Goal: Task Accomplishment & Management: Manage account settings

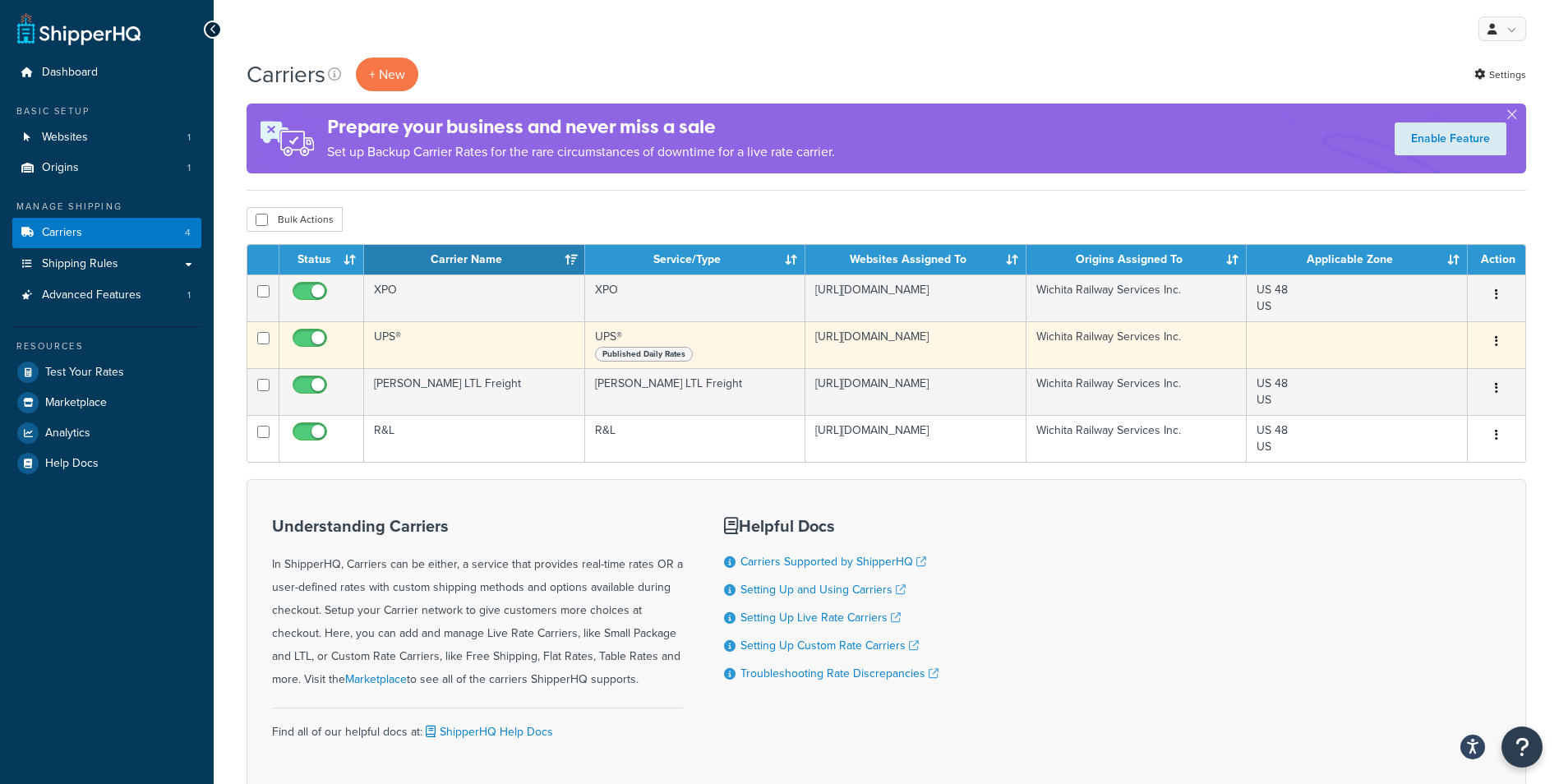
click at [407, 346] on td "UPS®" at bounding box center [474, 344] width 221 height 47
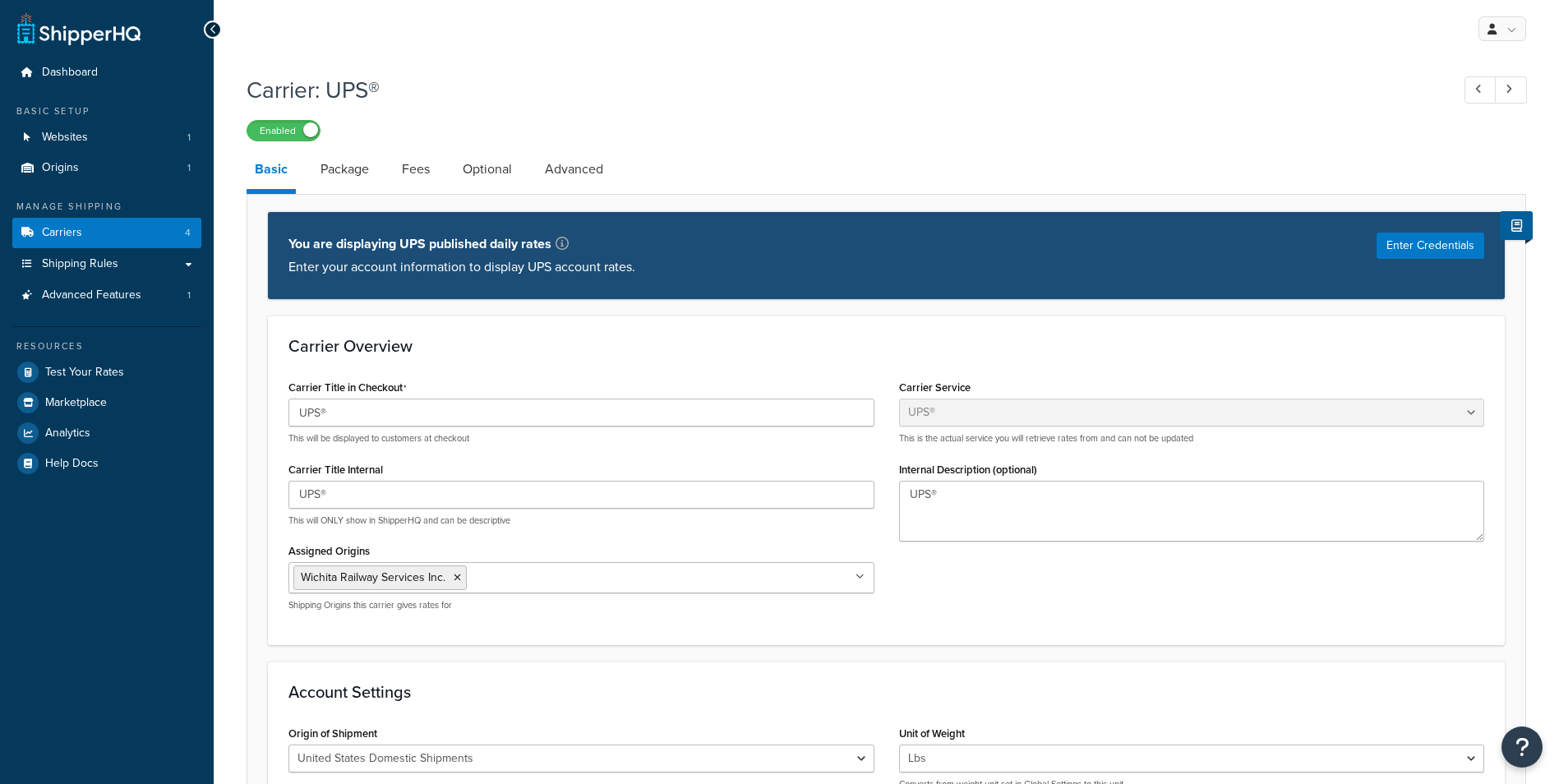
select select "ups"
click at [1428, 237] on button "Enter Credentials" at bounding box center [1431, 245] width 108 height 26
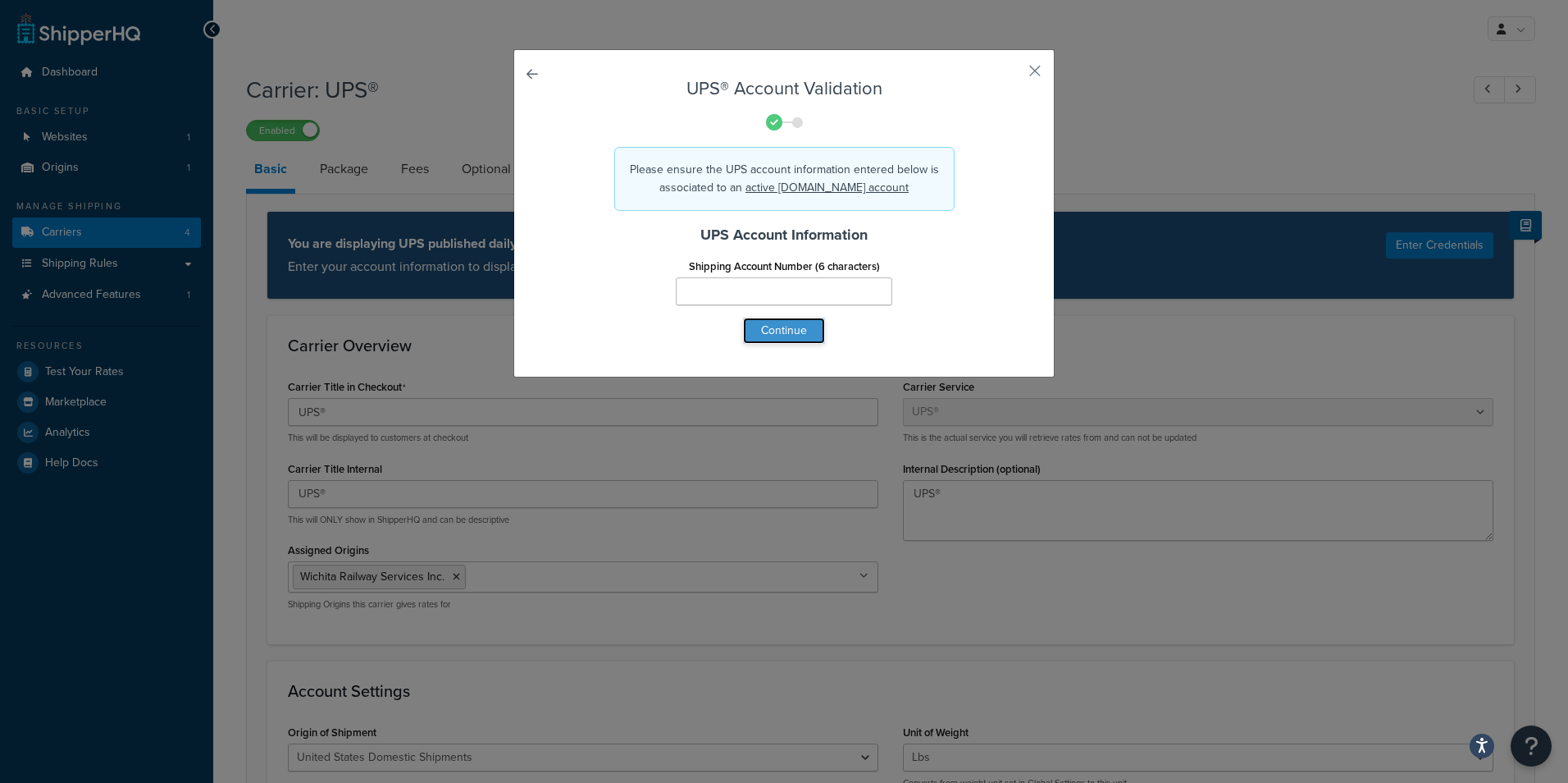
click at [817, 339] on button "Continue" at bounding box center [784, 331] width 82 height 26
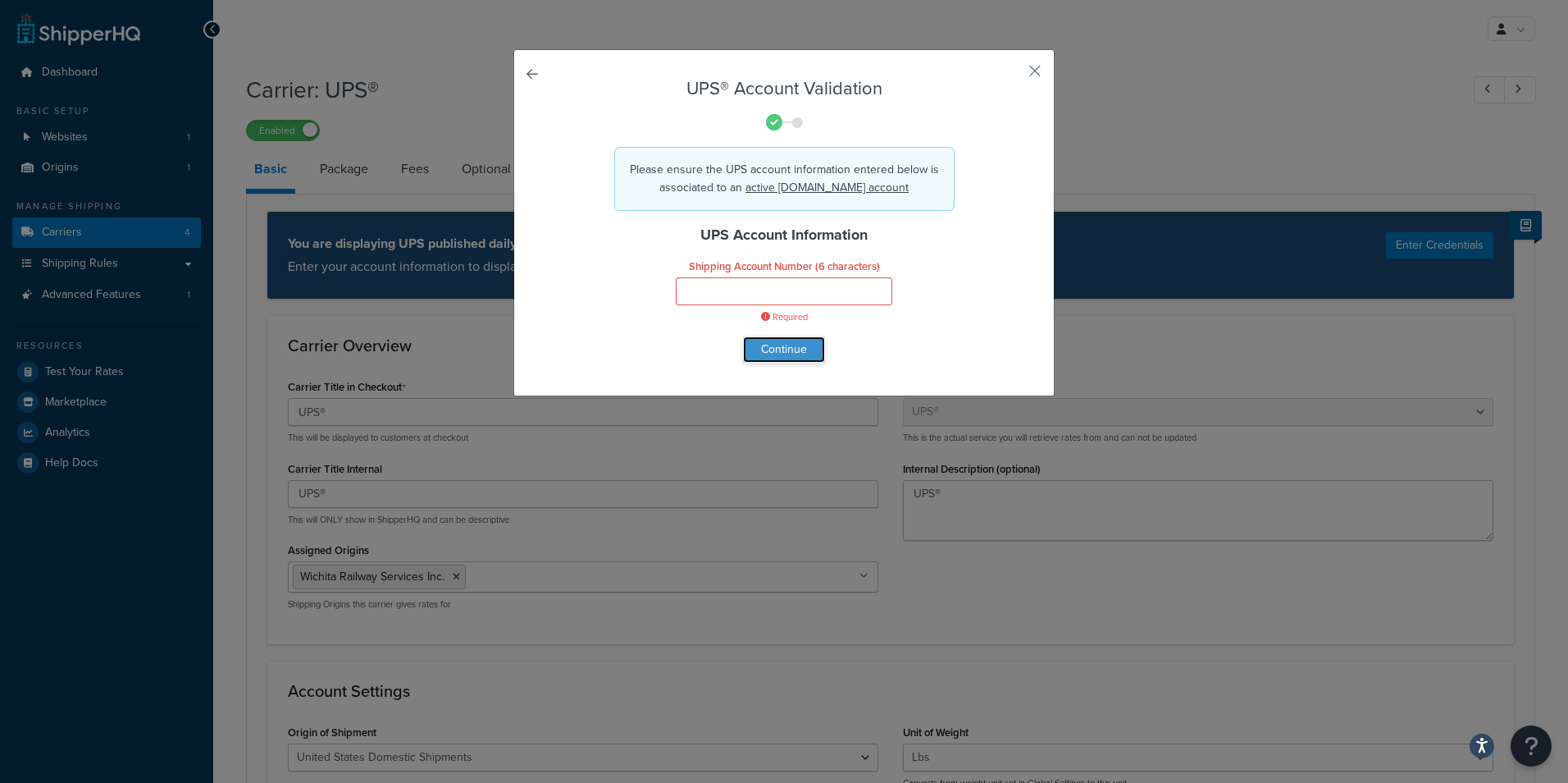
click at [788, 340] on button "Continue" at bounding box center [784, 350] width 82 height 26
click at [972, 117] on div at bounding box center [784, 123] width 457 height 23
click at [977, 138] on form "UPS® Account Validation Please ensure the UPS account information entered below…" at bounding box center [784, 220] width 457 height 284
click at [977, 167] on form "UPS® Account Validation Please ensure the UPS account information entered below…" at bounding box center [784, 220] width 457 height 284
click at [984, 180] on form "UPS® Account Validation Please ensure the UPS account information entered below…" at bounding box center [784, 220] width 457 height 284
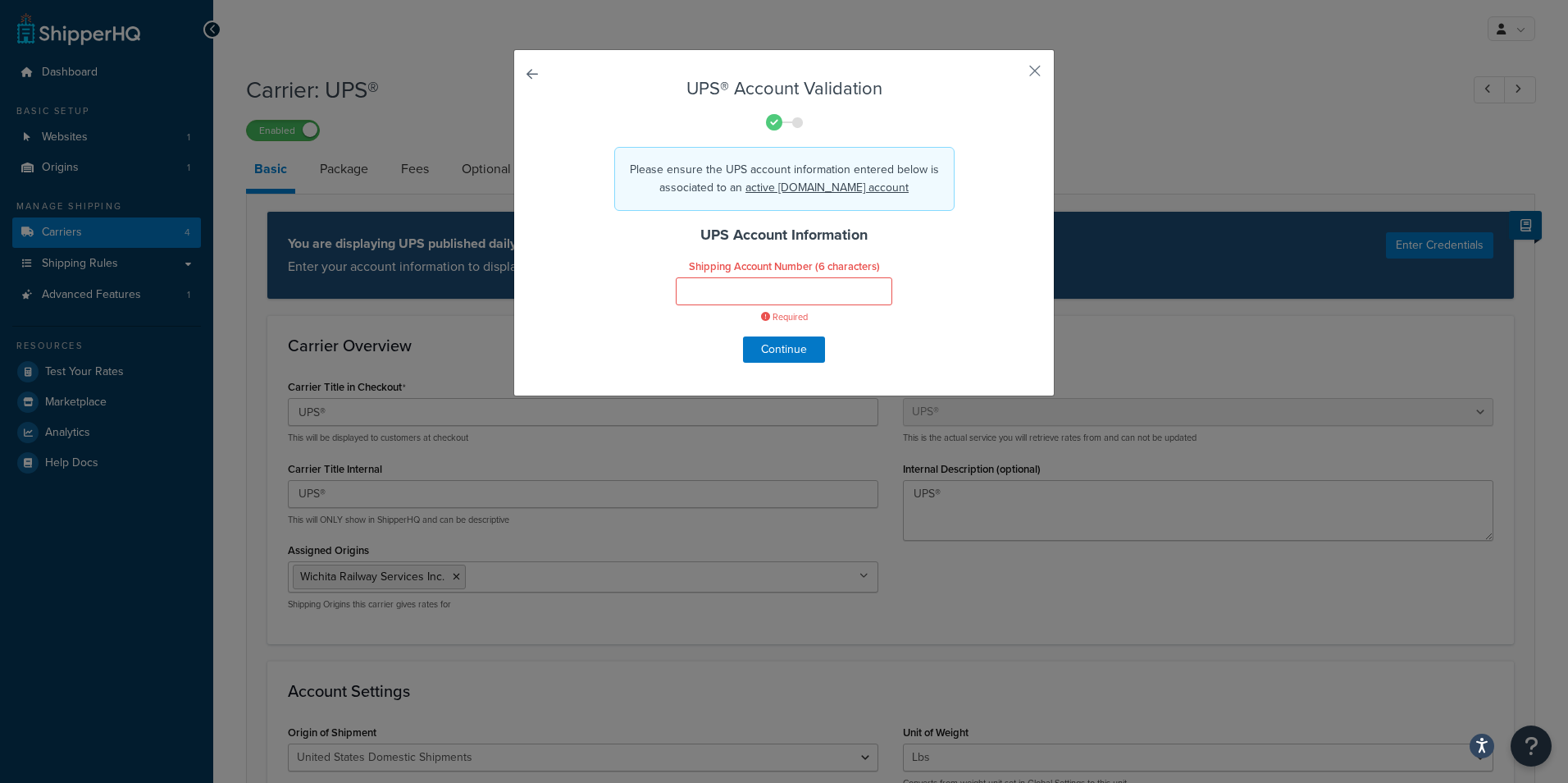
click at [996, 198] on form "UPS® Account Validation Please ensure the UPS account information entered below…" at bounding box center [784, 220] width 457 height 284
click at [994, 212] on form "UPS® Account Validation Please ensure the UPS account information entered below…" at bounding box center [784, 220] width 457 height 284
click at [975, 230] on h4 "UPS Account Information" at bounding box center [784, 235] width 457 height 22
click at [972, 244] on h4 "UPS Account Information" at bounding box center [784, 235] width 457 height 22
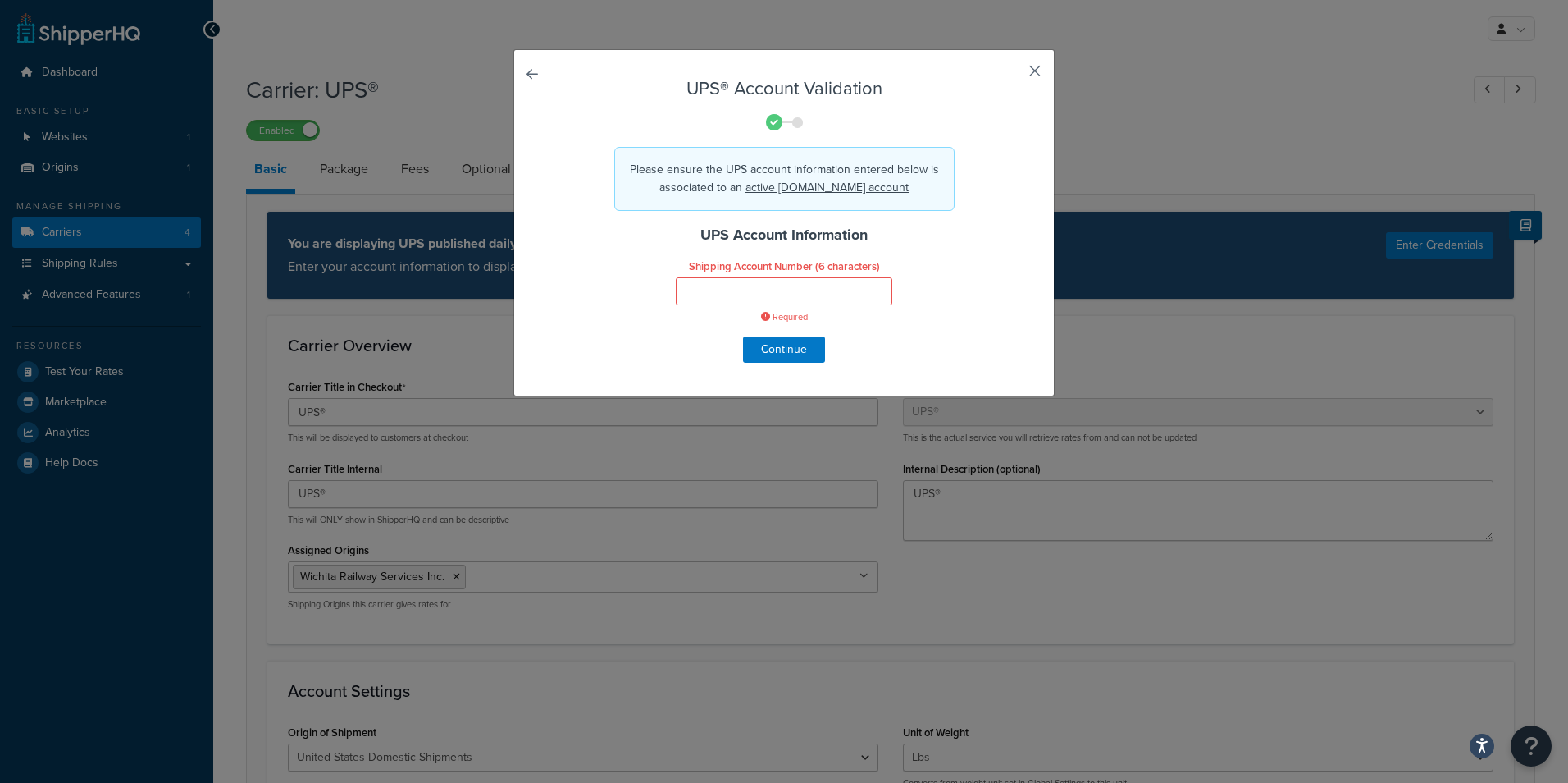
click at [1013, 75] on button "button" at bounding box center [1011, 77] width 4 height 4
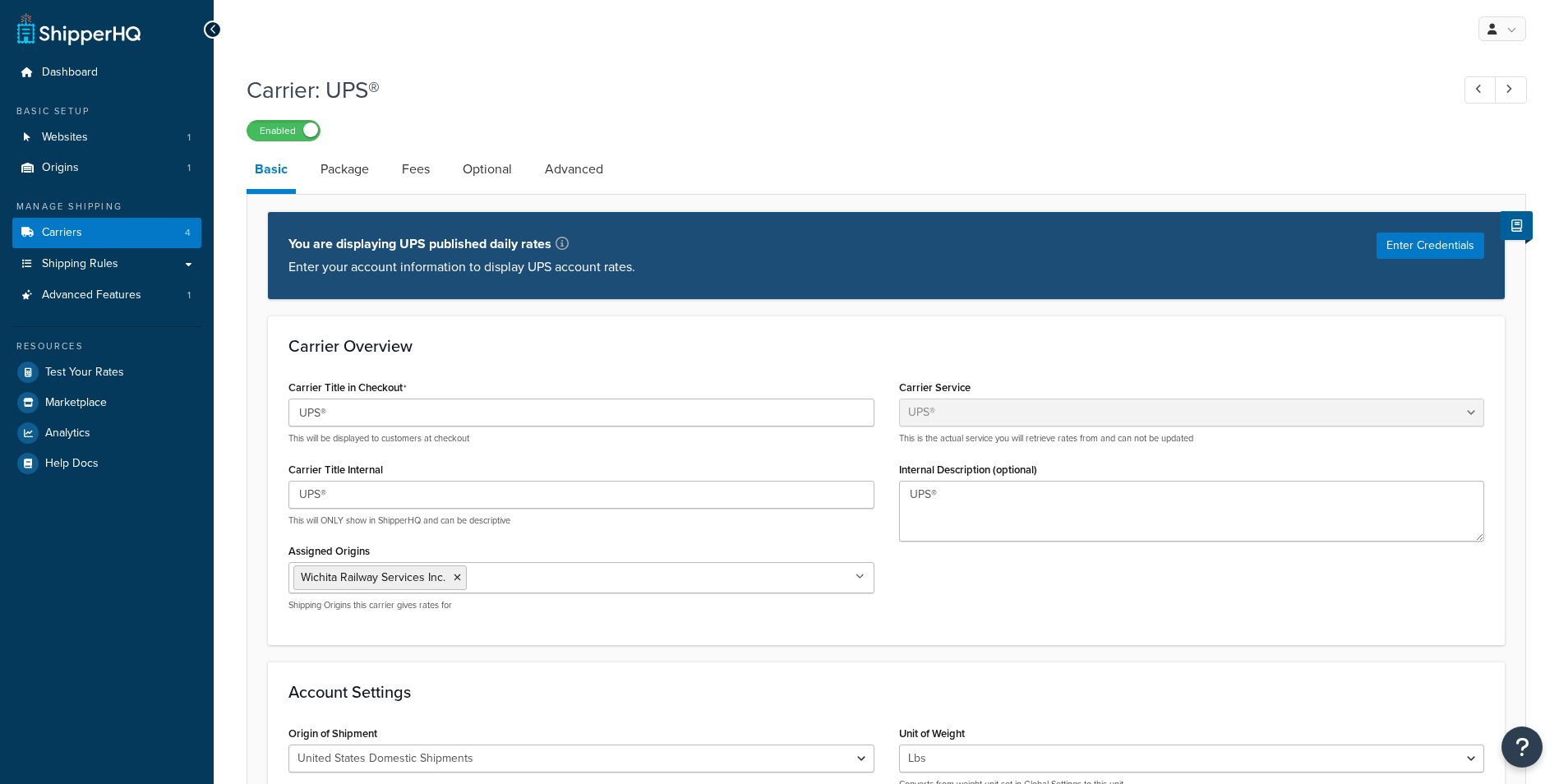
select select "ups"
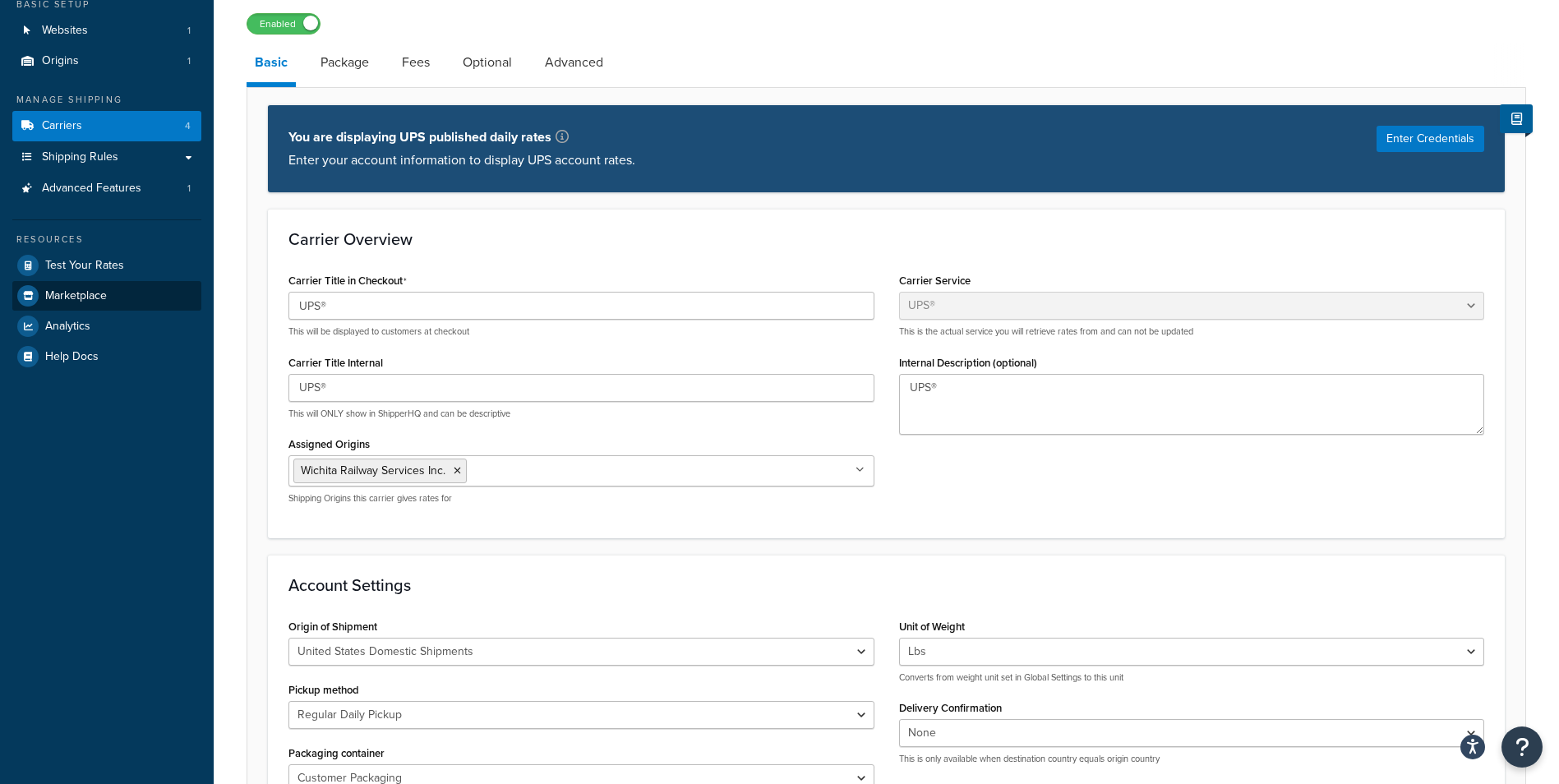
scroll to position [82, 0]
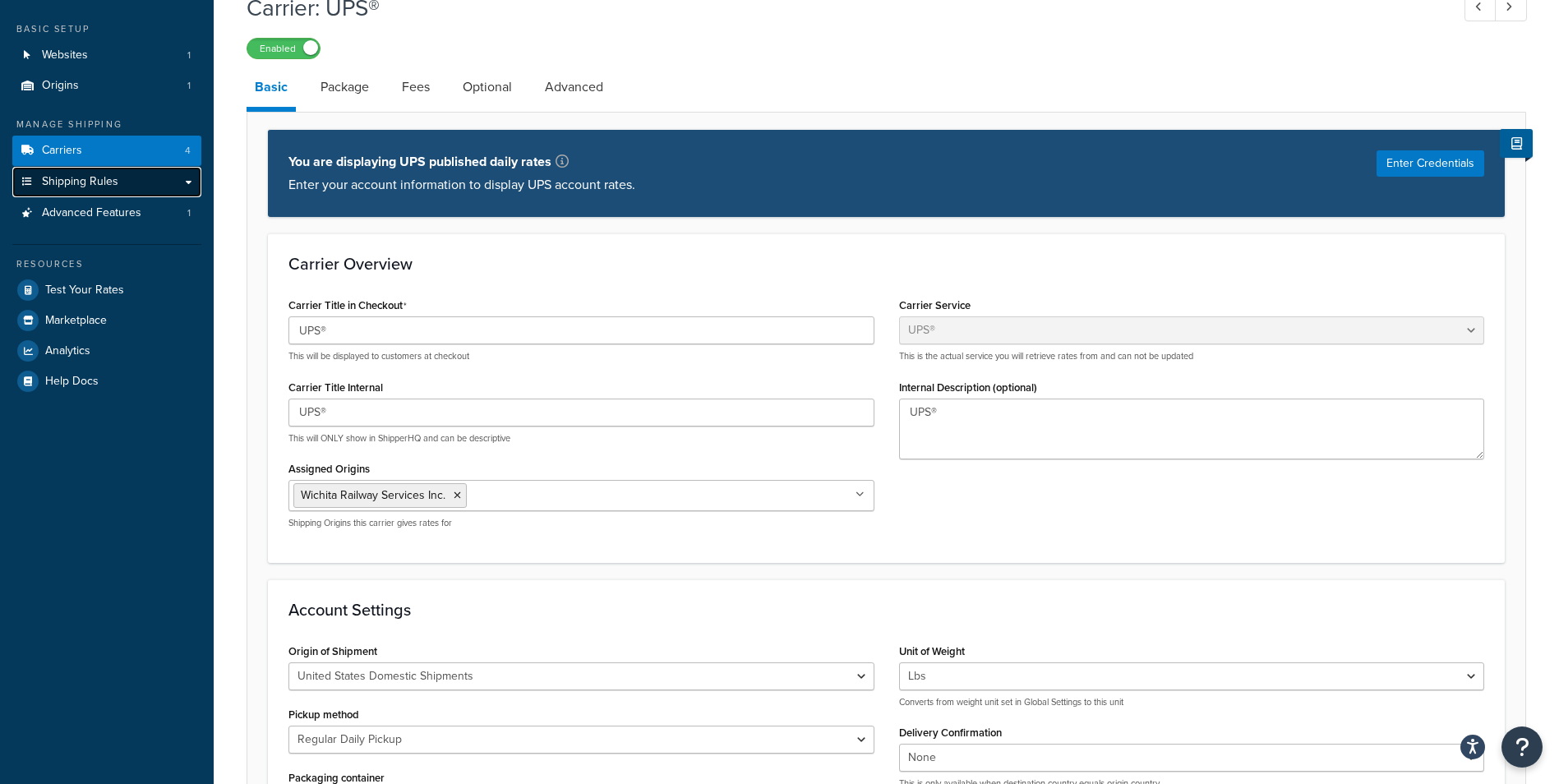
click at [96, 181] on span "Shipping Rules" at bounding box center [79, 182] width 77 height 14
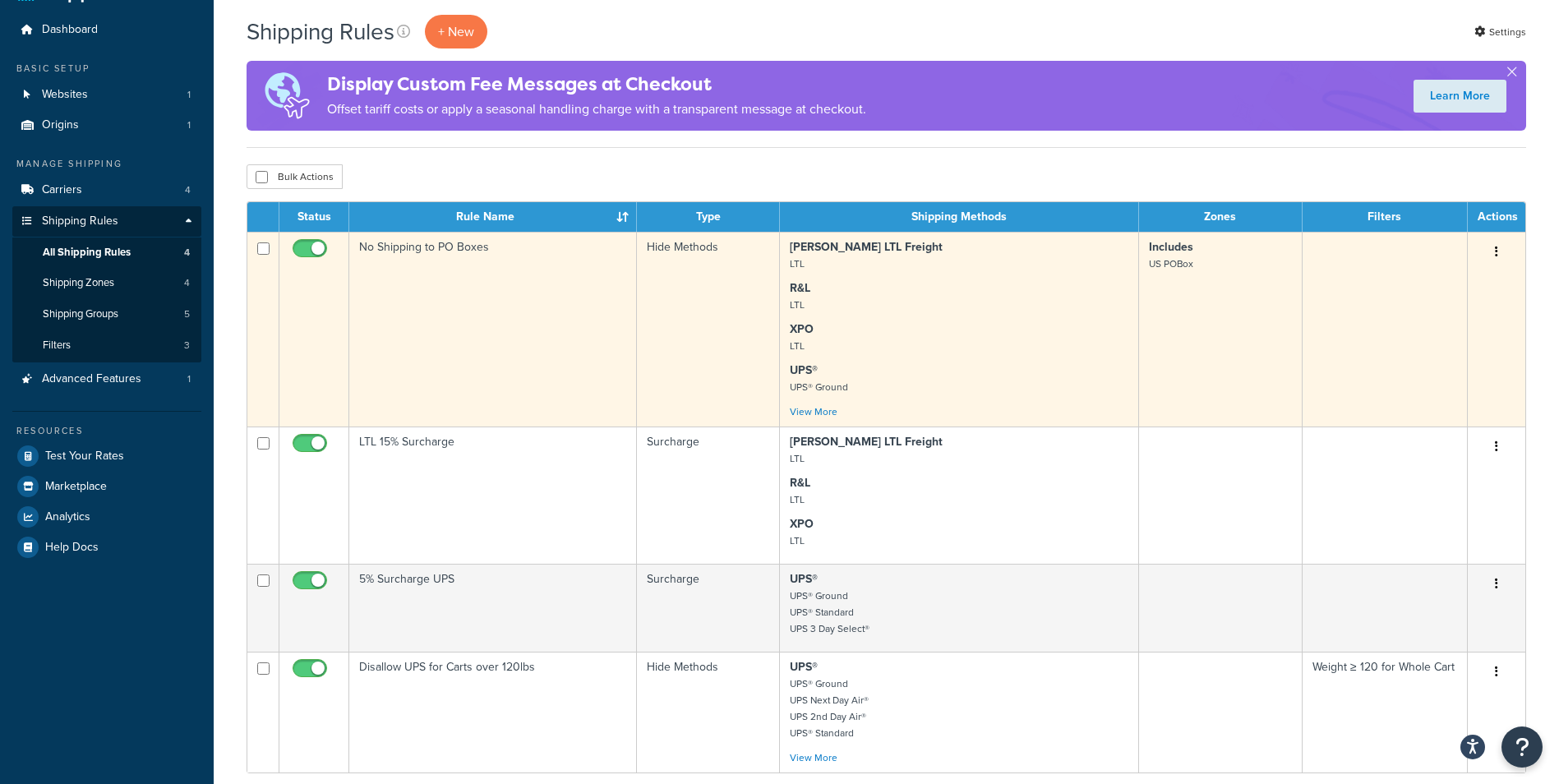
scroll to position [82, 0]
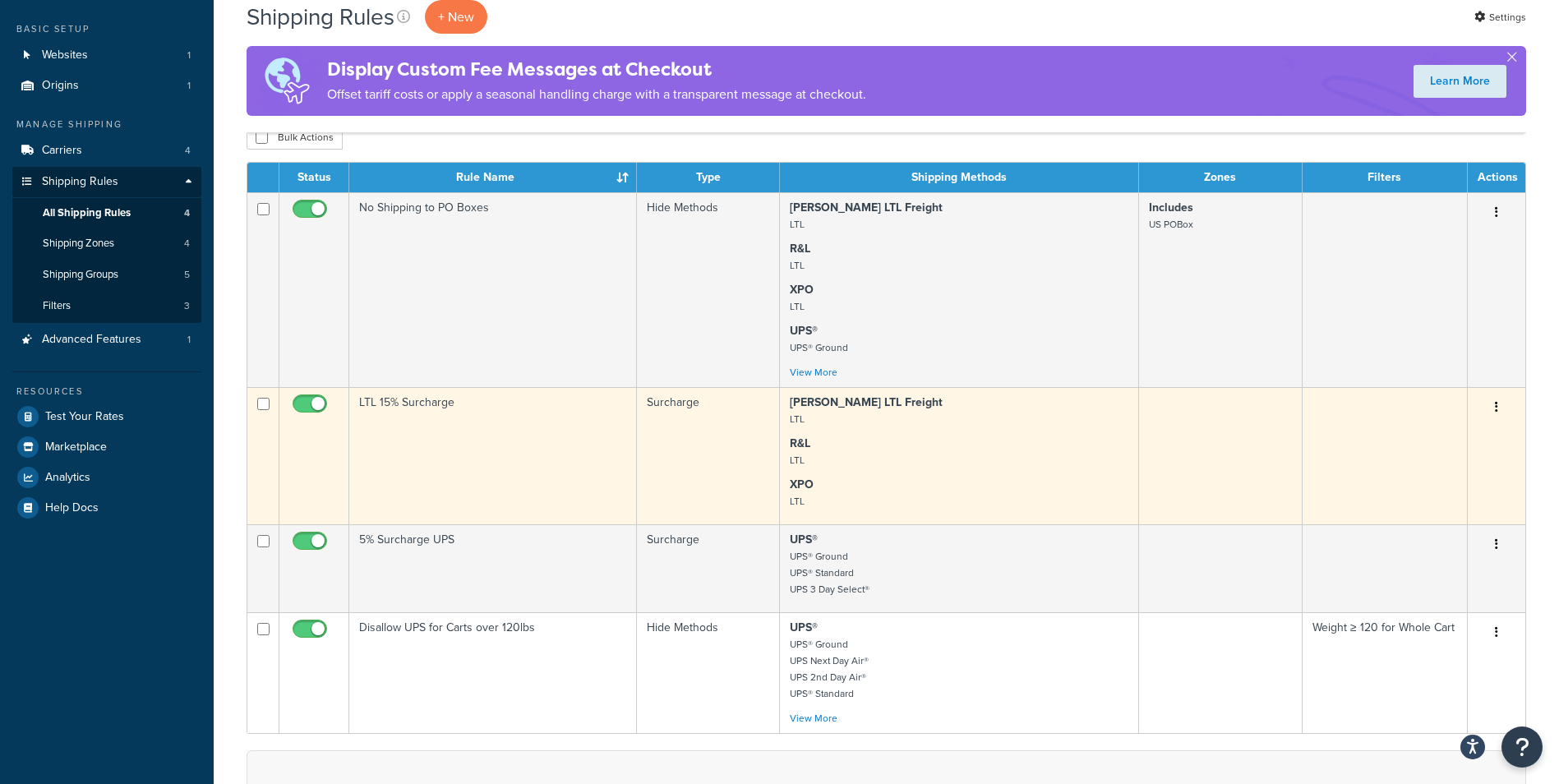
click at [544, 431] on td "LTL 15% Surcharge" at bounding box center [493, 455] width 288 height 137
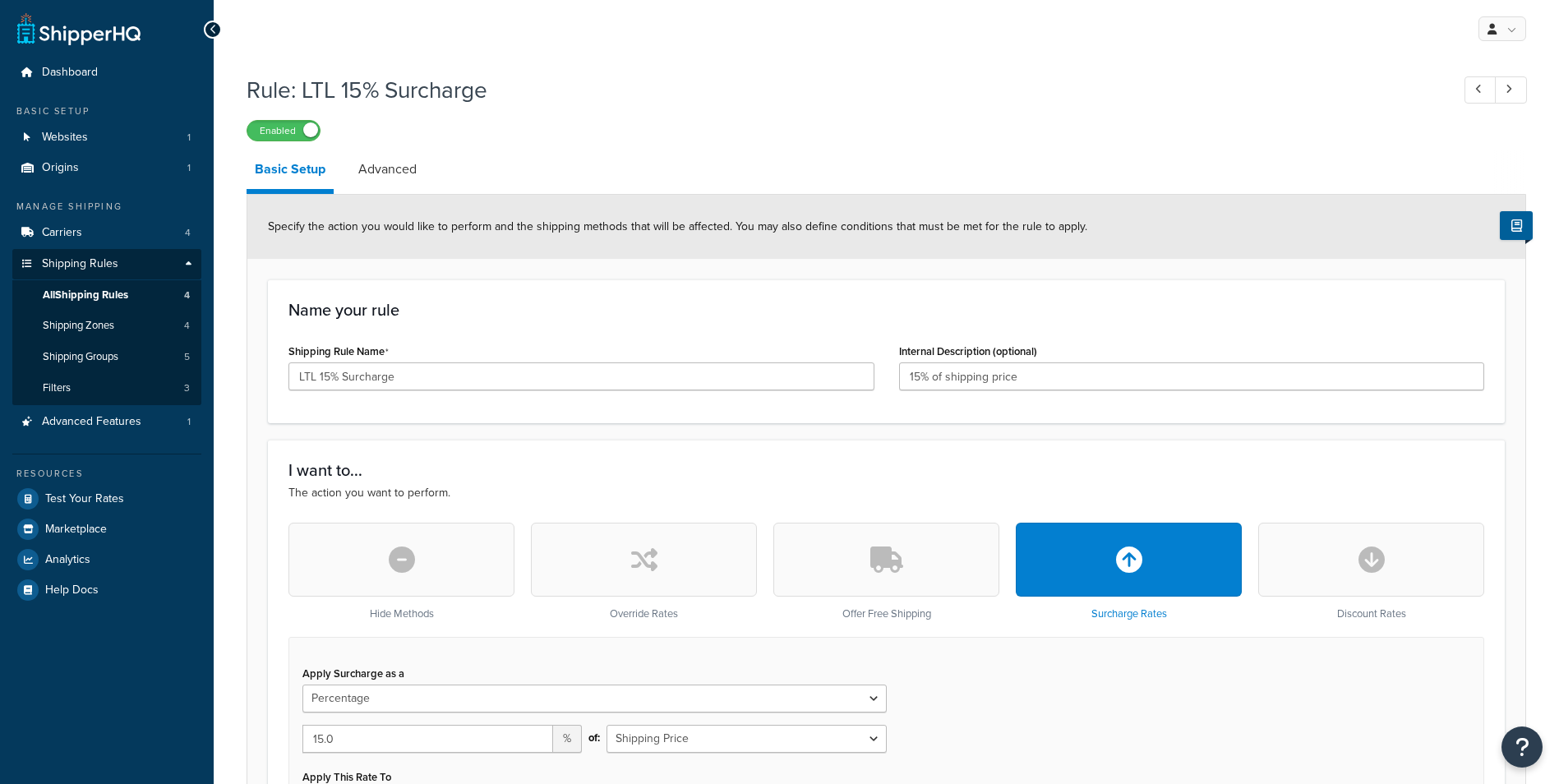
select select "PERCENTAGE"
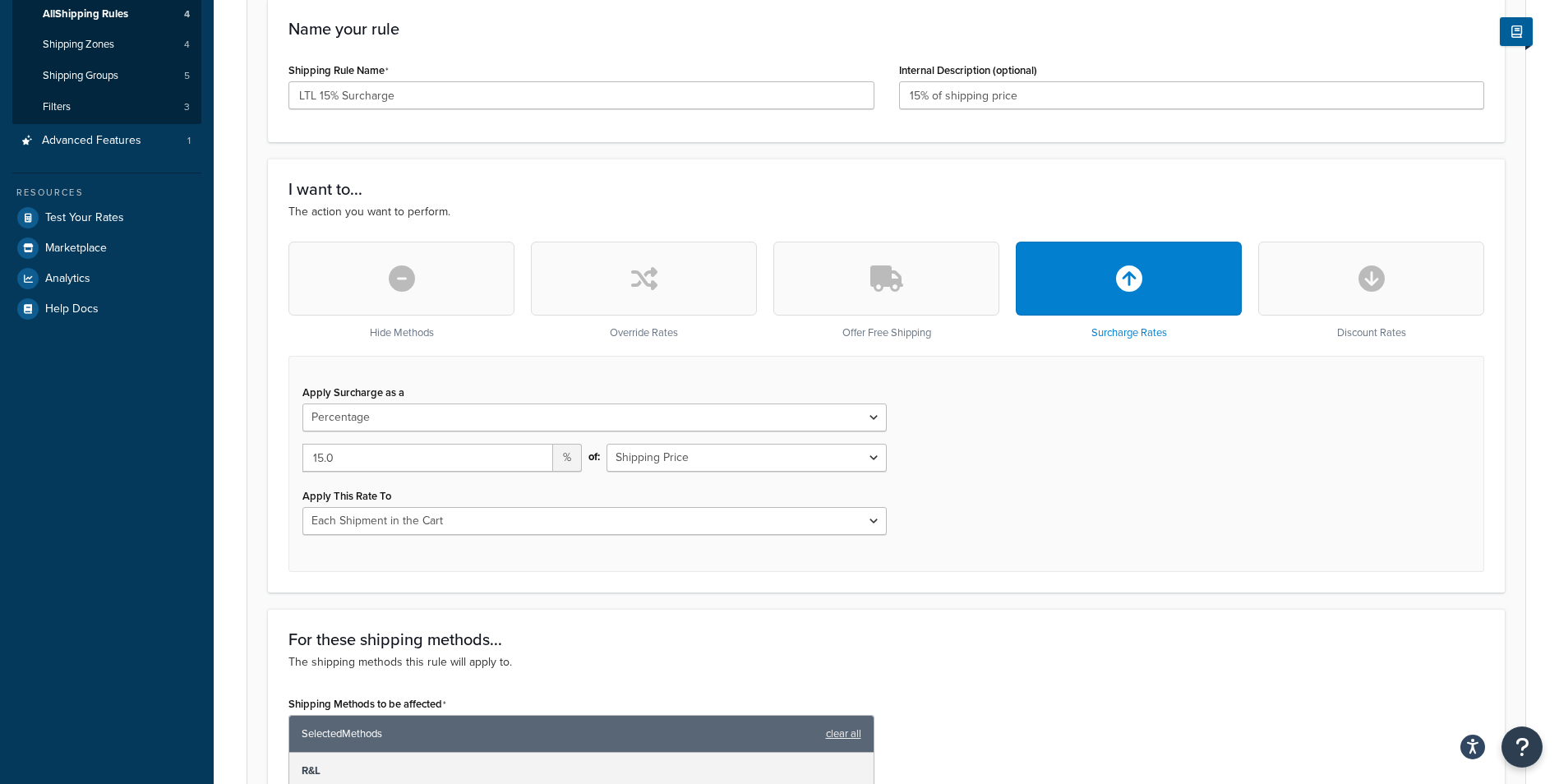
scroll to position [328, 0]
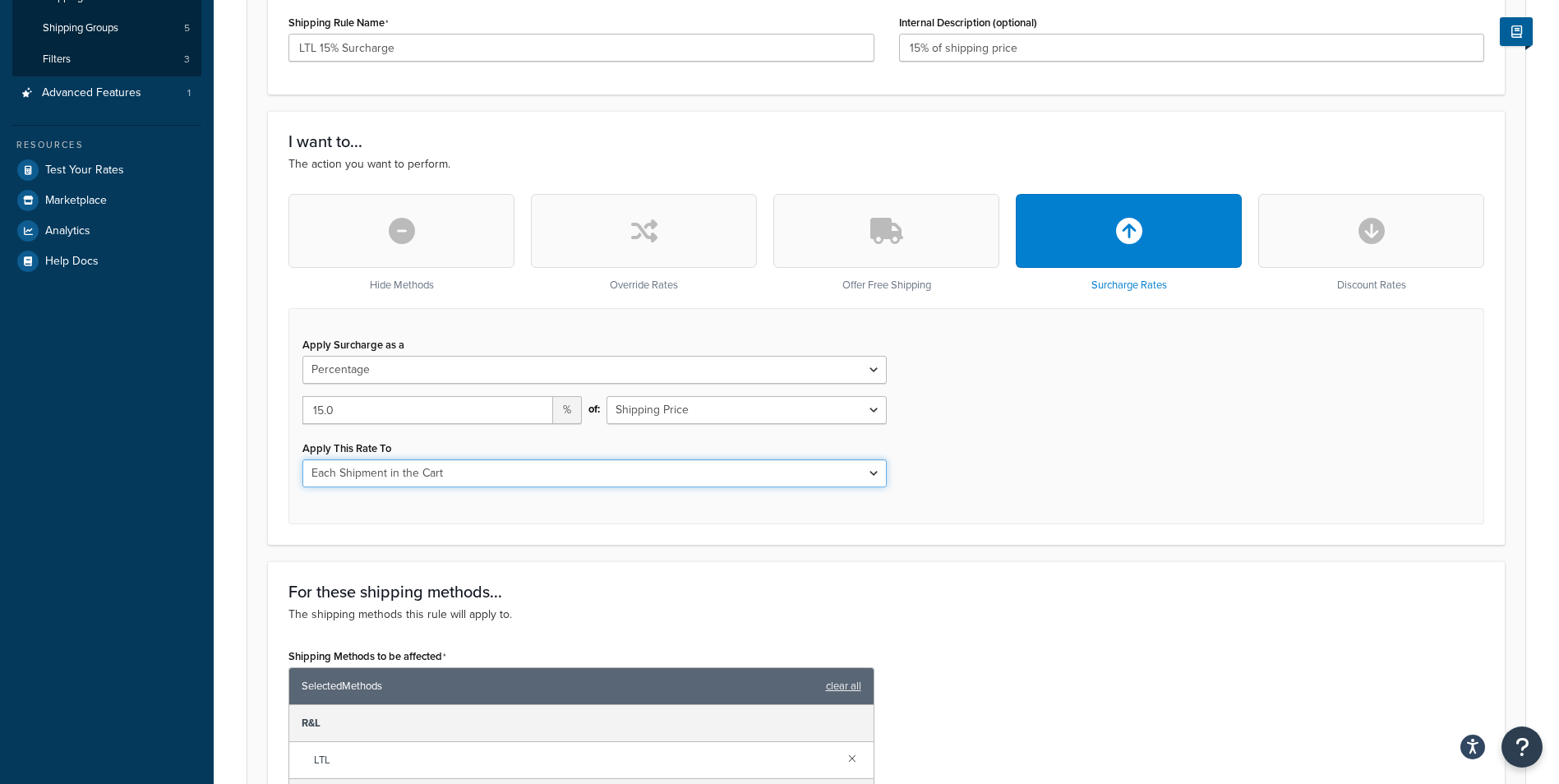
click at [534, 473] on select "Each Shipment in the Cart Each Shipping Group in the Cart Each Item within a Sh…" at bounding box center [594, 473] width 585 height 28
click at [699, 455] on div "Apply This Rate To Each Shipment in the Cart Each Shipping Group in the Cart Ea…" at bounding box center [594, 462] width 585 height 51
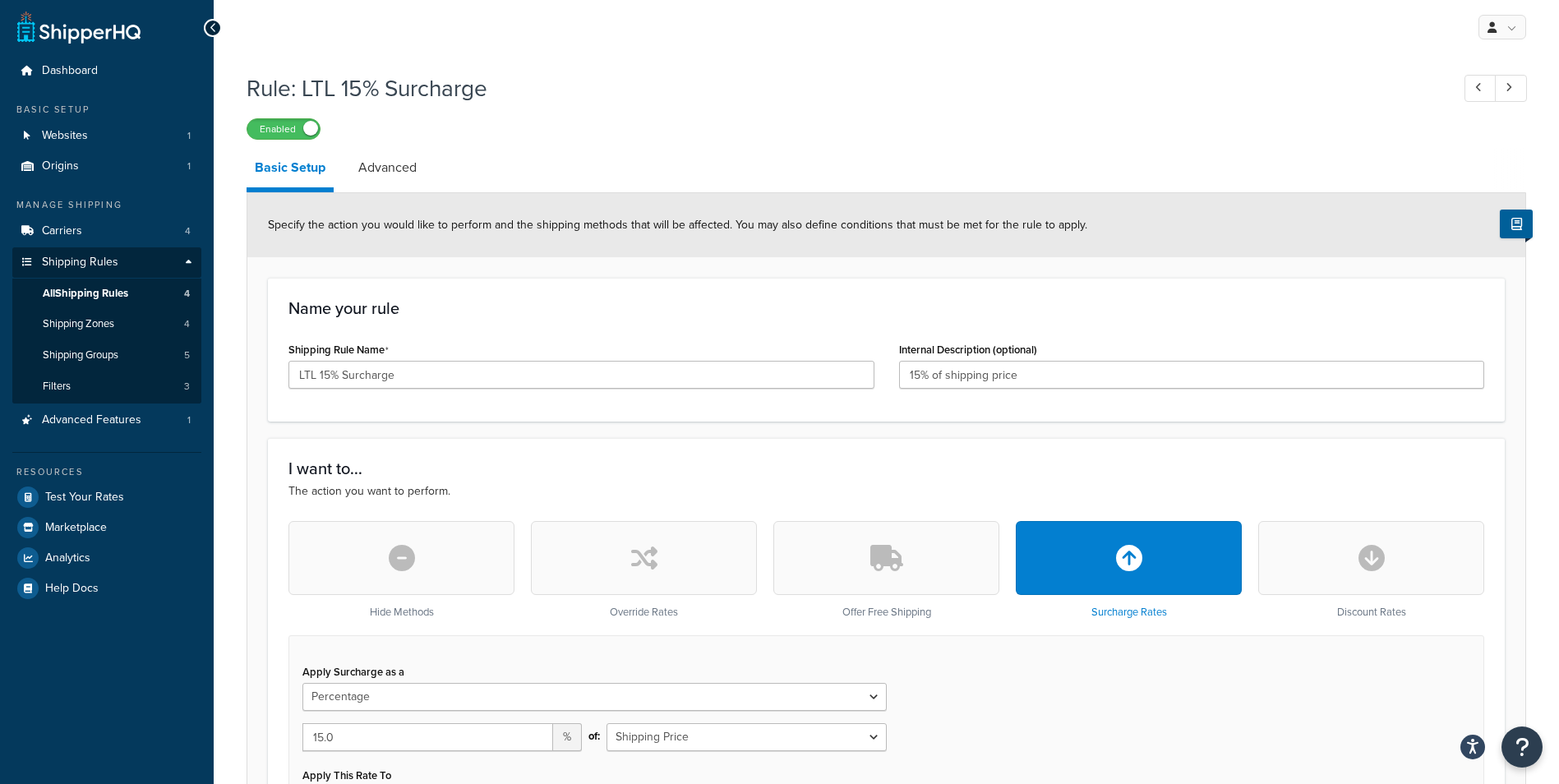
scroll to position [0, 0]
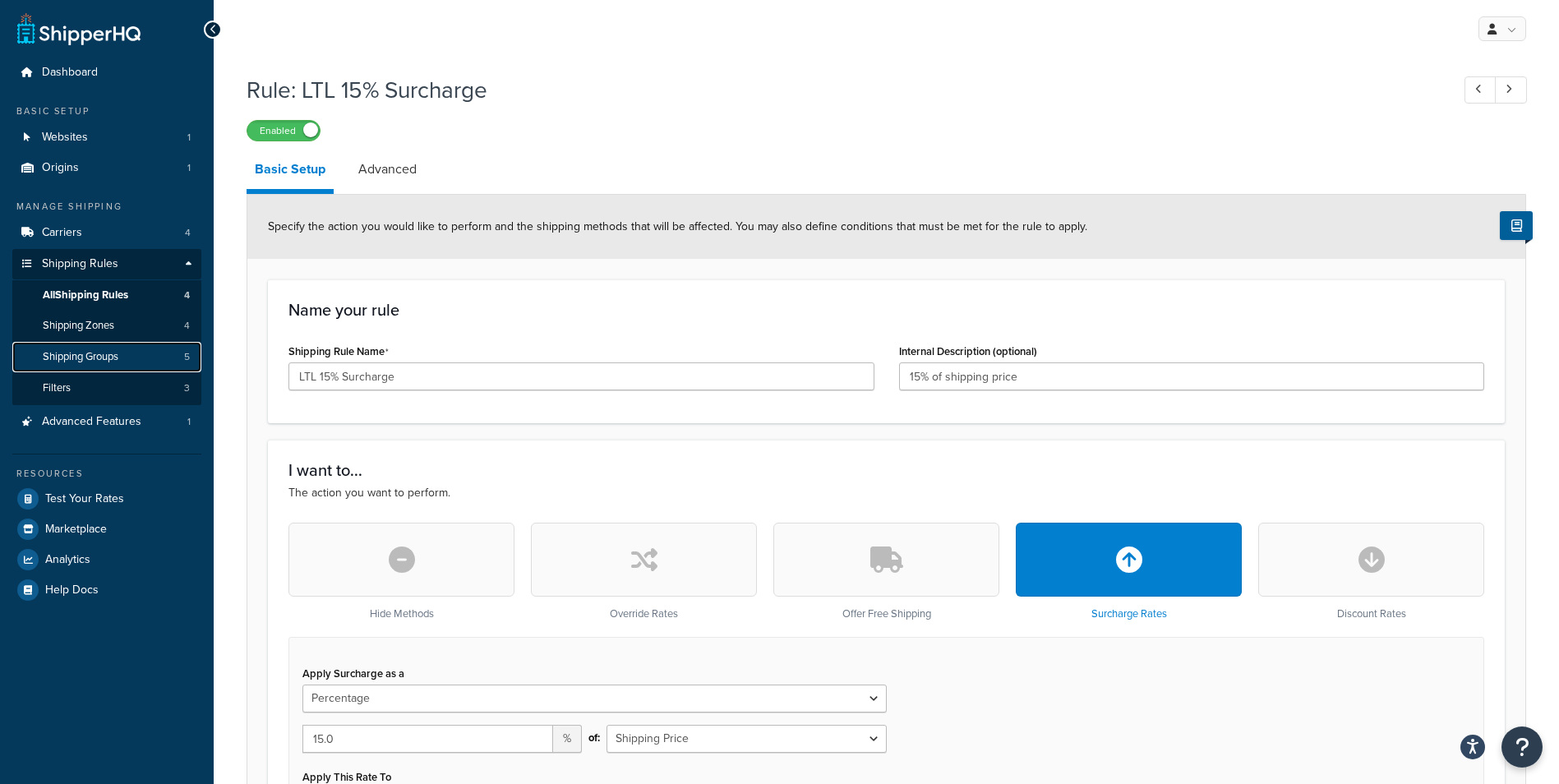
click at [148, 354] on link "Shipping Groups 5" at bounding box center [107, 357] width 189 height 30
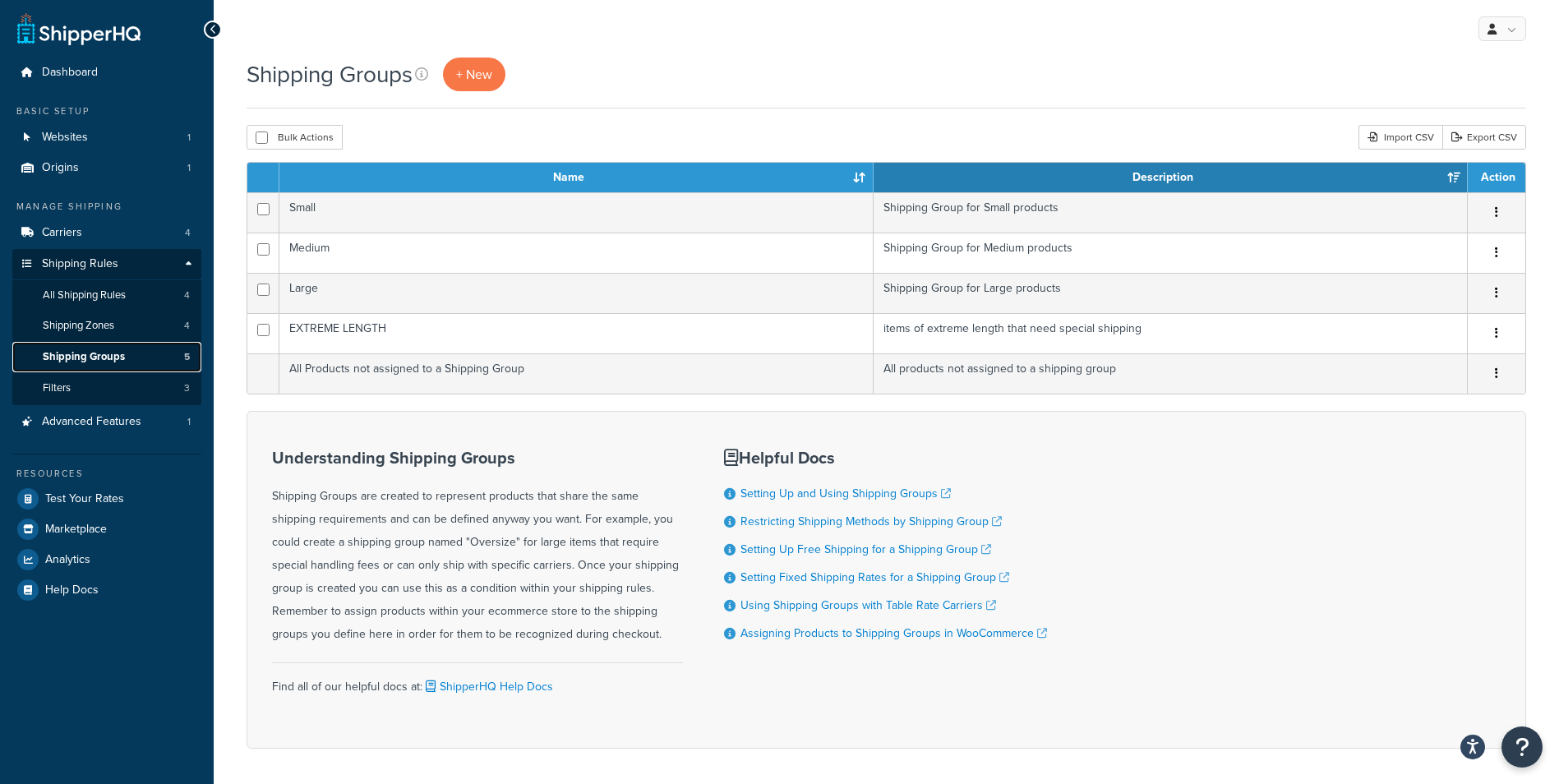
click at [100, 358] on span "Shipping Groups" at bounding box center [83, 357] width 82 height 14
click at [94, 382] on link "Filters 3" at bounding box center [107, 388] width 189 height 30
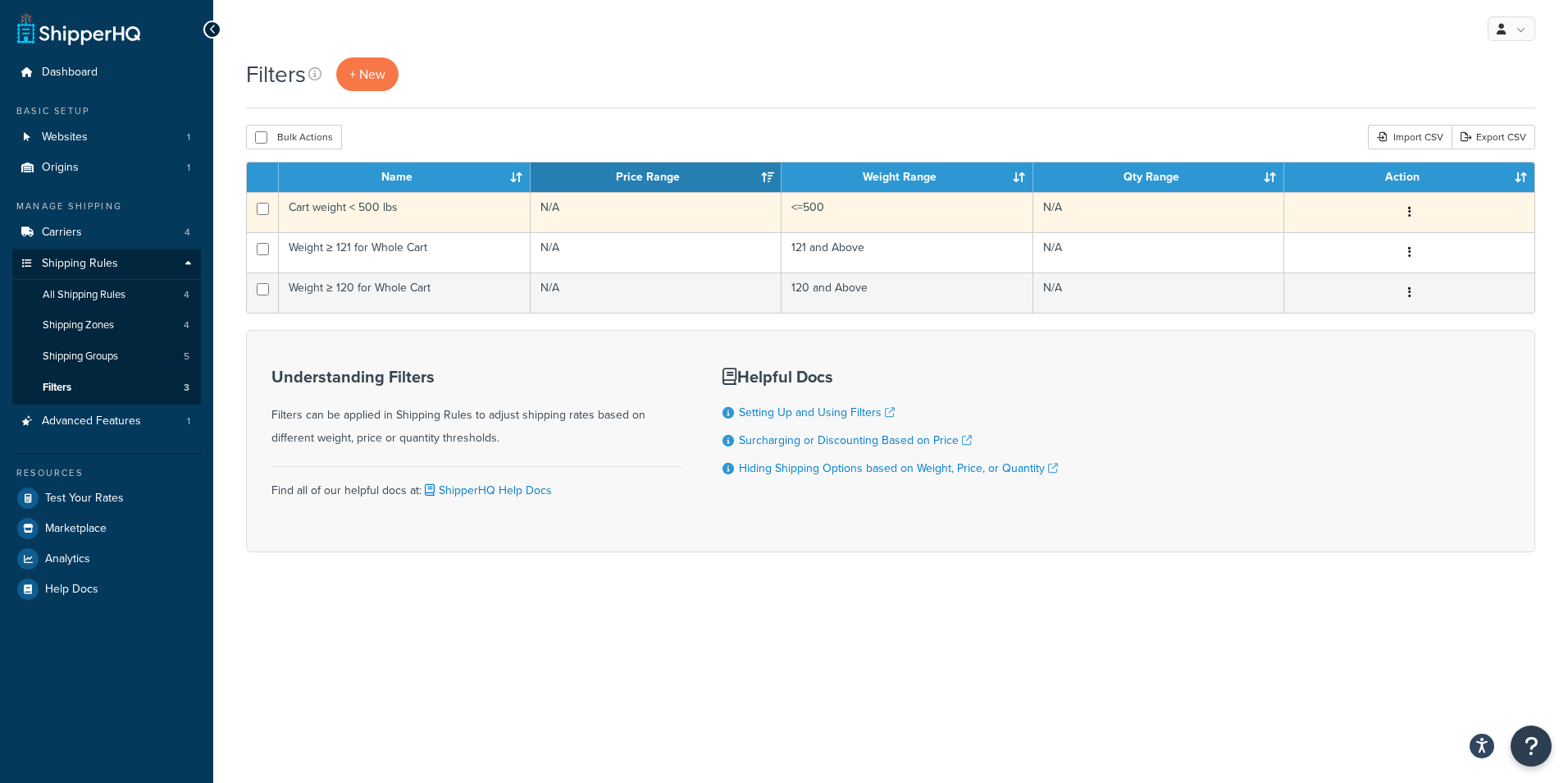
click at [433, 205] on td "Cart weight < 500 lbs" at bounding box center [405, 213] width 252 height 41
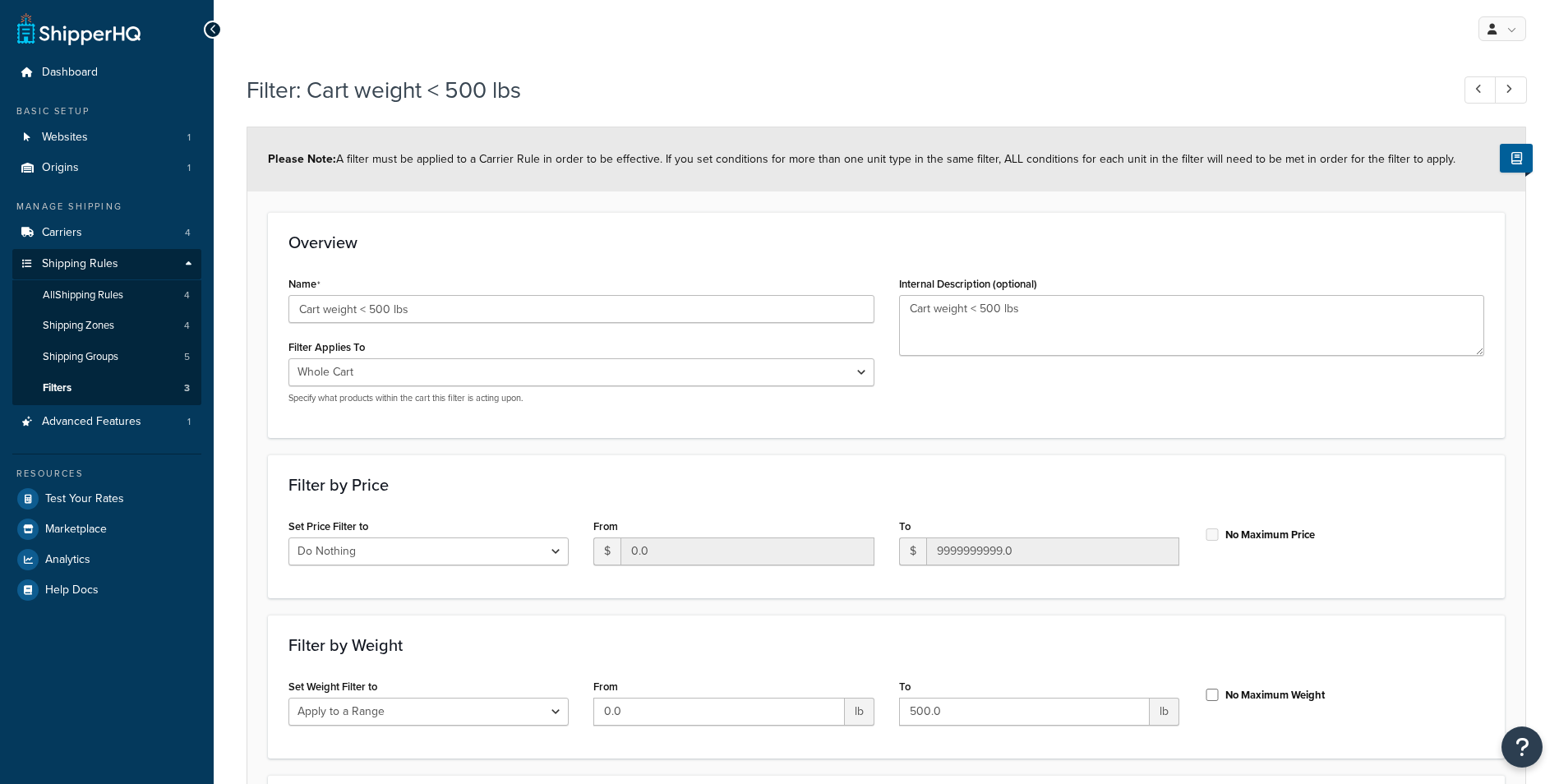
select select "range"
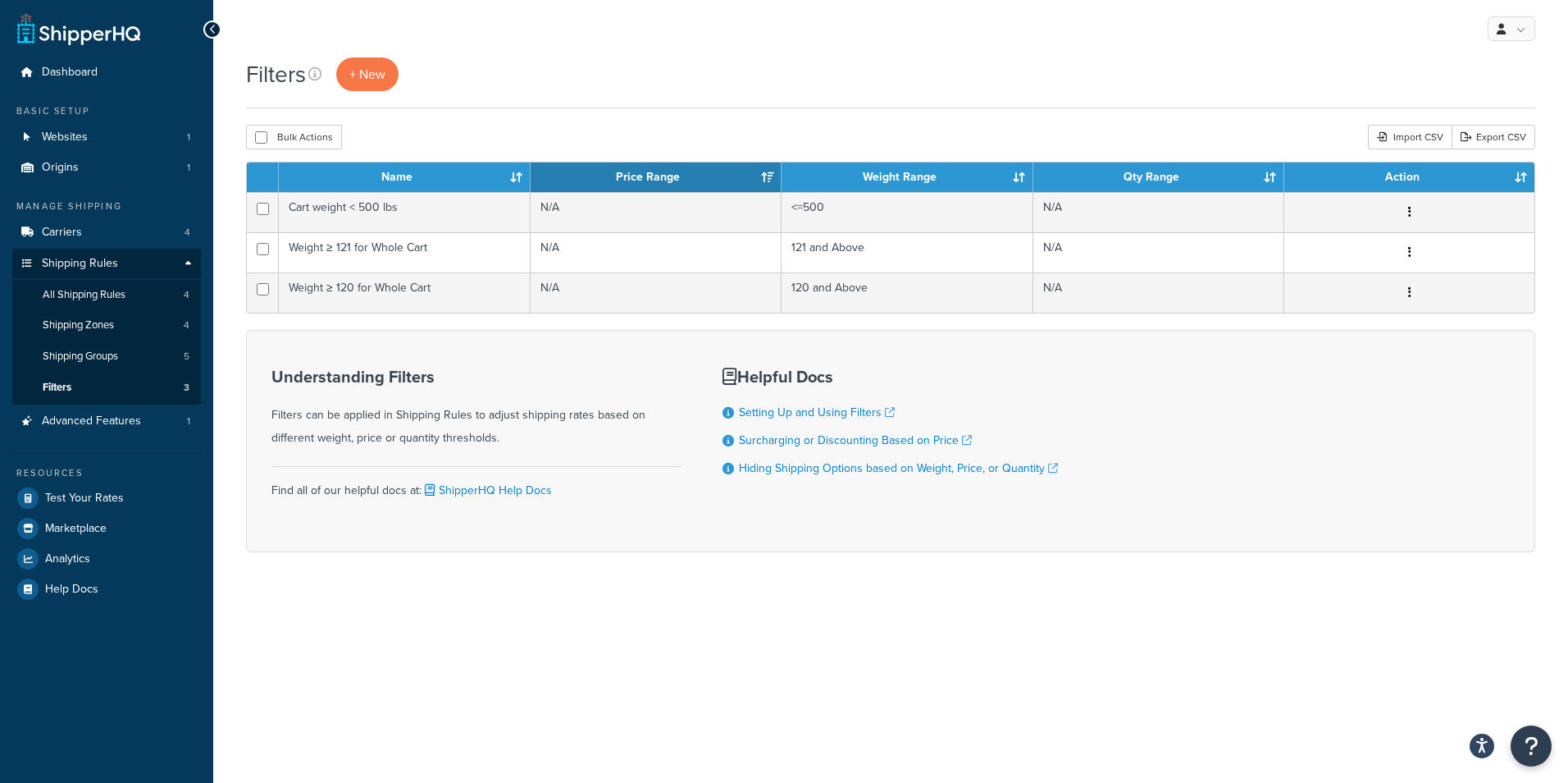
drag, startPoint x: 502, startPoint y: 63, endPoint x: 493, endPoint y: 62, distance: 9.1
click at [494, 66] on div "Filters + New" at bounding box center [890, 74] width 1289 height 34
click at [490, 44] on div "My Profile Billing Global Settings Contact Us Logout" at bounding box center [890, 28] width 1355 height 57
click at [75, 164] on span "Origins" at bounding box center [60, 168] width 37 height 14
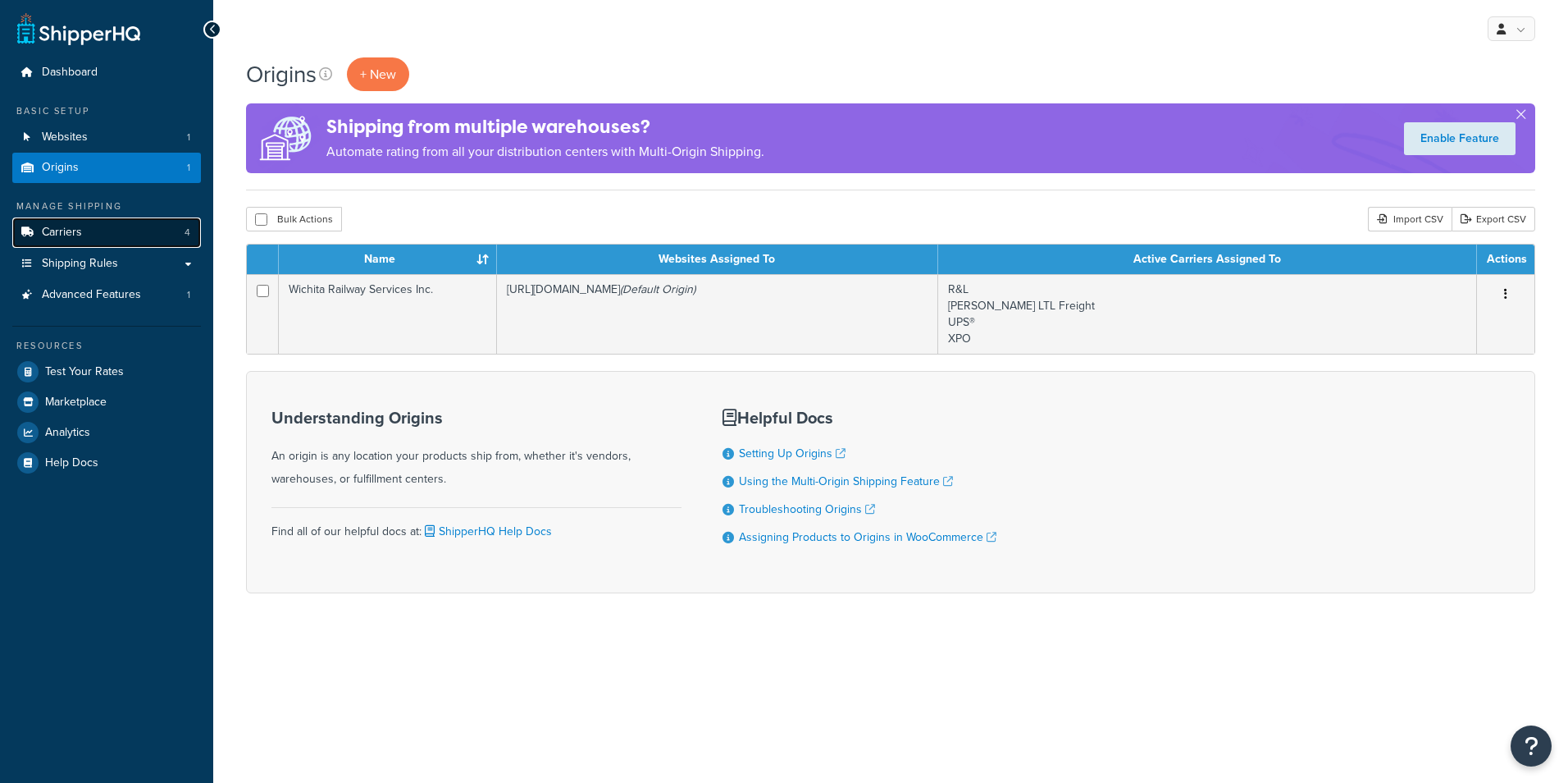
click at [71, 226] on span "Carriers" at bounding box center [62, 233] width 41 height 14
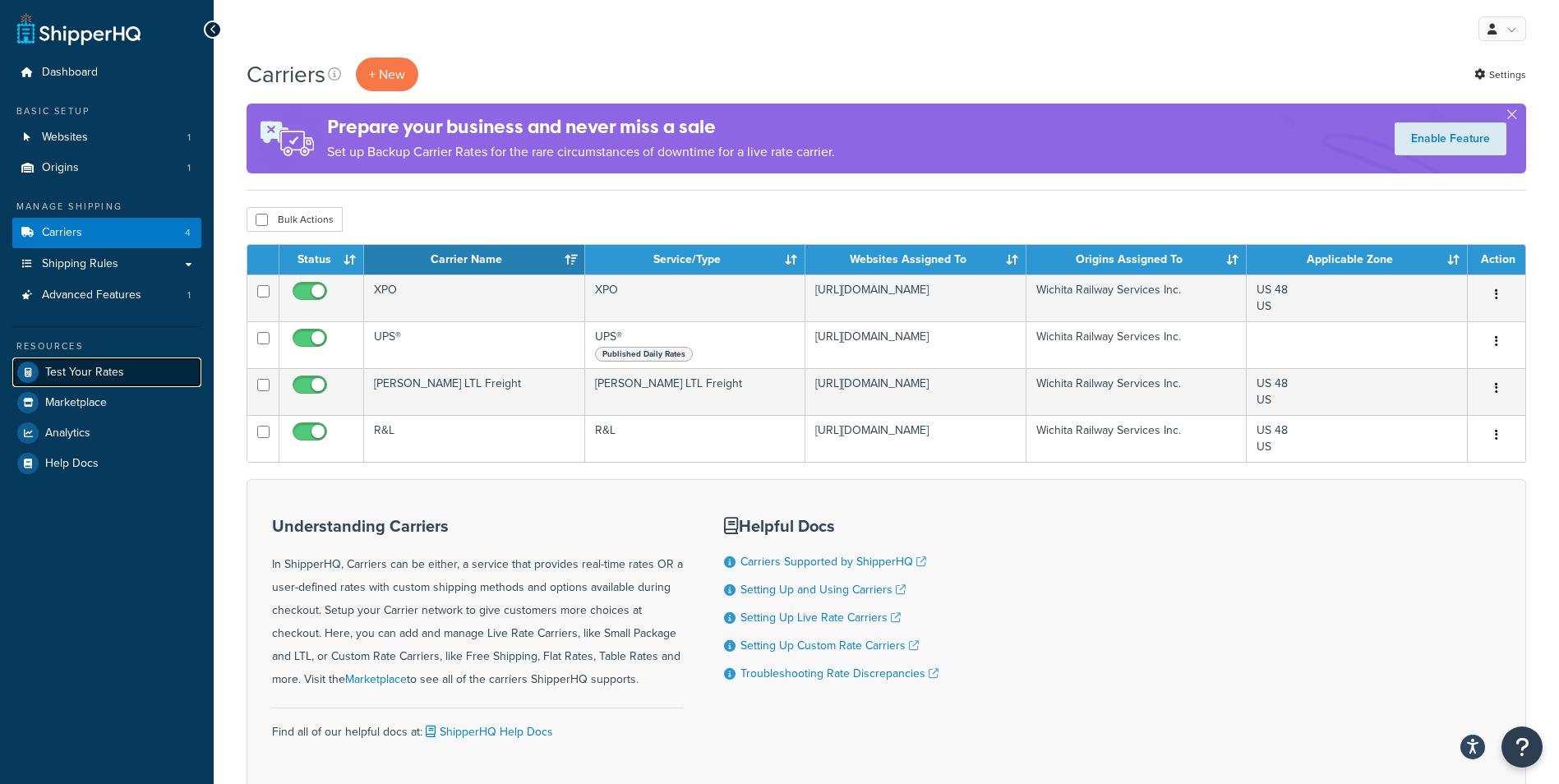
click at [136, 365] on link "Test Your Rates" at bounding box center [107, 373] width 189 height 30
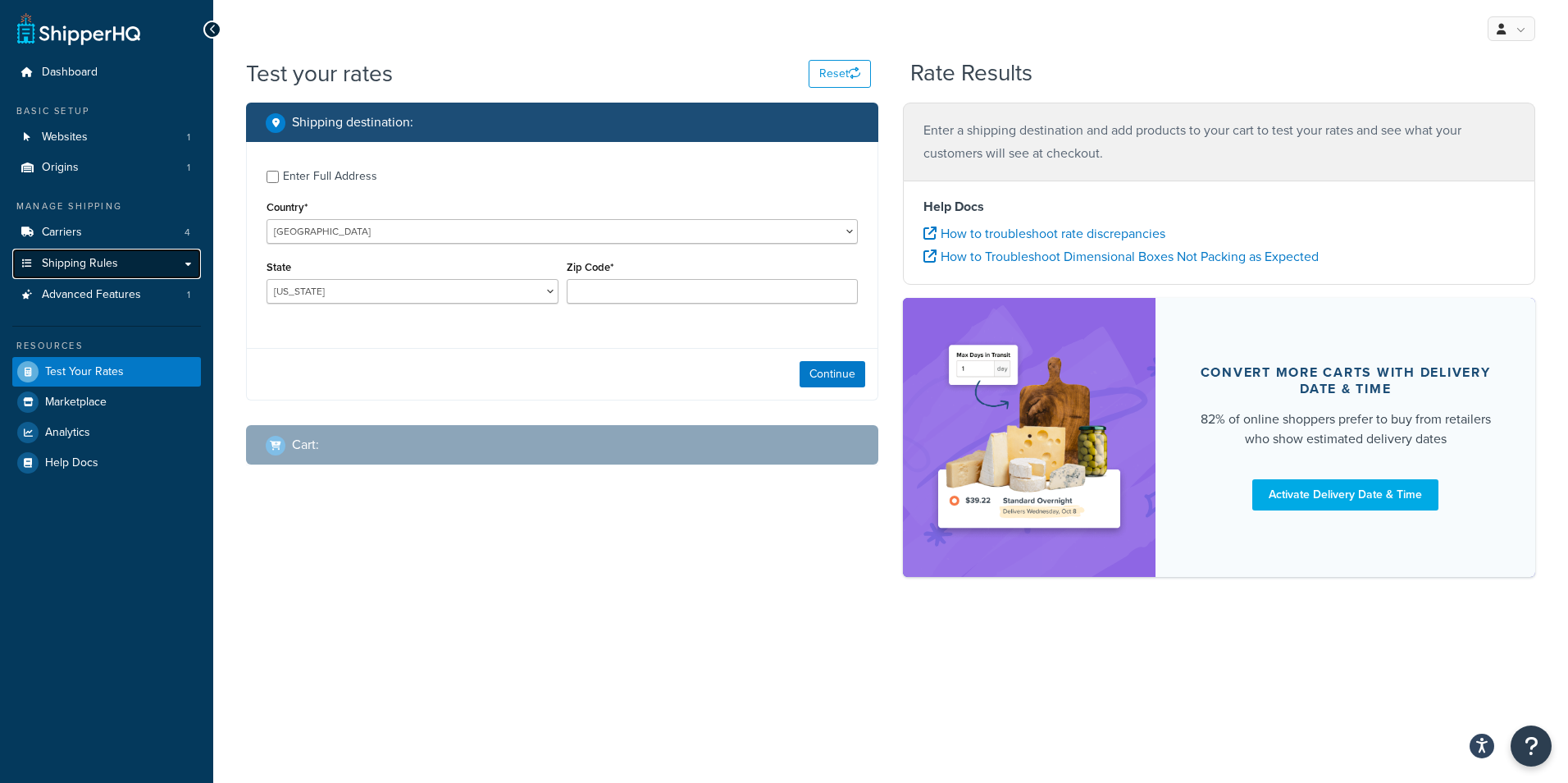
click at [108, 264] on span "Shipping Rules" at bounding box center [79, 264] width 77 height 14
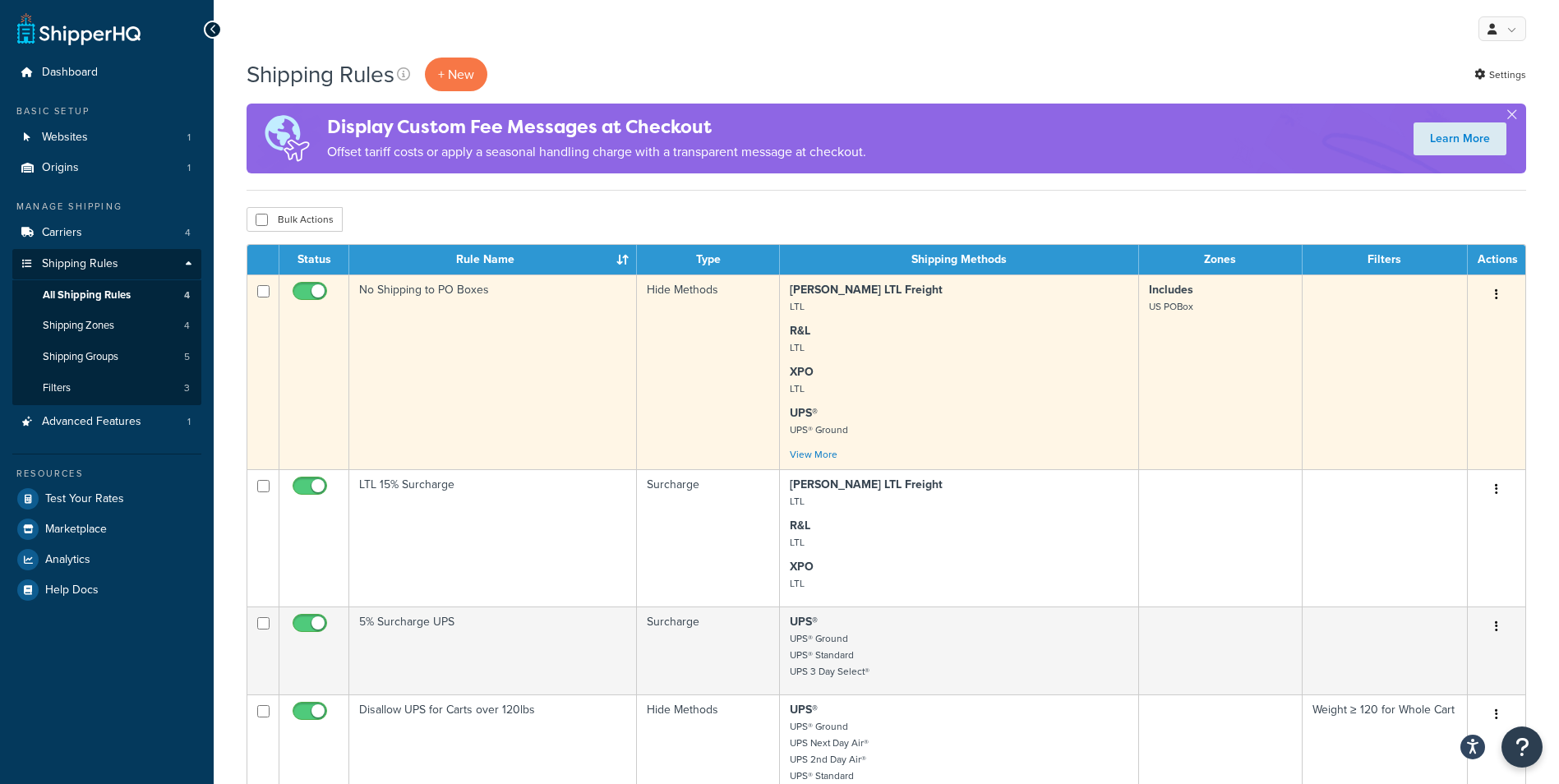
click at [696, 351] on td "Hide Methods" at bounding box center [708, 372] width 143 height 195
click at [694, 383] on td "Hide Methods" at bounding box center [708, 372] width 143 height 195
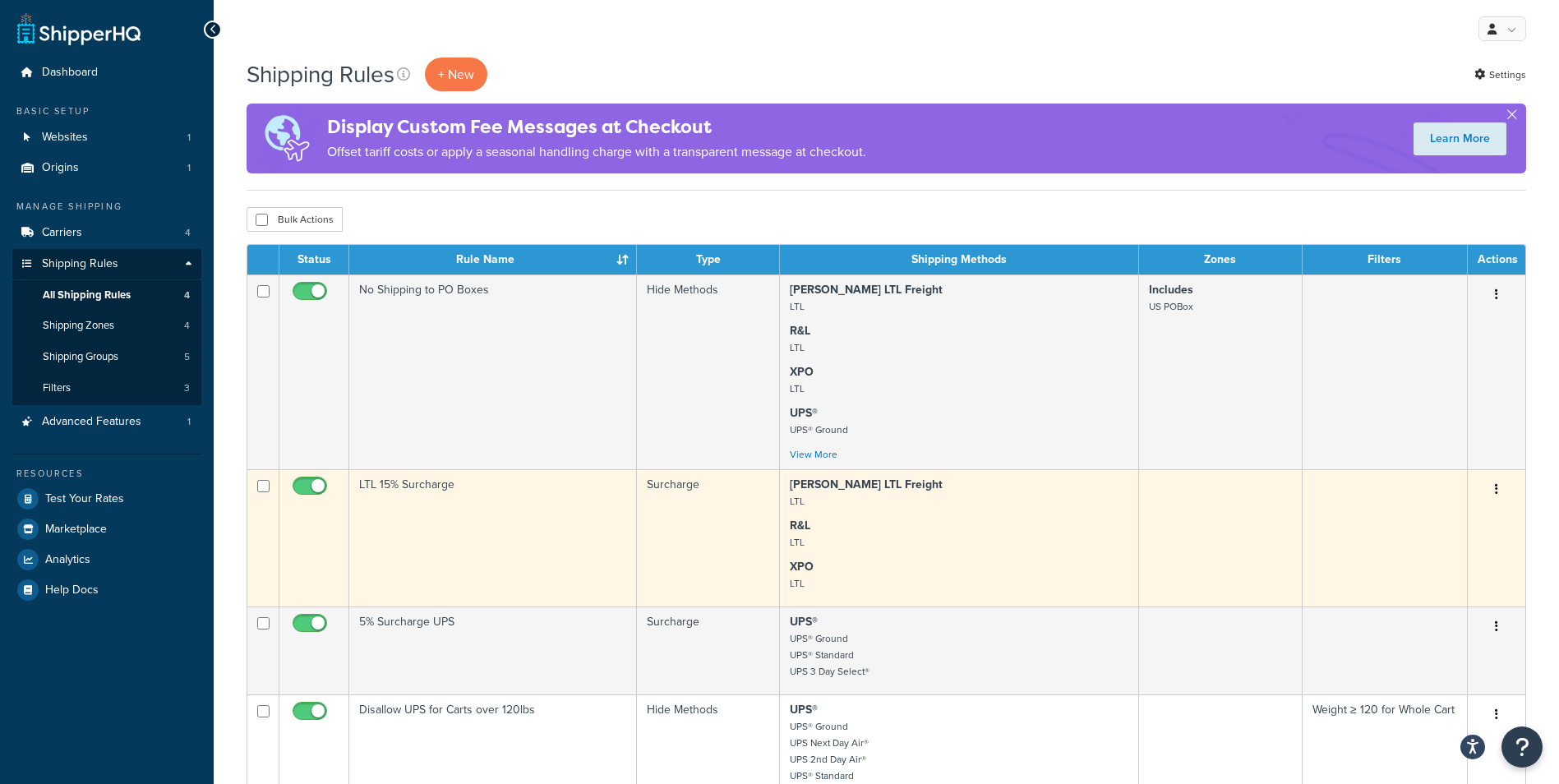
click at [503, 532] on td "LTL 15% Surcharge" at bounding box center [493, 537] width 288 height 137
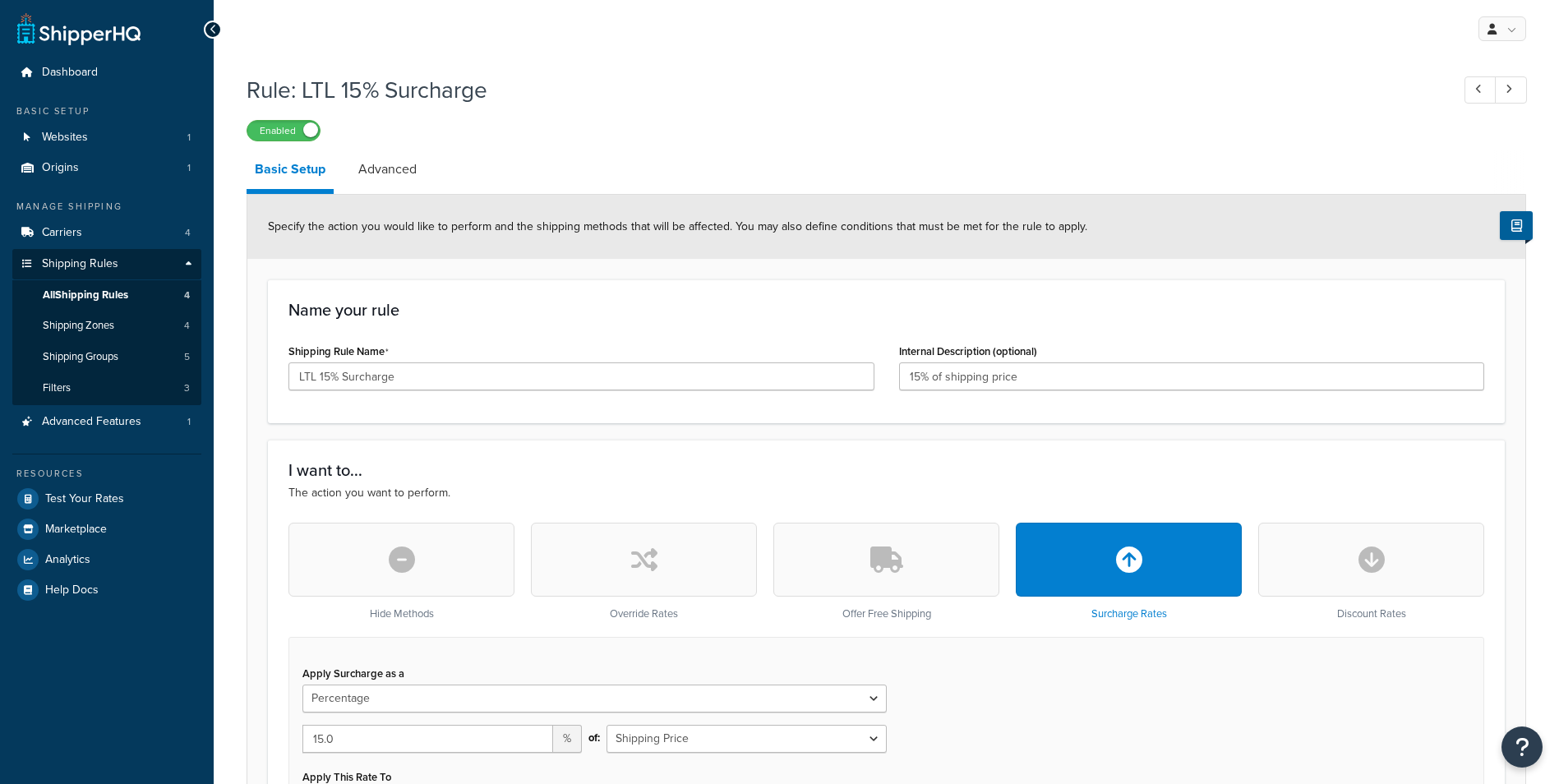
select select "PERCENTAGE"
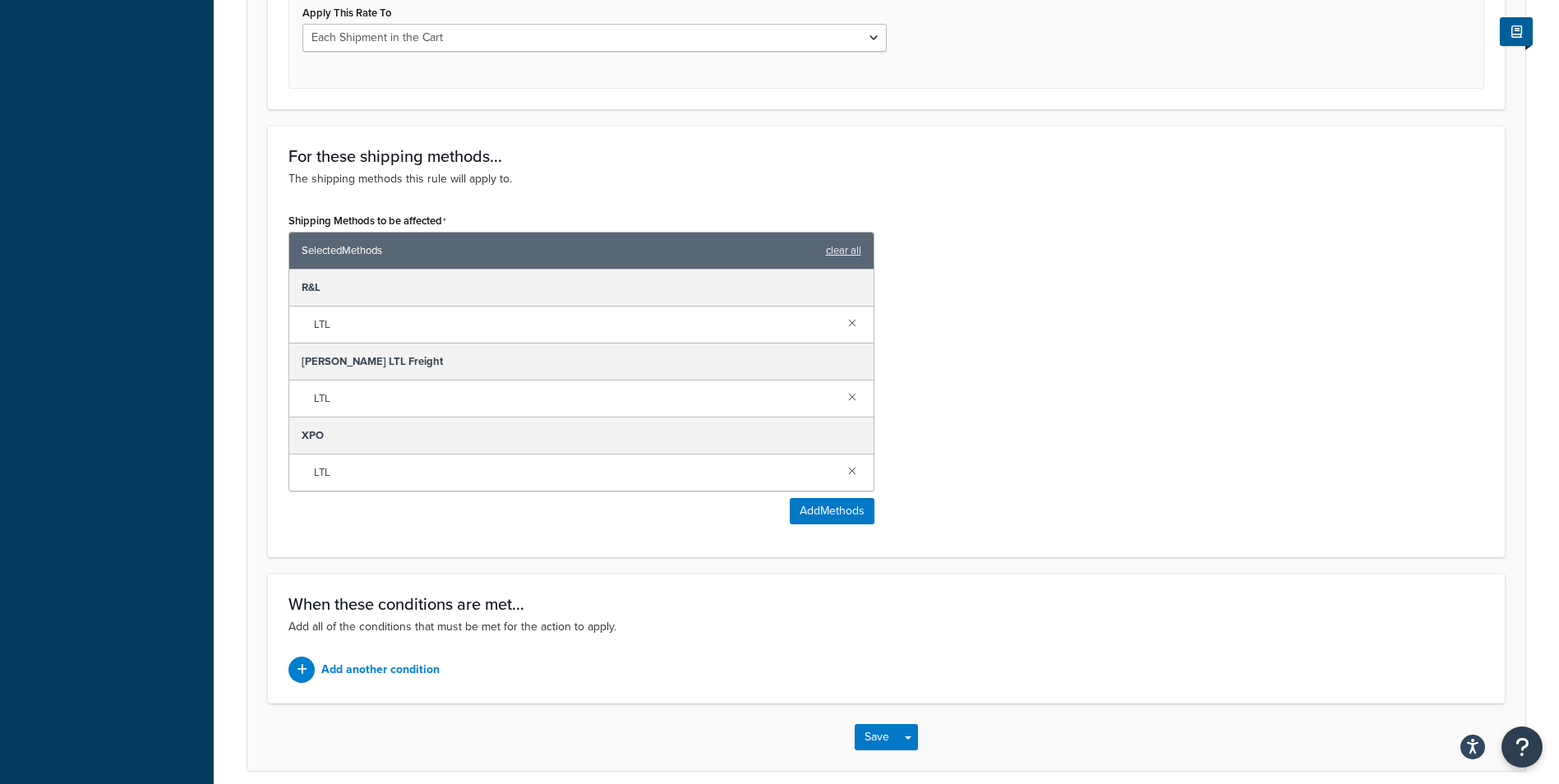
scroll to position [822, 0]
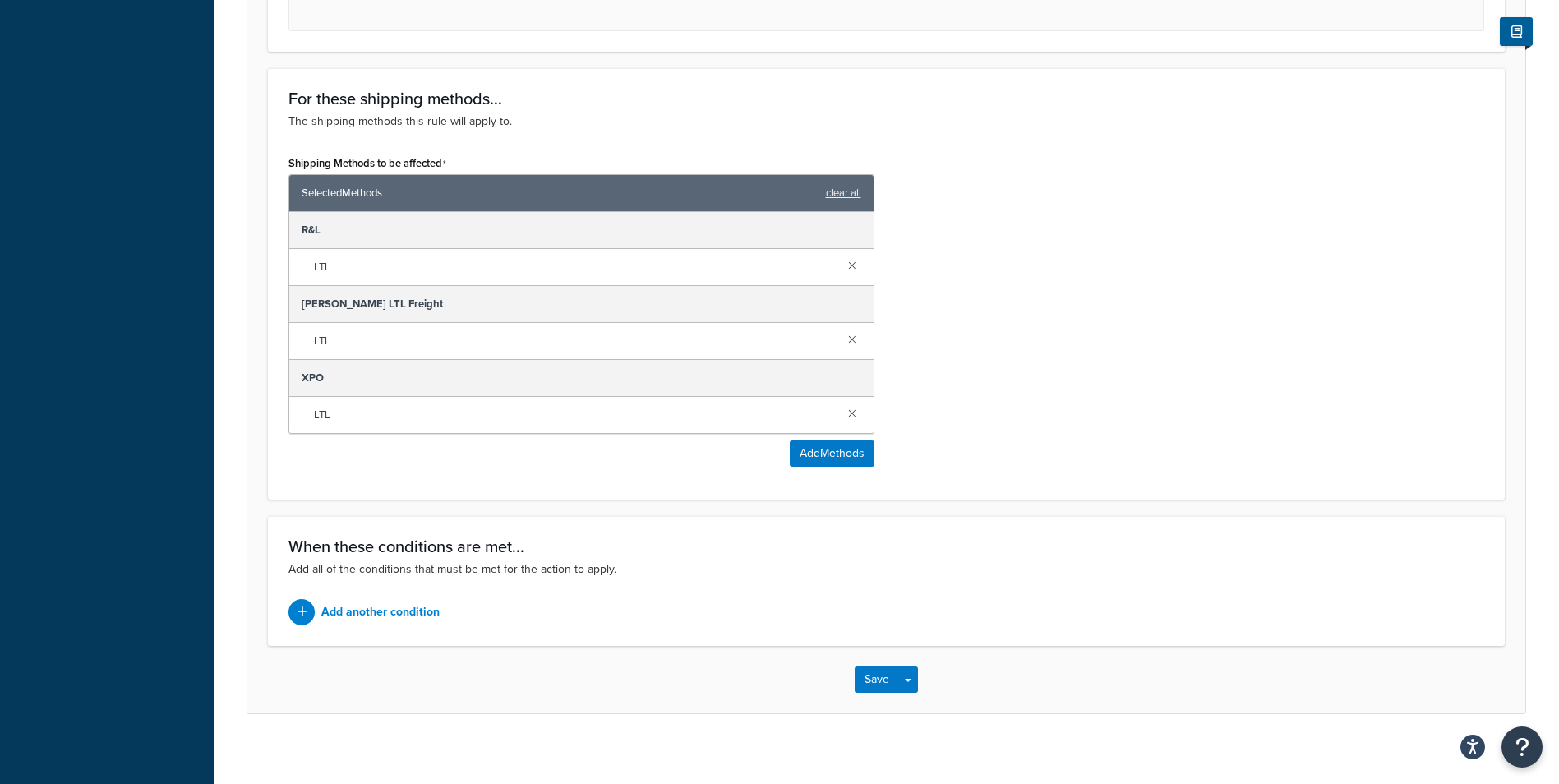
click at [1095, 414] on div "Shipping Methods to be affected Selected Methods clear all R&L LTL SAIA LTL Fre…" at bounding box center [887, 314] width 1221 height 328
click at [1091, 379] on div "Shipping Methods to be affected Selected Methods clear all R&L LTL SAIA LTL Fre…" at bounding box center [887, 314] width 1221 height 328
click at [831, 103] on h3 "For these shipping methods..." at bounding box center [887, 98] width 1196 height 18
click at [980, 220] on div "Shipping Methods to be affected Selected Methods clear all R&L LTL SAIA LTL Fre…" at bounding box center [887, 314] width 1221 height 328
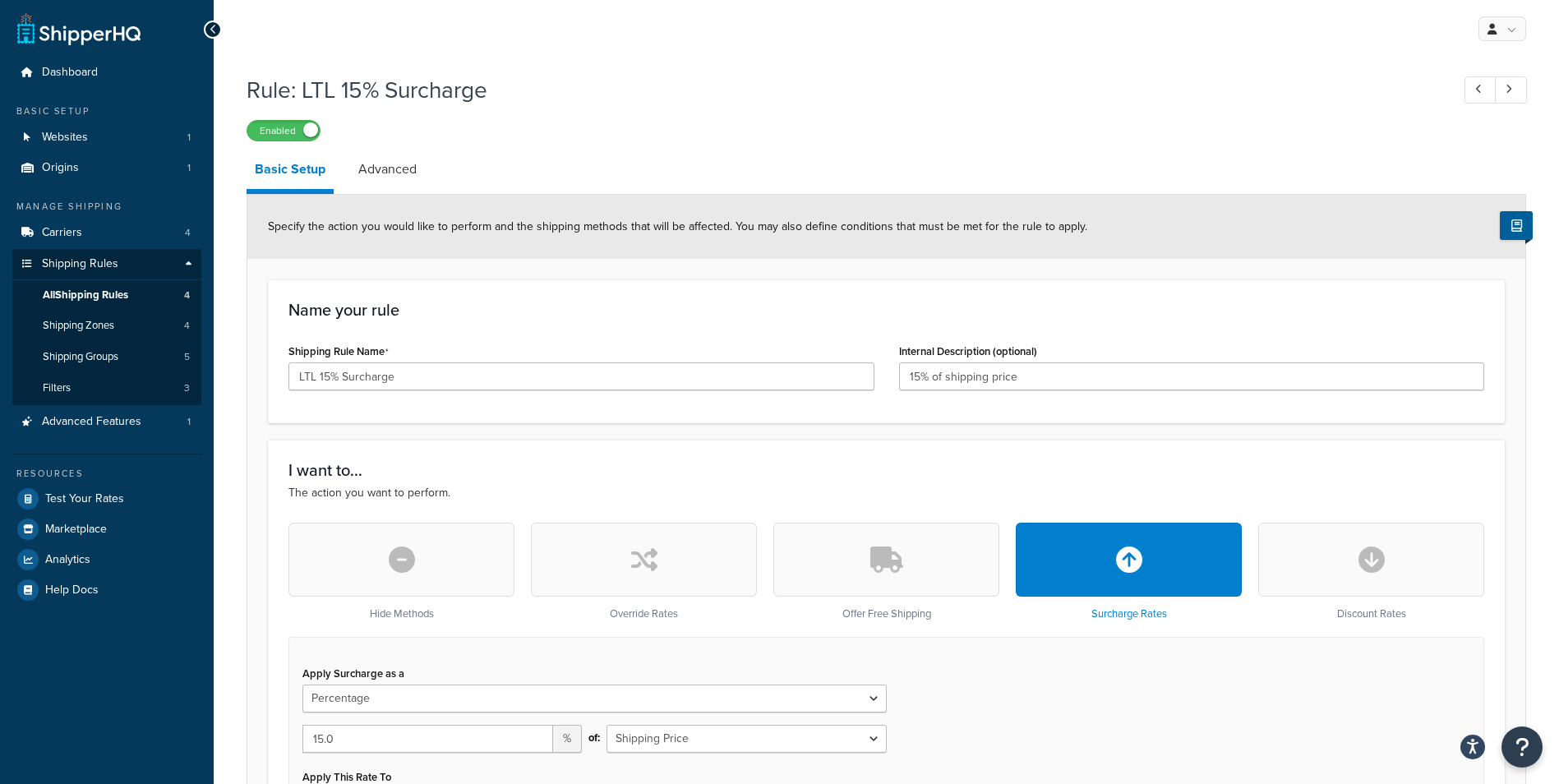
click at [688, 449] on div "I want to... The action you want to perform. Hide Methods Override Rates Offer …" at bounding box center [886, 656] width 1237 height 433
drag, startPoint x: 688, startPoint y: 449, endPoint x: 677, endPoint y: 477, distance: 30.1
click at [677, 477] on h3 "I want to..." at bounding box center [887, 470] width 1196 height 18
click at [685, 486] on p "The action you want to perform." at bounding box center [887, 493] width 1196 height 18
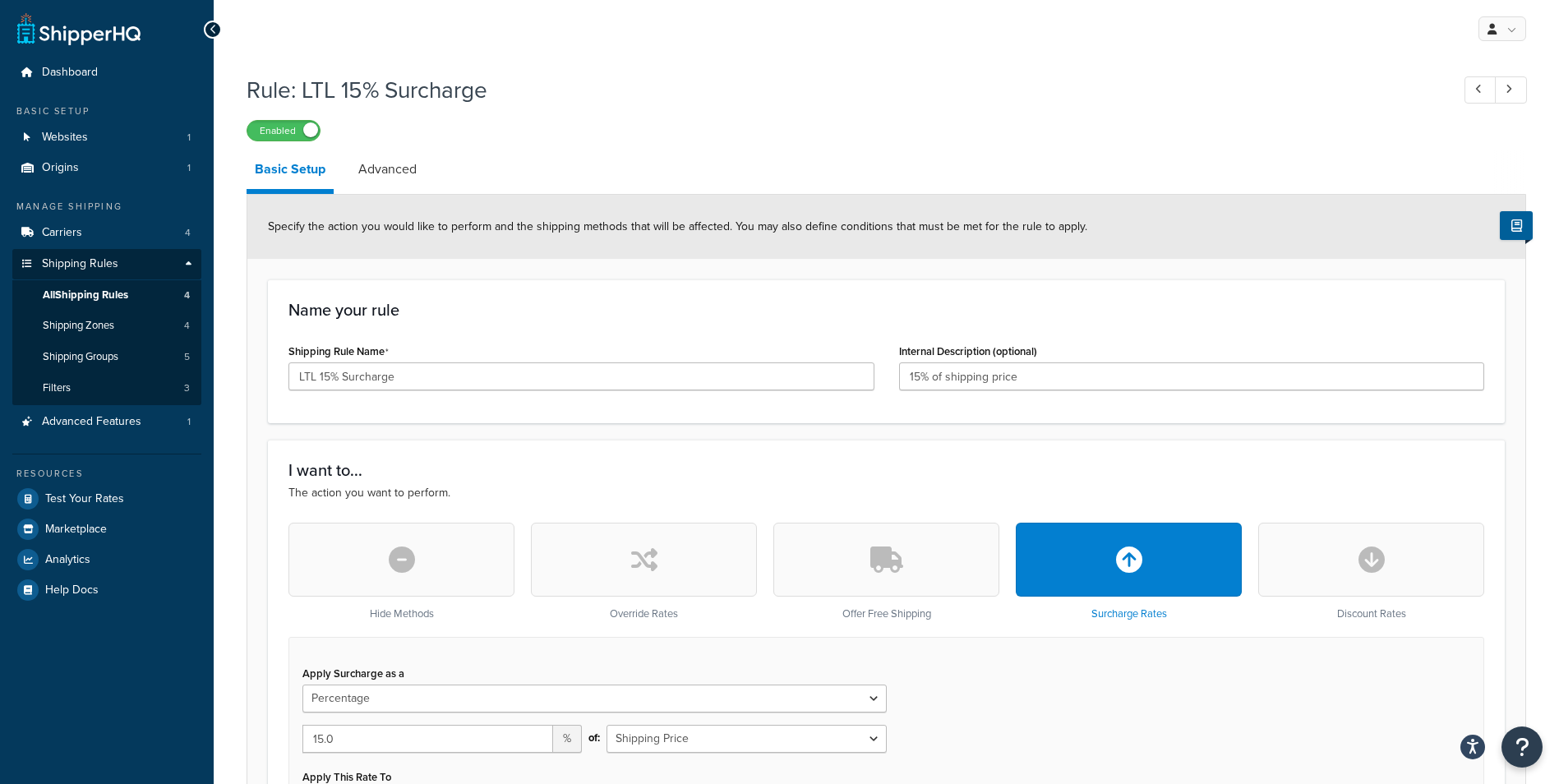
click at [1036, 716] on div "Apply Surcharge as a Flat Rate Percentage Flat Rate & Percentage 15.0 % of: Shi…" at bounding box center [887, 744] width 1196 height 216
click at [1016, 692] on div "Apply Surcharge as a Flat Rate Percentage Flat Rate & Percentage 15.0 % of: Shi…" at bounding box center [887, 744] width 1196 height 216
click at [881, 466] on h3 "I want to..." at bounding box center [887, 470] width 1196 height 18
click at [871, 456] on div "I want to... The action you want to perform. Hide Methods Override Rates Offer …" at bounding box center [886, 656] width 1237 height 433
click at [852, 455] on div "I want to... The action you want to perform. Hide Methods Override Rates Offer …" at bounding box center [886, 656] width 1237 height 433
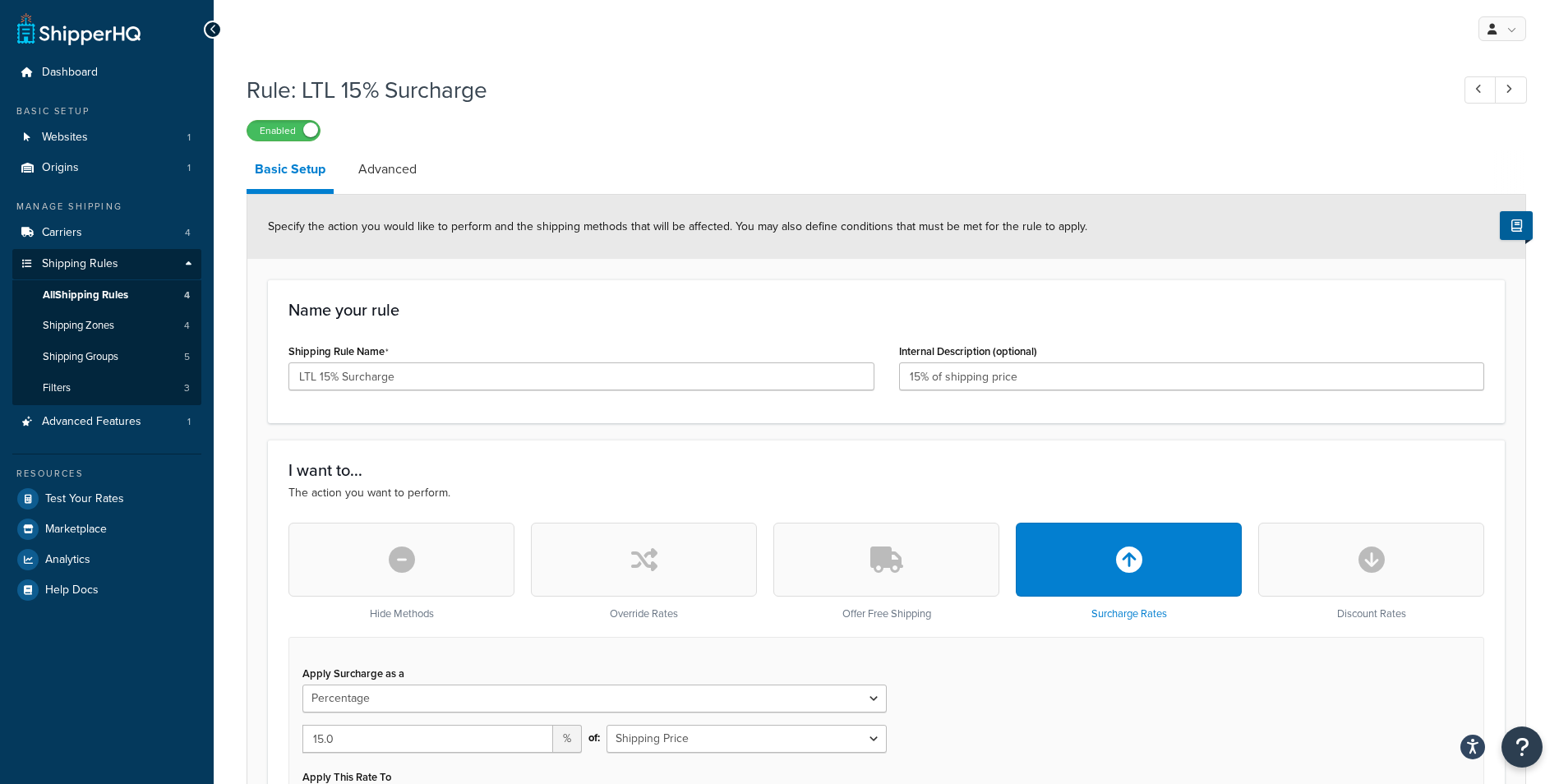
click at [852, 455] on div "I want to... The action you want to perform. Hide Methods Override Rates Offer …" at bounding box center [886, 656] width 1237 height 433
click at [149, 318] on link "Shipping Zones 4" at bounding box center [107, 326] width 189 height 30
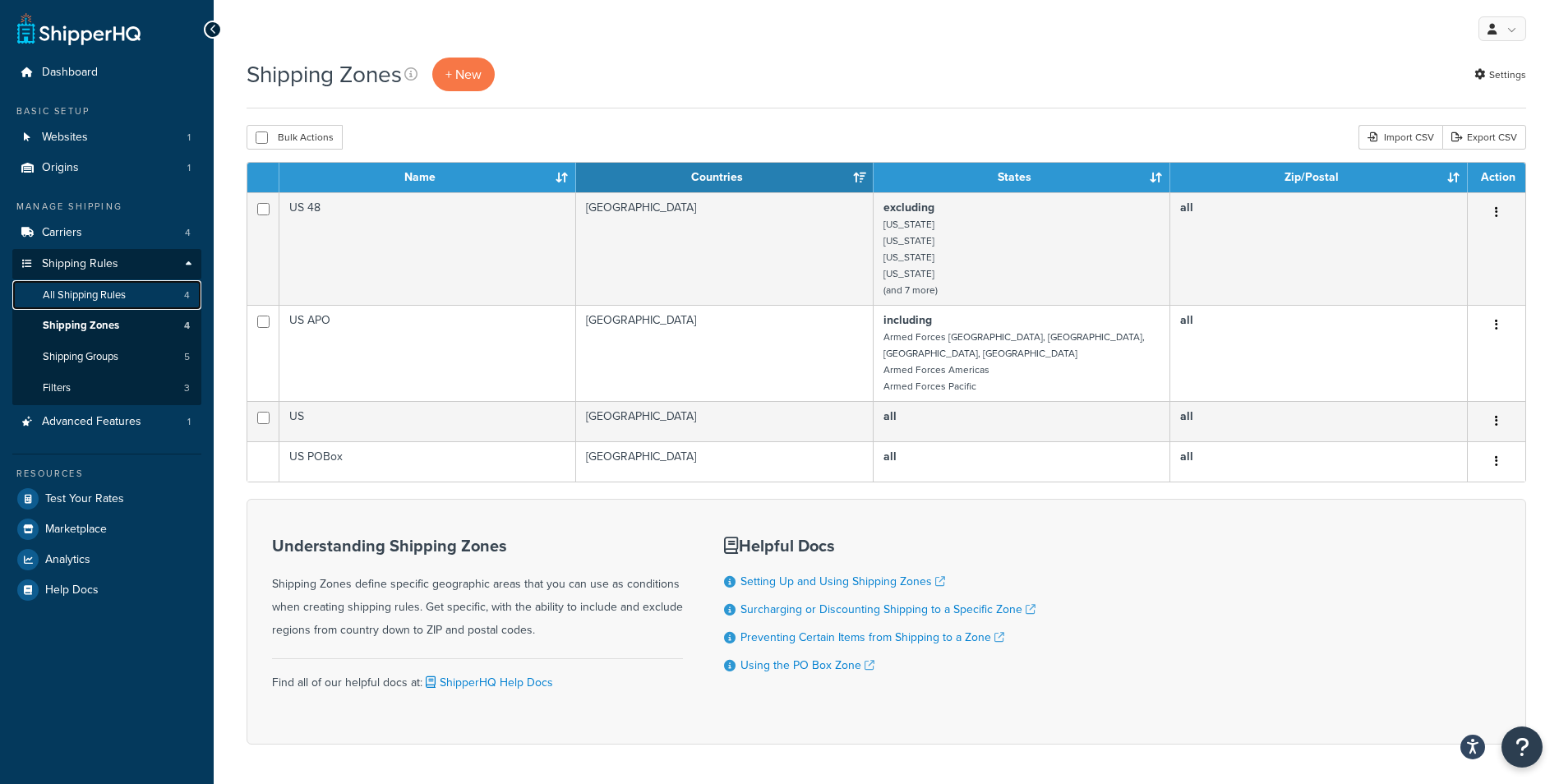
click at [101, 294] on span "All Shipping Rules" at bounding box center [84, 296] width 83 height 14
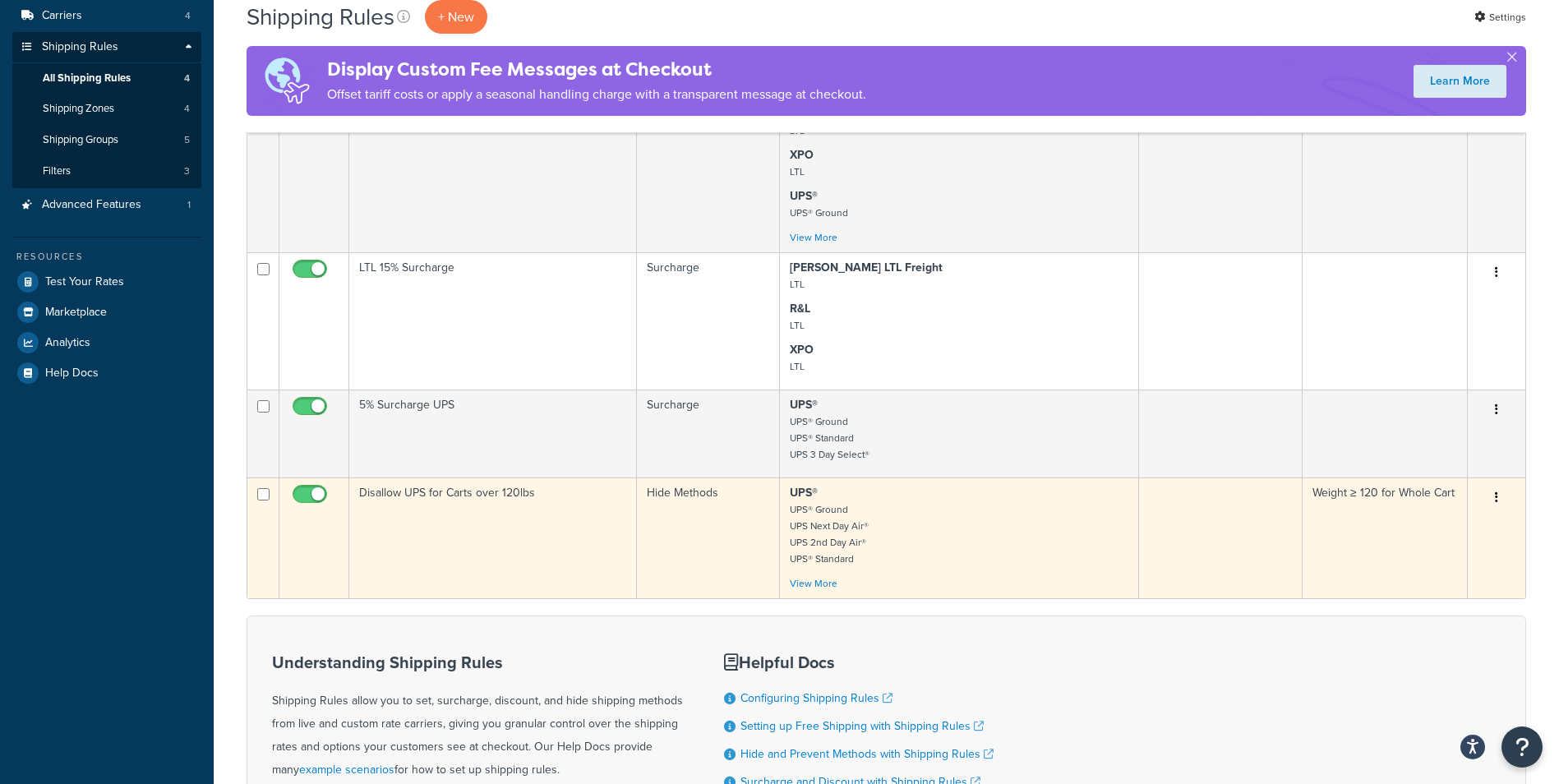
scroll to position [246, 0]
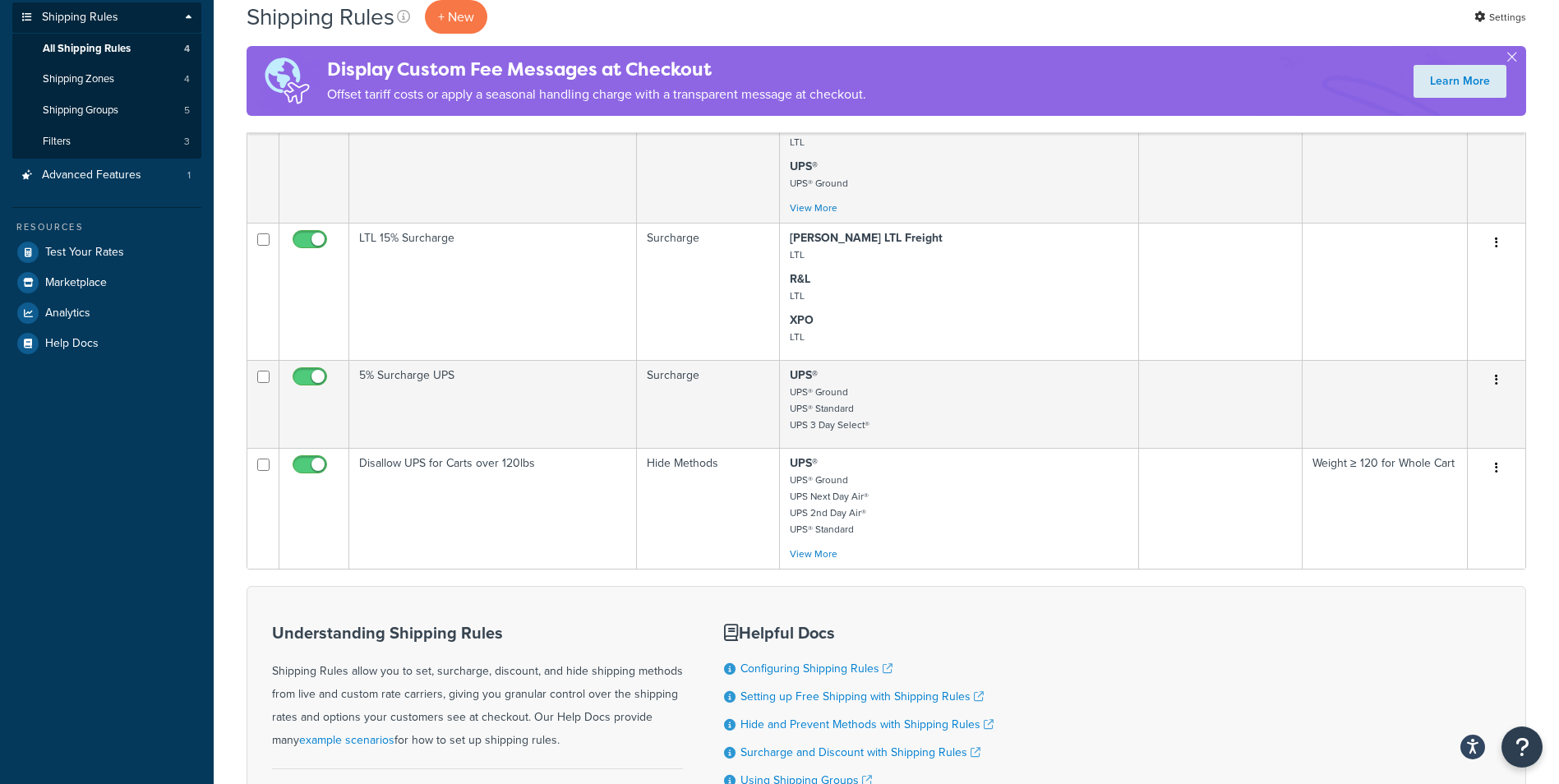
click at [1095, 758] on div "Understanding Shipping Rules Shipping Rules allow you to set, surcharge, discou…" at bounding box center [886, 734] width 1280 height 295
click at [1080, 721] on div "Understanding Shipping Rules Shipping Rules allow you to set, surcharge, discou…" at bounding box center [886, 734] width 1280 height 295
click at [1074, 700] on div "Understanding Shipping Rules Shipping Rules allow you to set, surcharge, discou…" at bounding box center [886, 734] width 1280 height 295
click at [1071, 690] on div "Understanding Shipping Rules Shipping Rules allow you to set, surcharge, discou…" at bounding box center [886, 734] width 1280 height 295
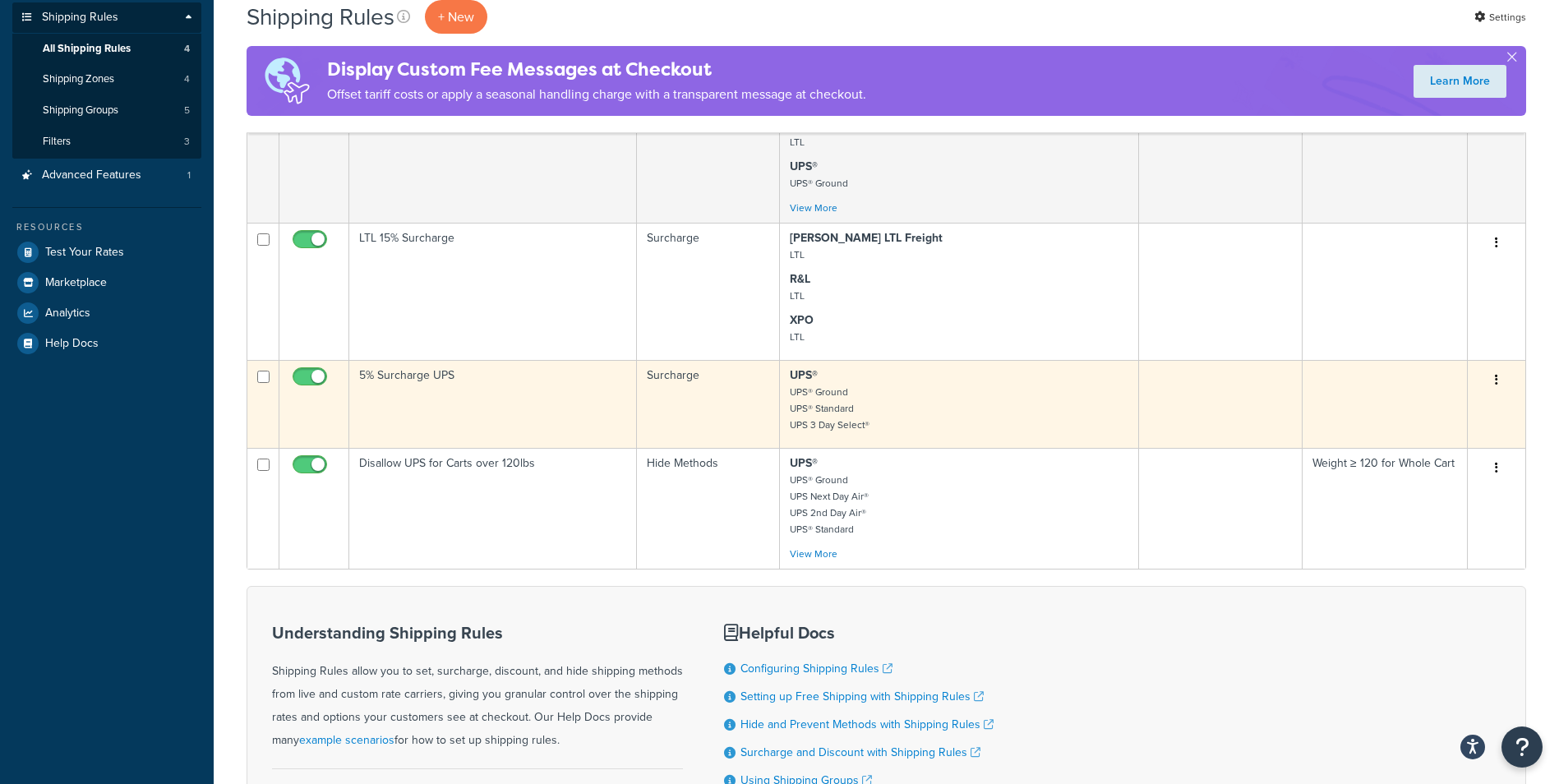
click at [503, 399] on td "5% Surcharge UPS" at bounding box center [493, 404] width 288 height 88
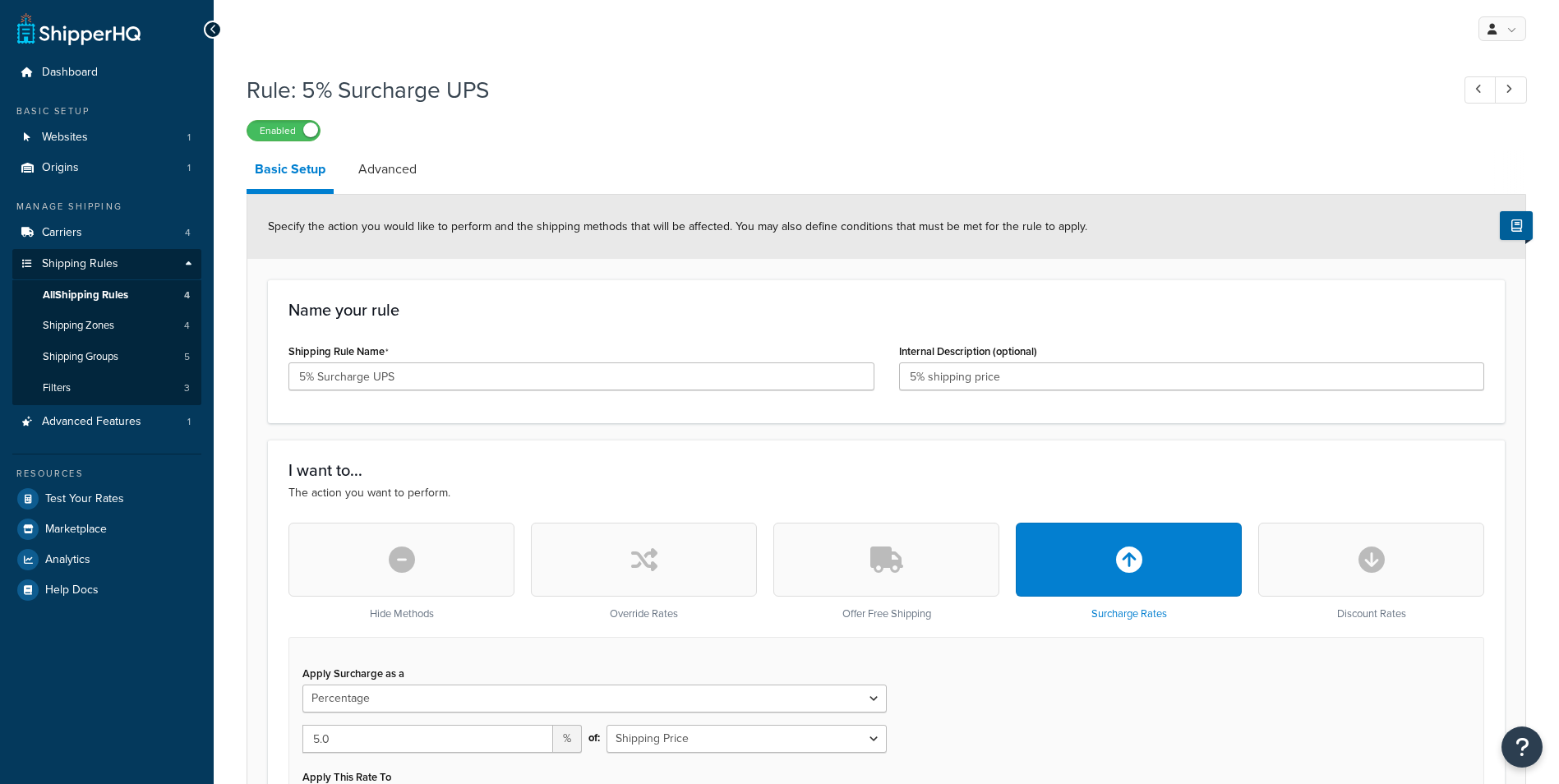
select select "PERCENTAGE"
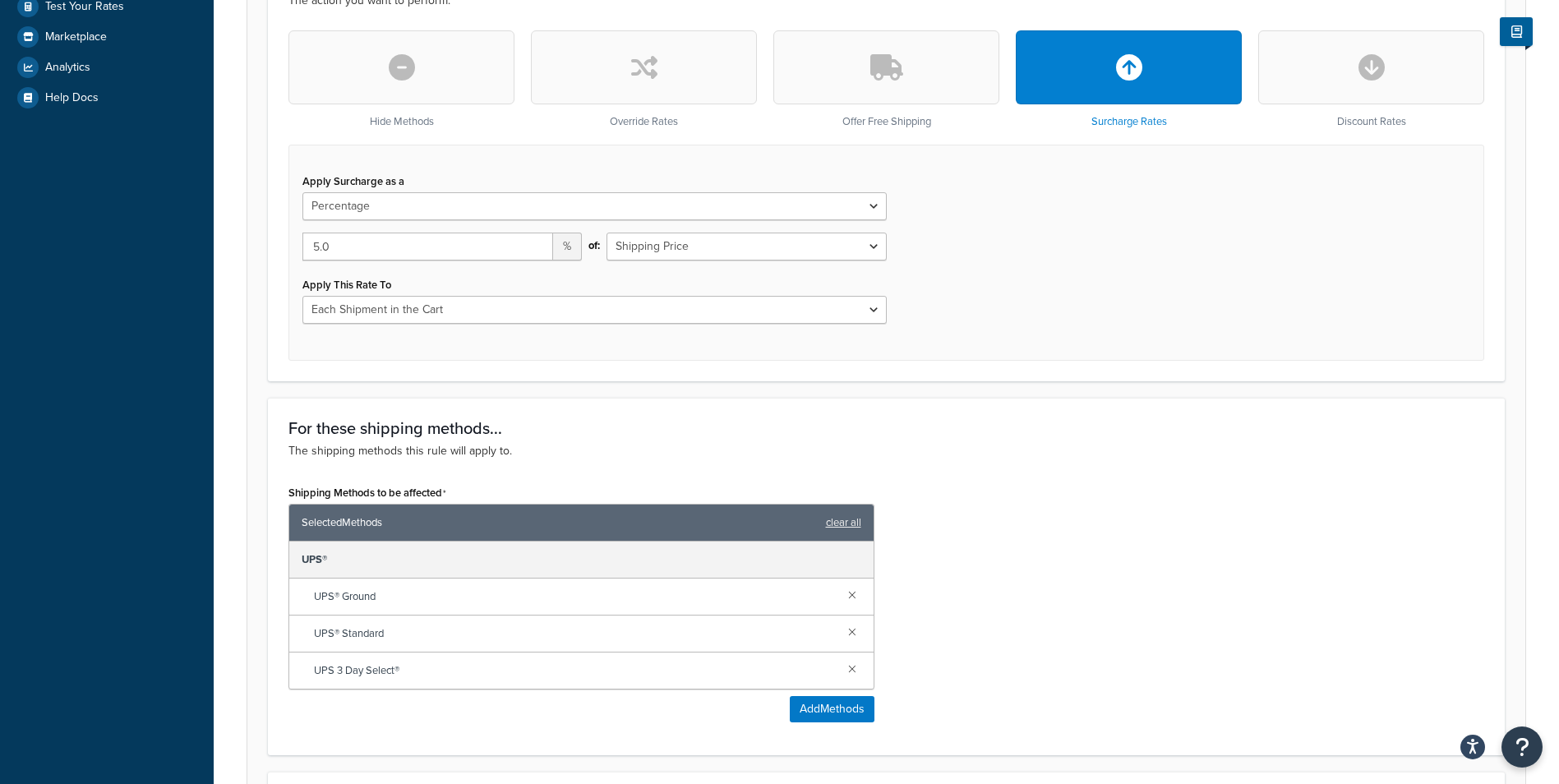
scroll to position [493, 0]
click at [580, 300] on select "Each Shipment in the Cart Each Shipping Group in the Cart Each Item within a Sh…" at bounding box center [594, 309] width 585 height 28
click at [575, 303] on select "Each Shipment in the Cart Each Shipping Group in the Cart Each Item within a Sh…" at bounding box center [594, 309] width 585 height 28
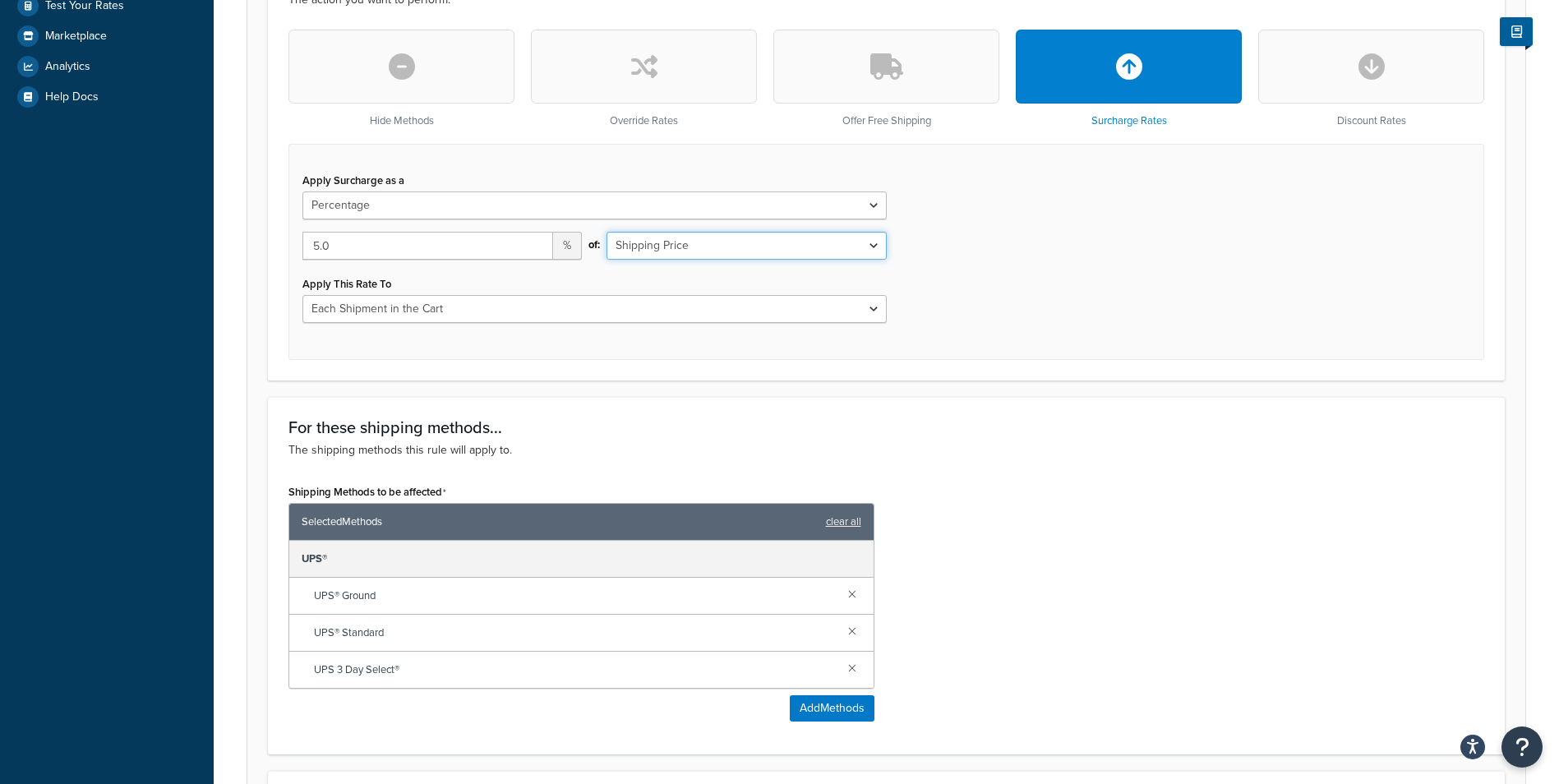
click at [730, 252] on select "Shipping Price Order Value" at bounding box center [746, 245] width 279 height 28
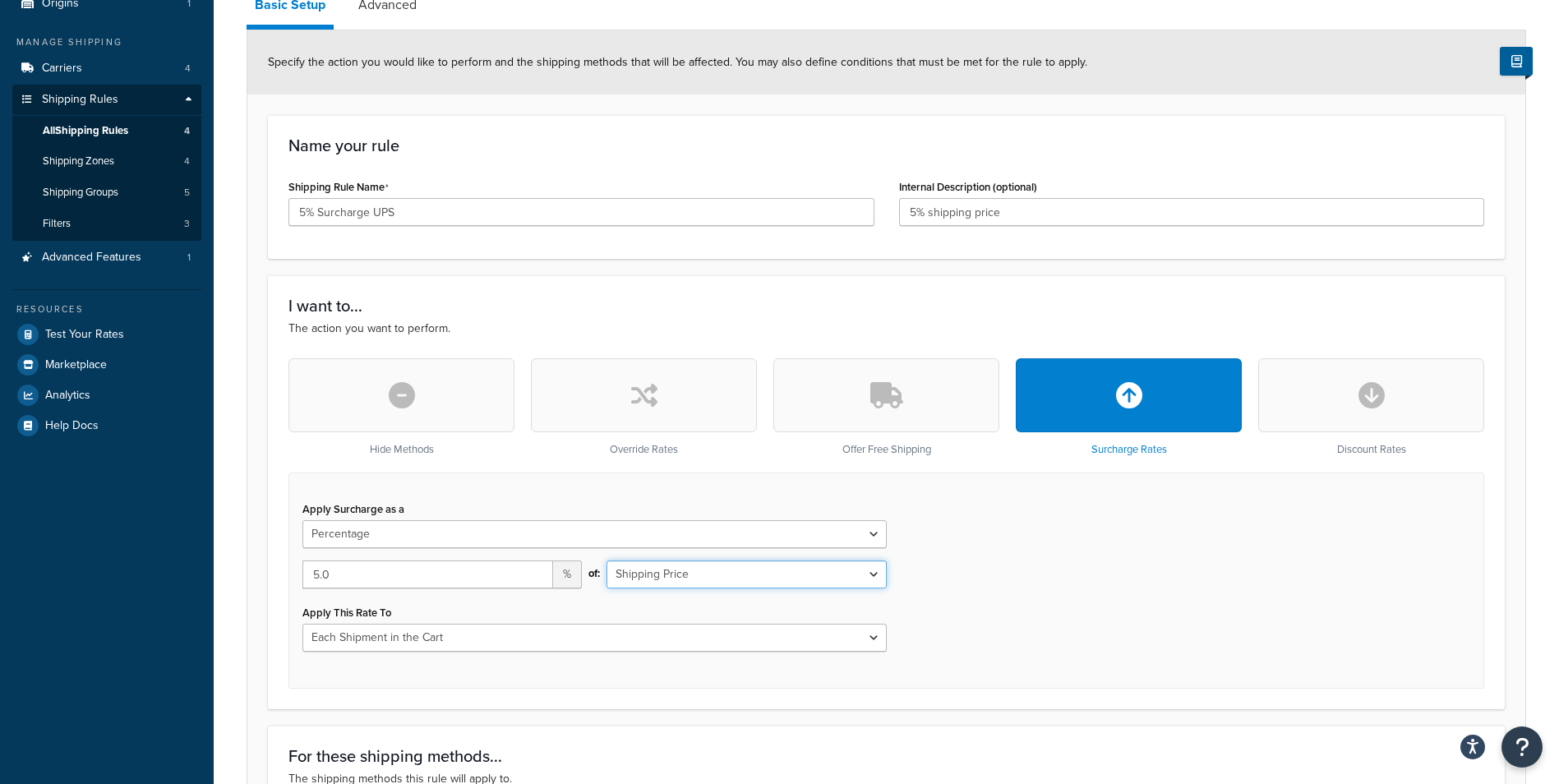
scroll to position [0, 0]
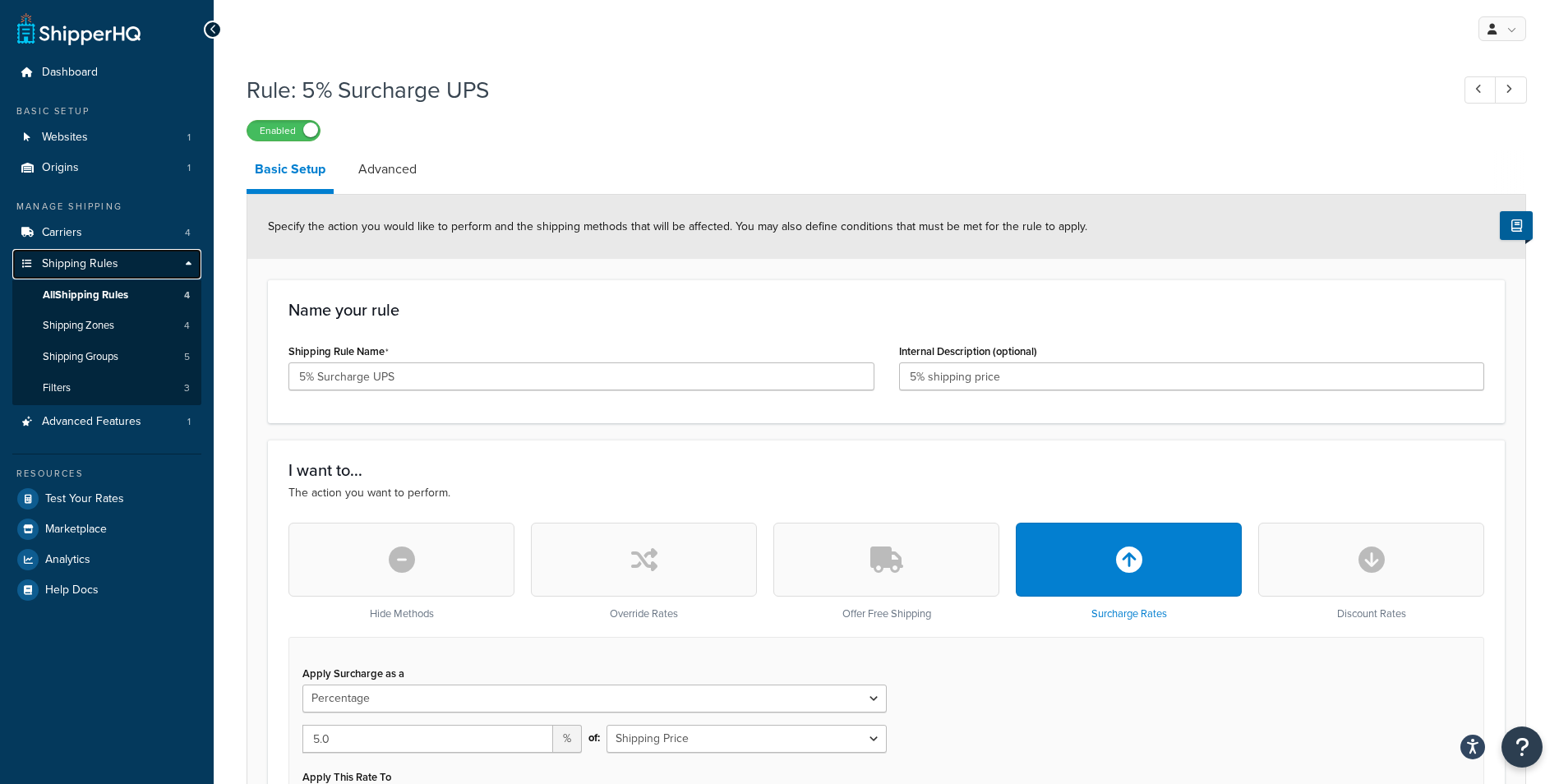
click at [140, 255] on link "Shipping Rules" at bounding box center [107, 264] width 189 height 30
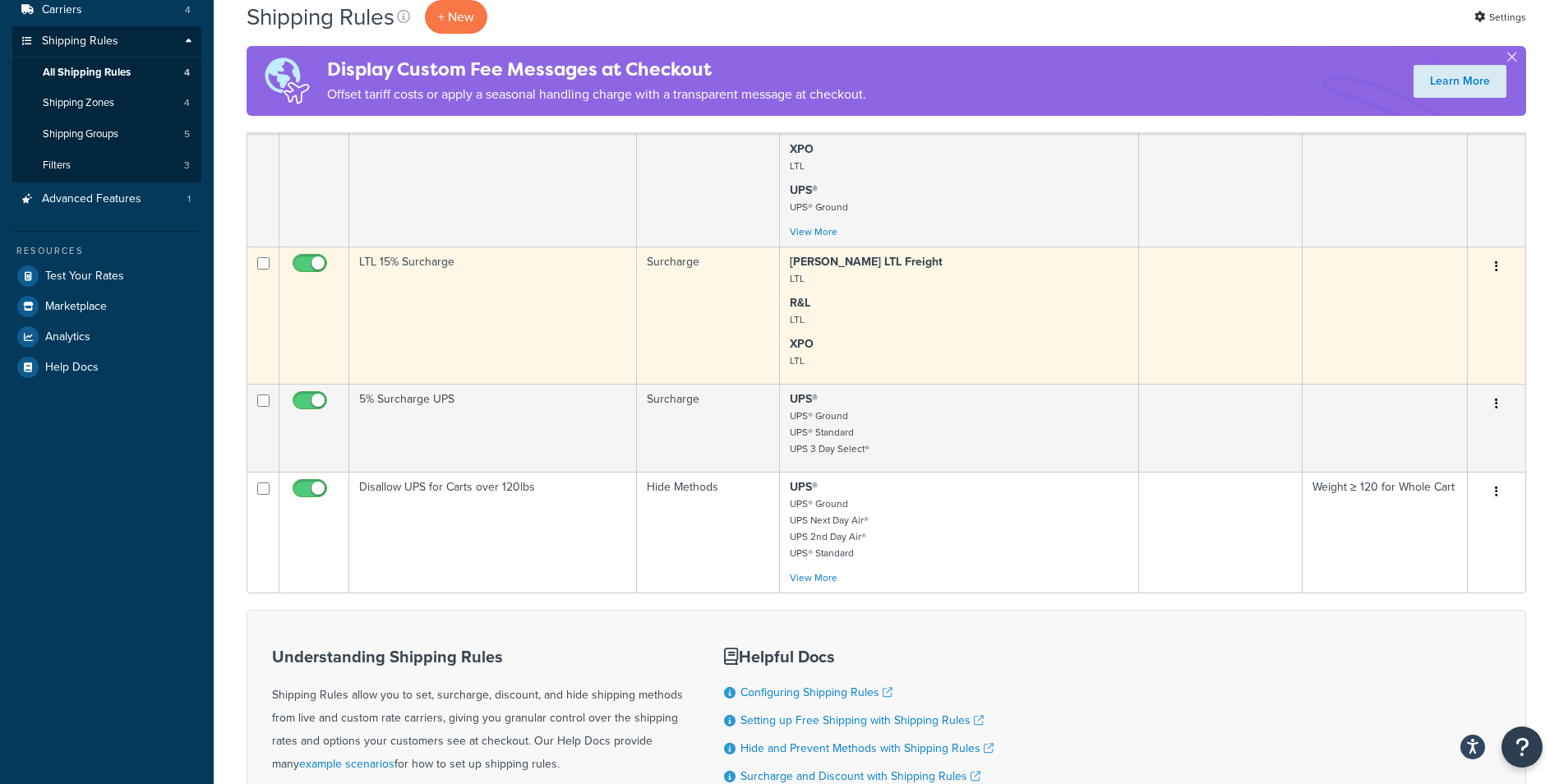
scroll to position [246, 0]
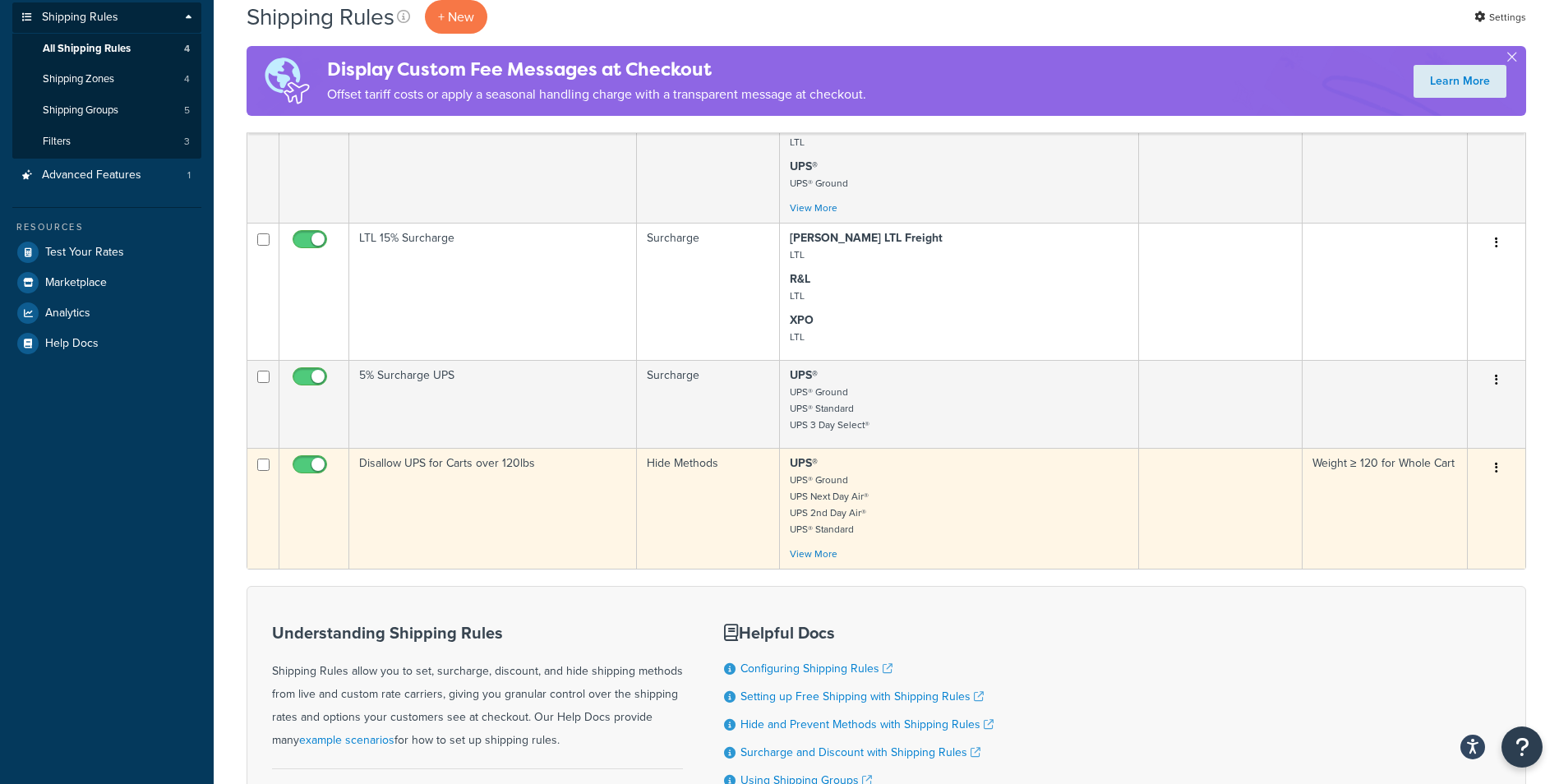
click at [557, 486] on td "Disallow UPS for Carts over 120lbs" at bounding box center [493, 508] width 288 height 121
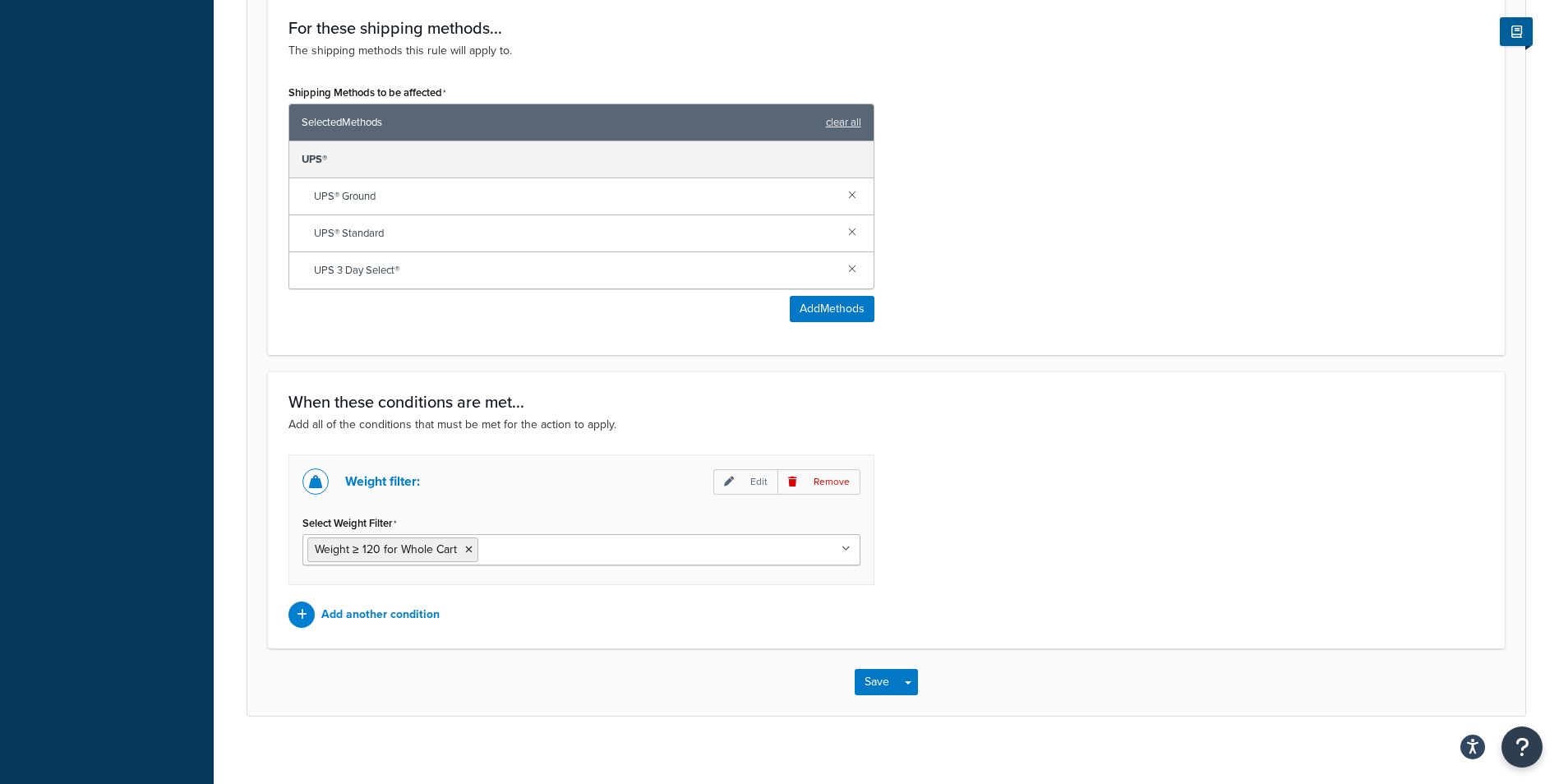
scroll to position [691, 0]
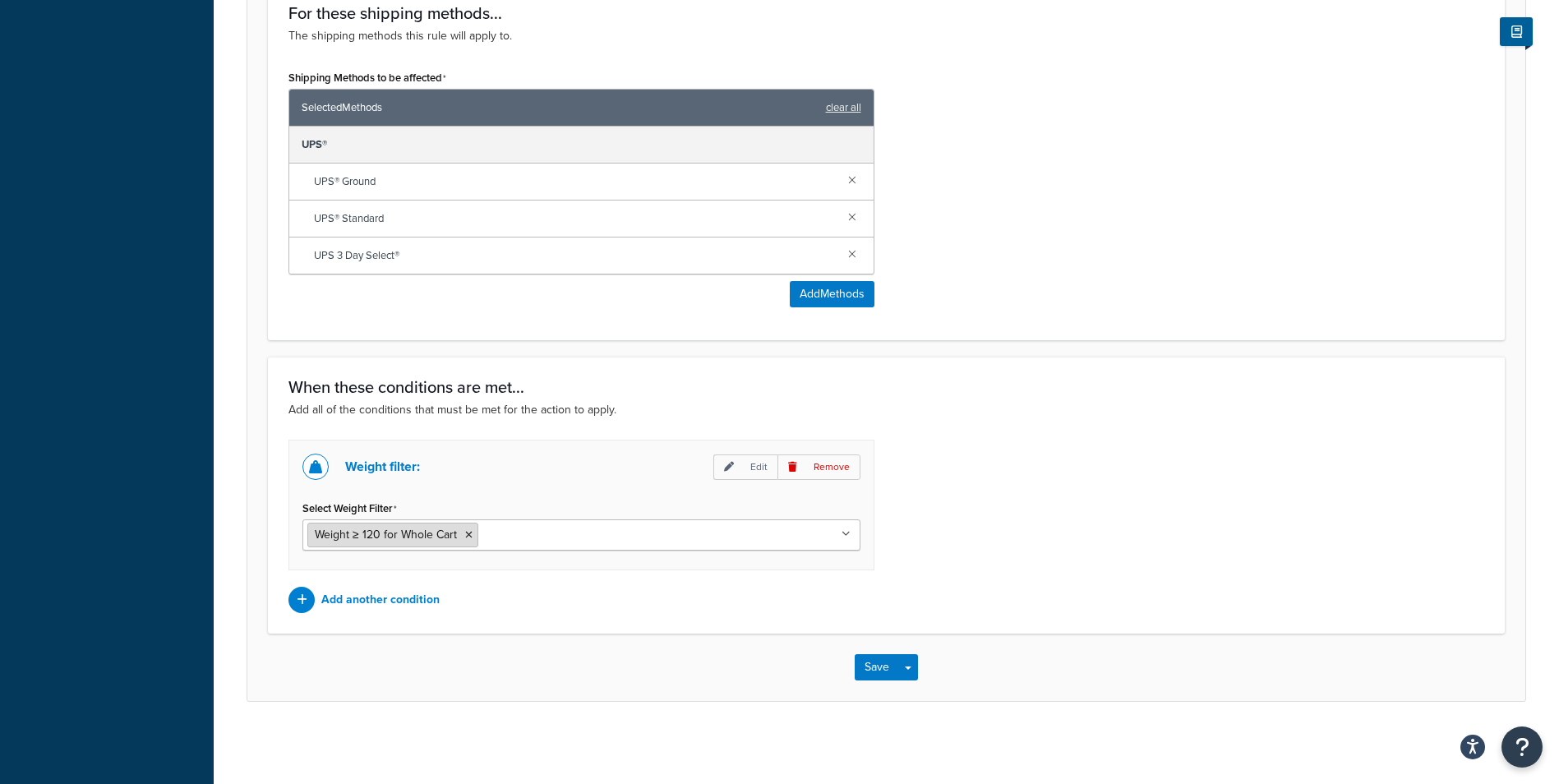
click at [397, 533] on span "Weight ≥ 120 for Whole Cart" at bounding box center [385, 535] width 142 height 18
click at [385, 593] on p "Add another condition" at bounding box center [381, 599] width 118 height 23
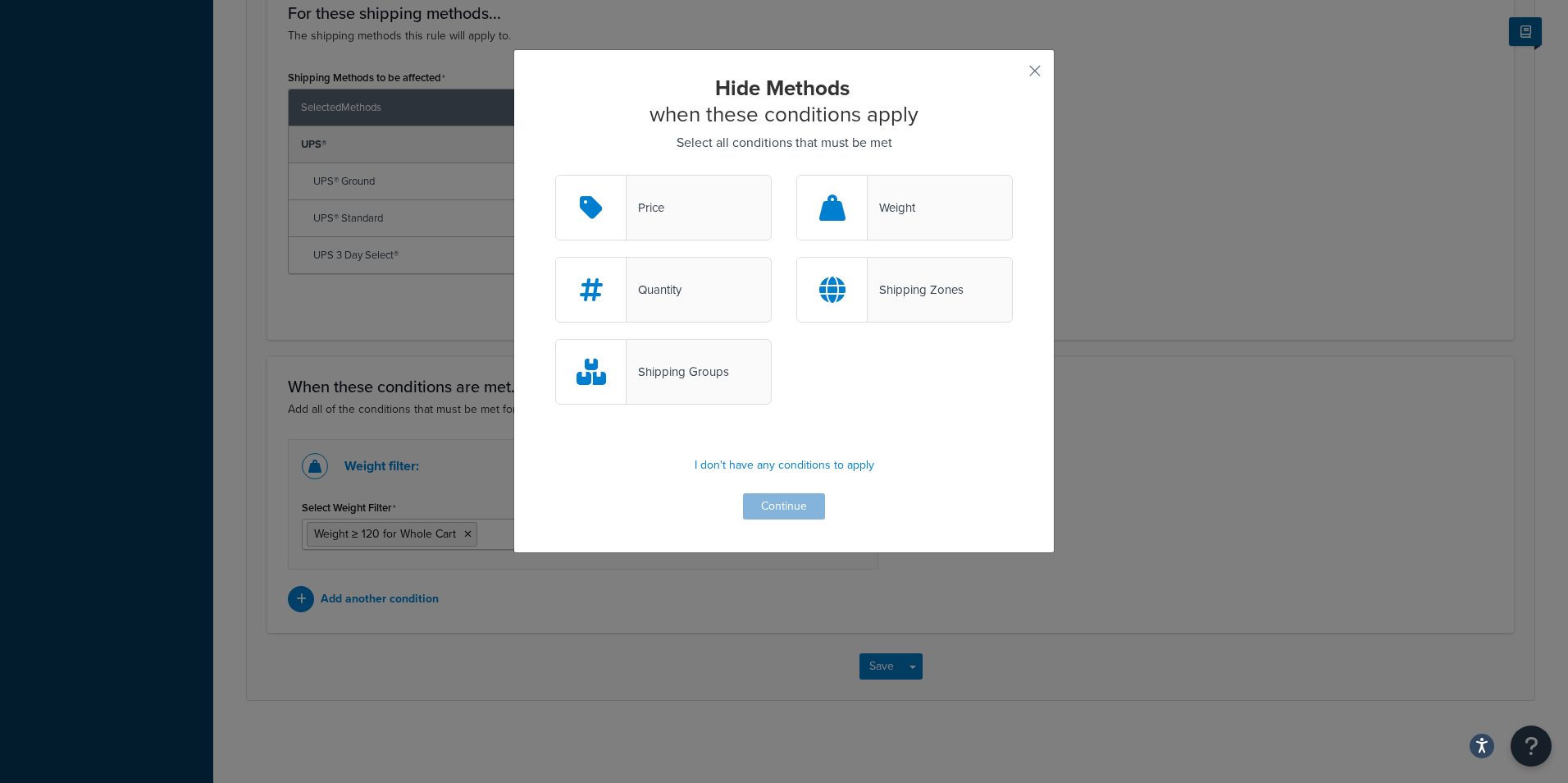
click at [868, 215] on div "Weight" at bounding box center [892, 207] width 48 height 23
click at [0, 0] on input "Weight" at bounding box center [0, 0] width 0 height 0
click at [781, 501] on button "Continue" at bounding box center [784, 506] width 82 height 26
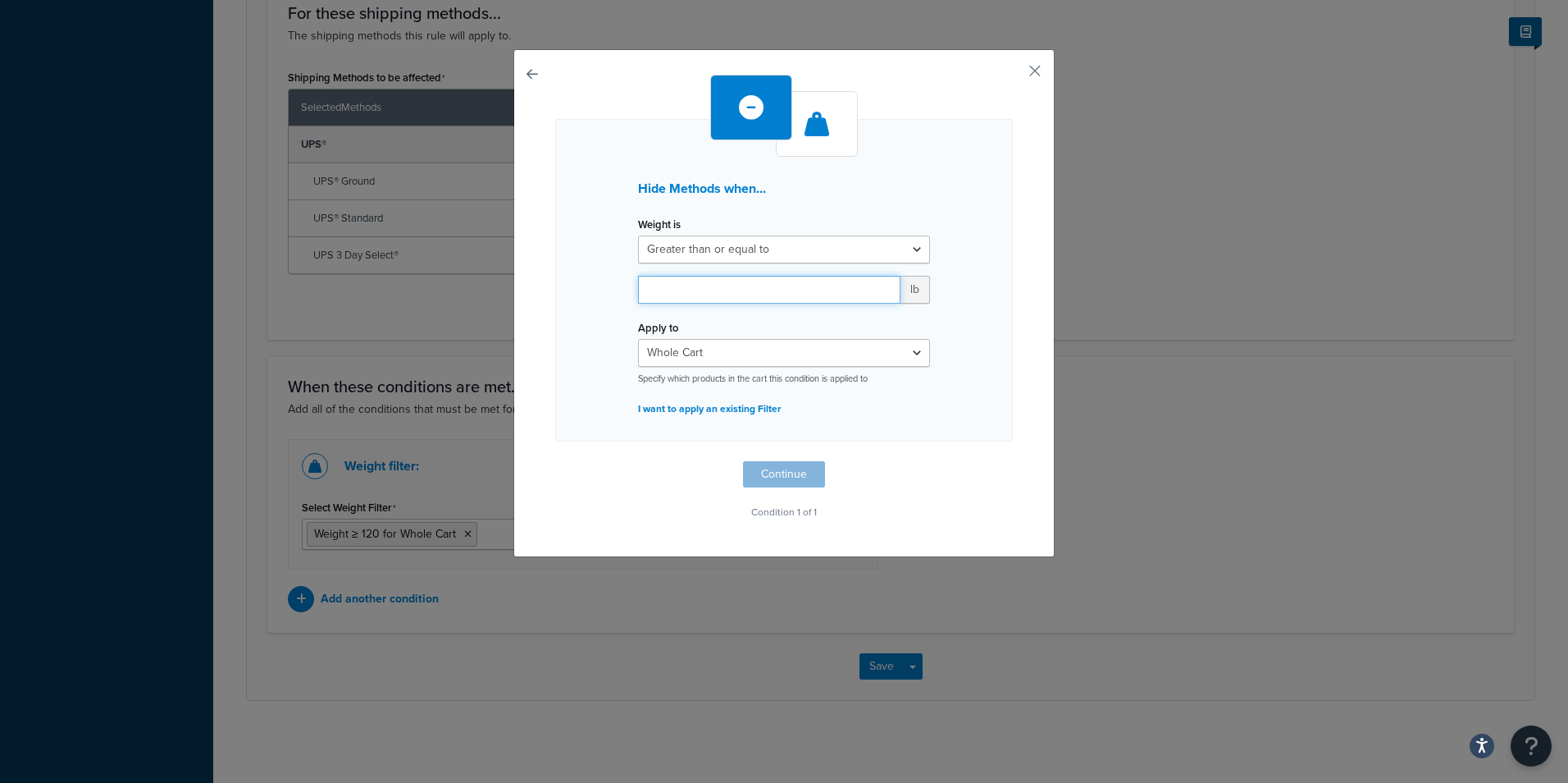
click at [714, 289] on input "number" at bounding box center [769, 290] width 263 height 28
type input "12"
click at [788, 354] on select "Whole Cart Everything in Shipping Group Everything at Origin Each Item within S…" at bounding box center [784, 353] width 292 height 28
click at [800, 476] on button "Continue" at bounding box center [784, 474] width 82 height 26
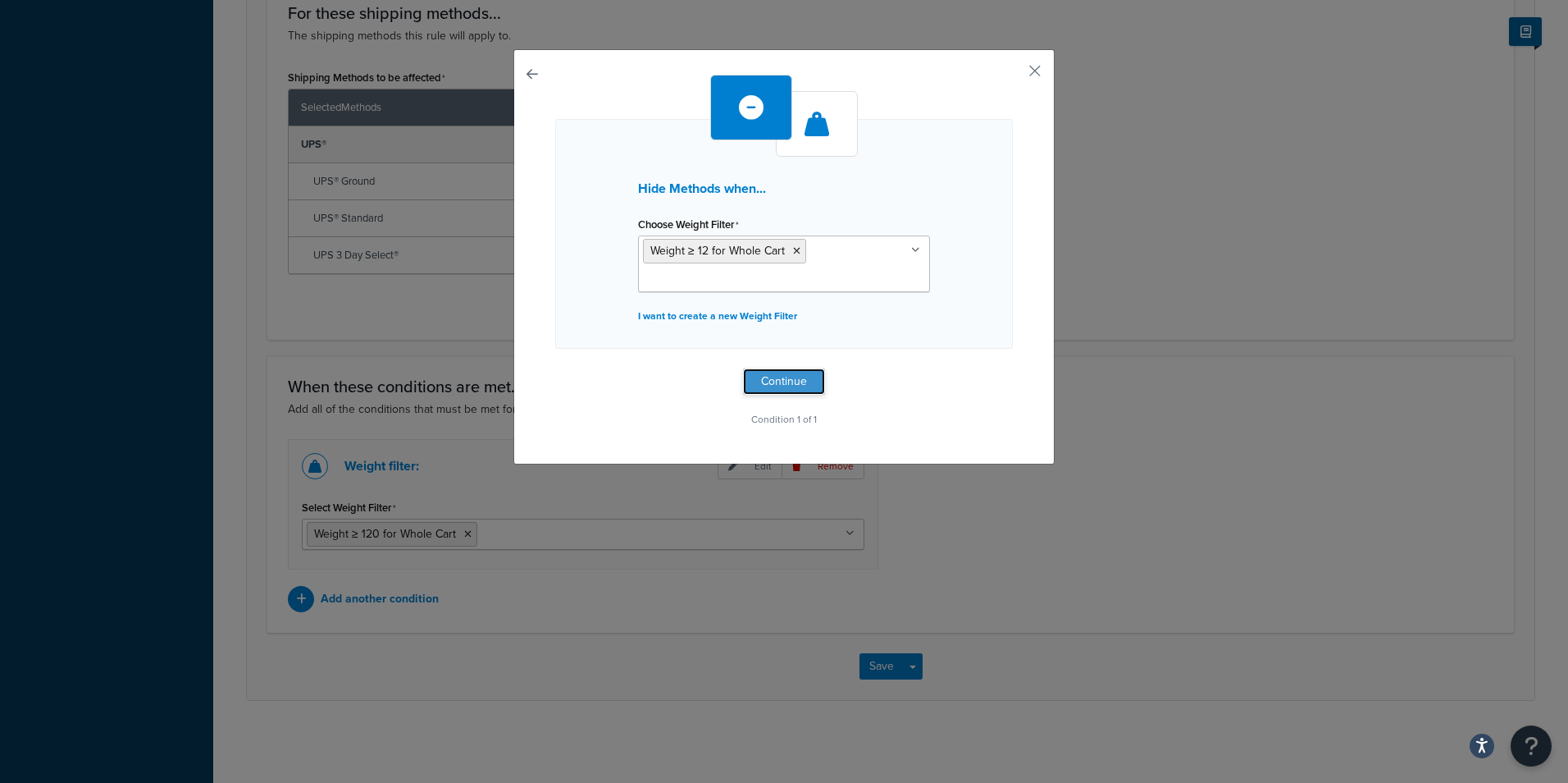
click at [773, 392] on button "Continue" at bounding box center [784, 382] width 82 height 26
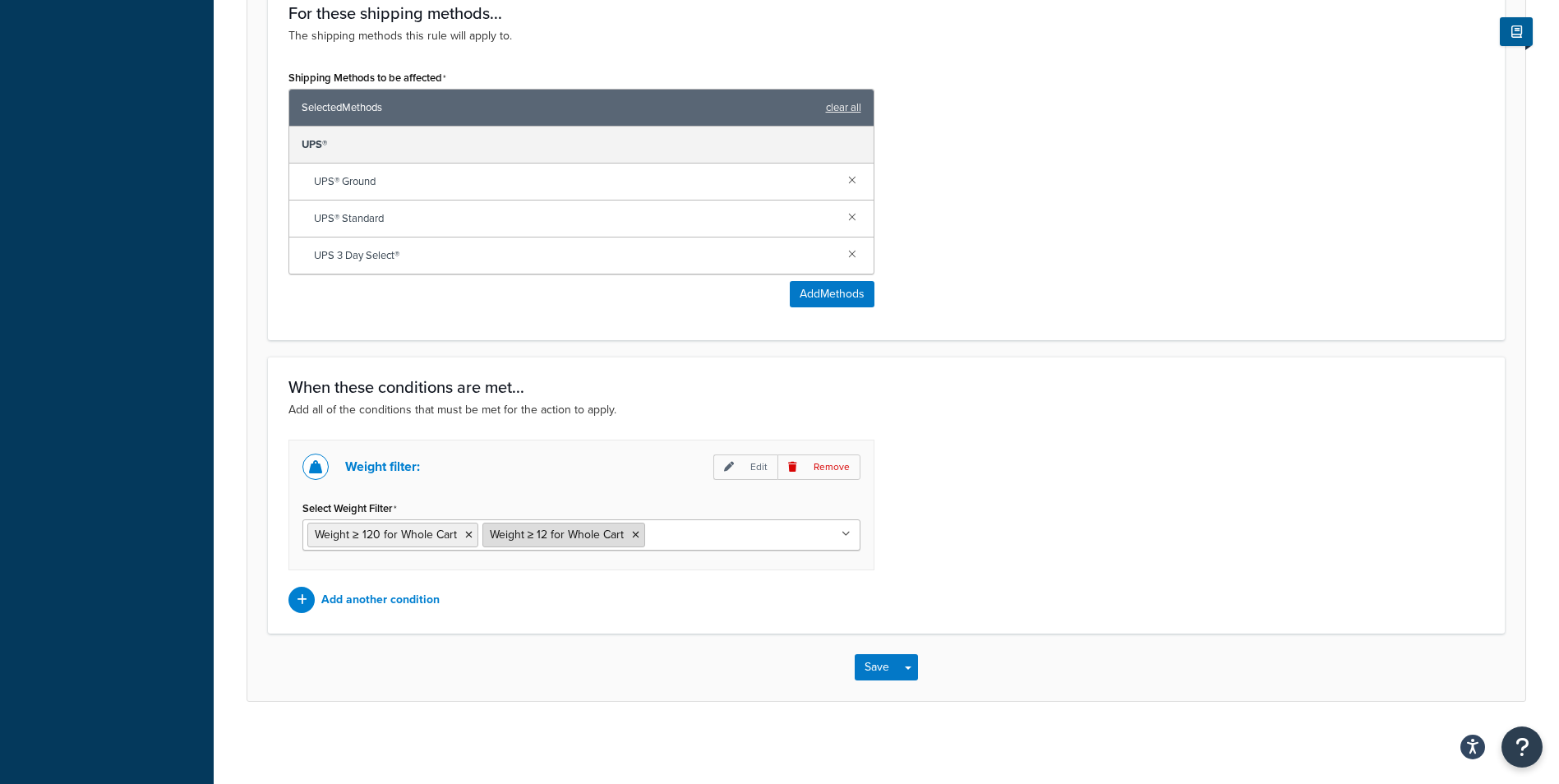
click at [636, 537] on icon at bounding box center [636, 534] width 7 height 10
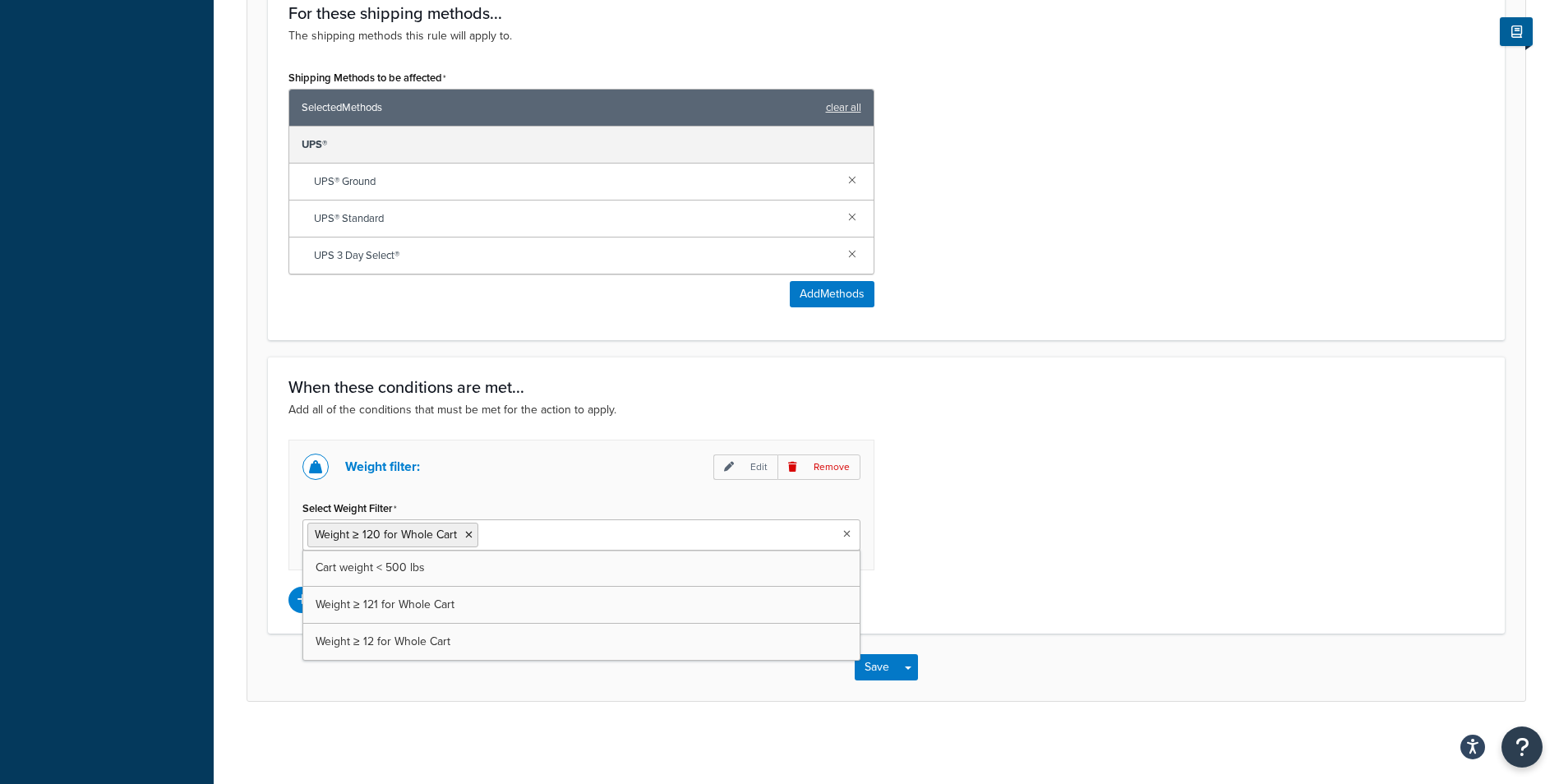
click at [962, 541] on div "Weight filter: Edit Remove Select Weight Filter Weight ≥ 120 for Whole Cart Car…" at bounding box center [887, 526] width 1221 height 173
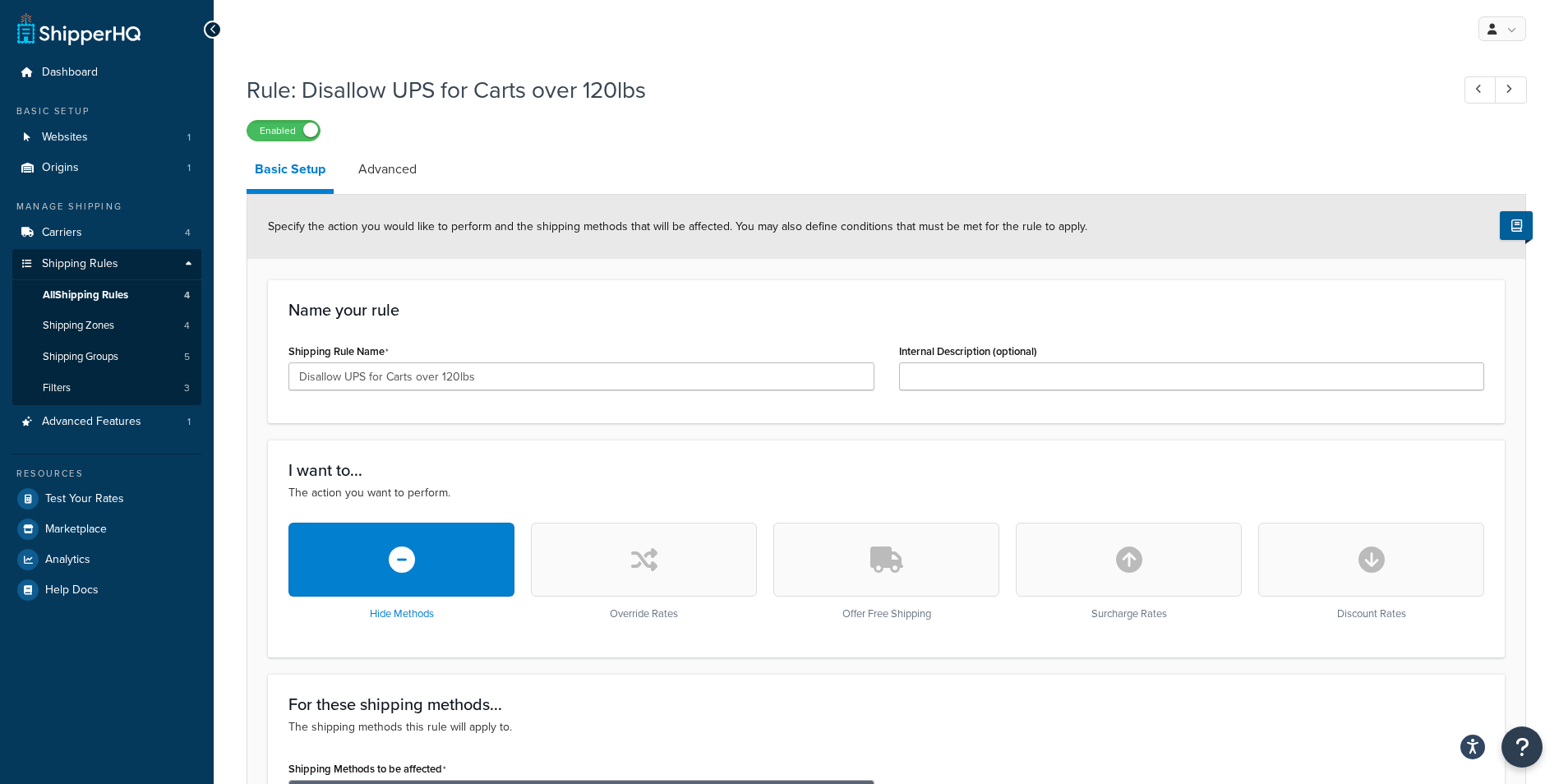
click at [841, 726] on p "The shipping methods this rule will apply to." at bounding box center [887, 727] width 1196 height 18
click at [980, 705] on h3 "For these shipping methods..." at bounding box center [887, 704] width 1196 height 18
click at [1071, 707] on h3 "For these shipping methods..." at bounding box center [887, 704] width 1196 height 18
click at [1326, 109] on div "Rule: Disallow UPS for Carts over 120lbs Enabled" at bounding box center [886, 103] width 1280 height 76
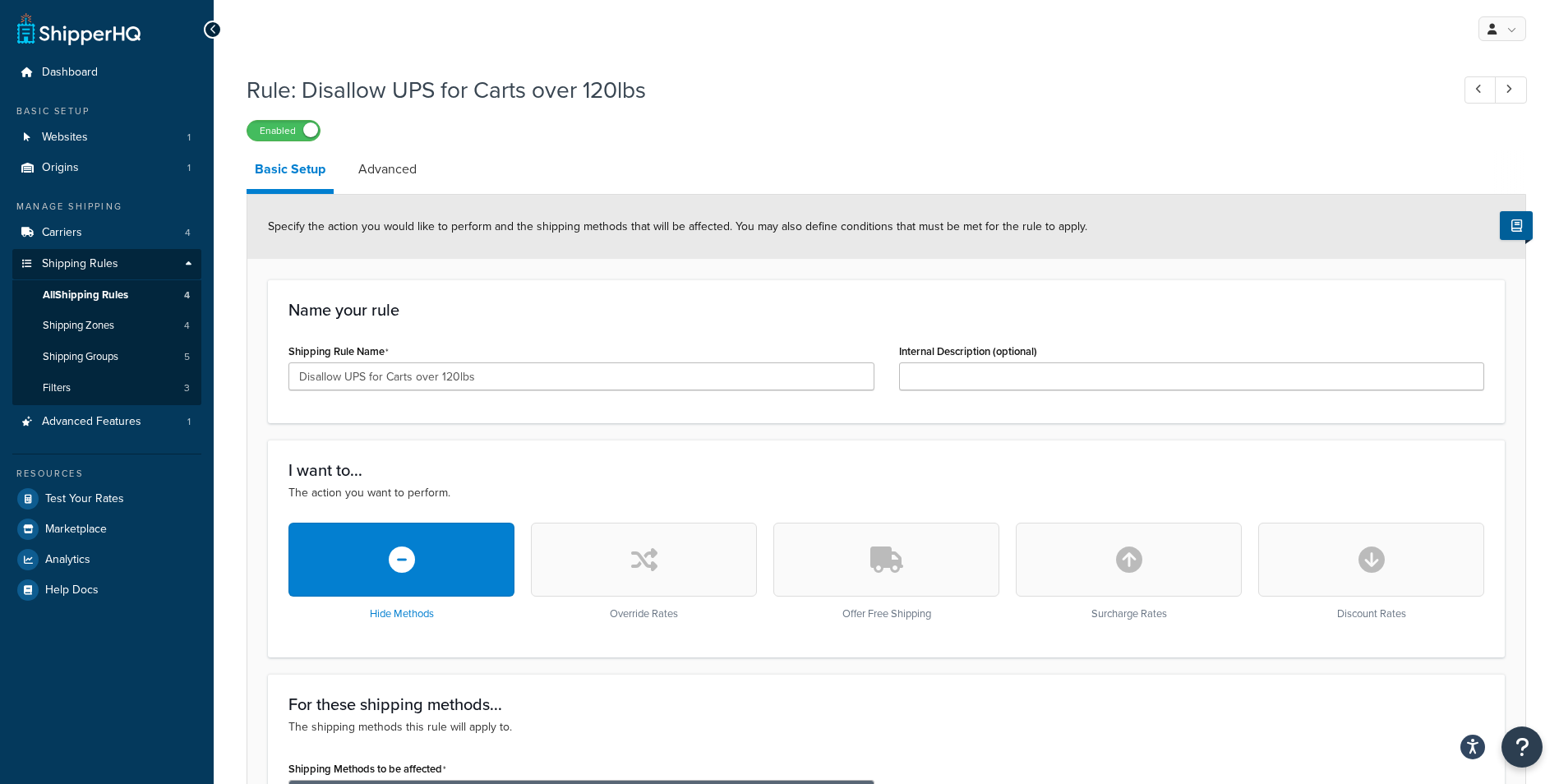
click at [1305, 107] on div "Rule: Disallow UPS for Carts over 120lbs Enabled" at bounding box center [886, 103] width 1280 height 76
click at [700, 120] on div "Enabled" at bounding box center [886, 130] width 1280 height 23
click at [700, 120] on div "Enabled" at bounding box center [886, 130] width 1280 height 23
drag, startPoint x: 700, startPoint y: 120, endPoint x: 882, endPoint y: 71, distance: 188.5
click at [882, 71] on div "Rule: Disallow UPS for Carts over 120lbs Enabled" at bounding box center [886, 103] width 1280 height 76
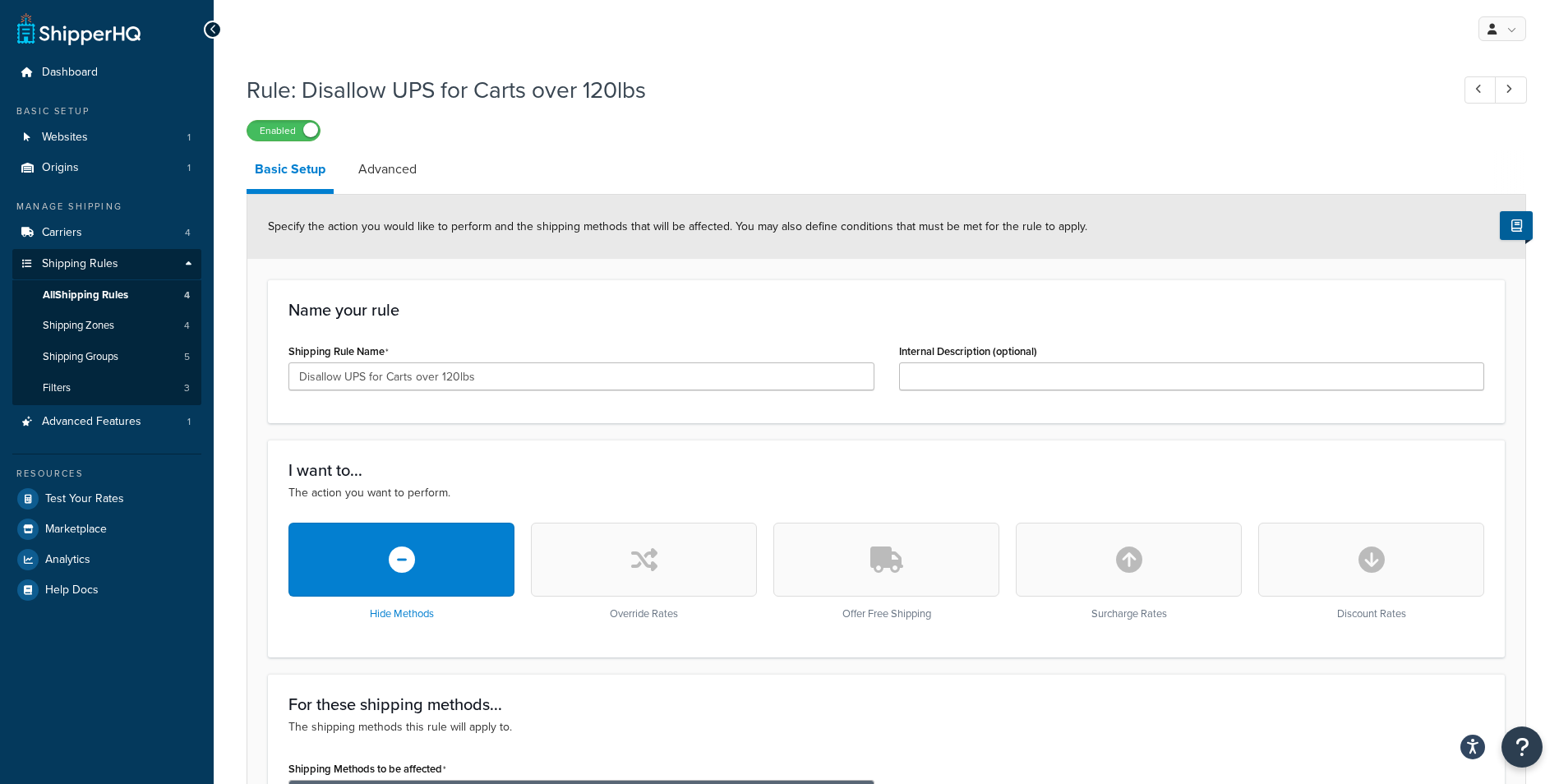
click at [904, 91] on h1 "Rule: Disallow UPS for Carts over 120lbs" at bounding box center [840, 90] width 1188 height 32
click at [1106, 78] on h1 "Rule: Disallow UPS for Carts over 120lbs" at bounding box center [840, 90] width 1188 height 32
click at [1220, 22] on div "My Profile Billing Global Settings Contact Us Logout" at bounding box center [886, 28] width 1345 height 57
drag, startPoint x: 1313, startPoint y: 38, endPoint x: 1276, endPoint y: 50, distance: 38.9
click at [1313, 38] on div "My Profile Billing Global Settings Contact Us Logout" at bounding box center [886, 28] width 1345 height 57
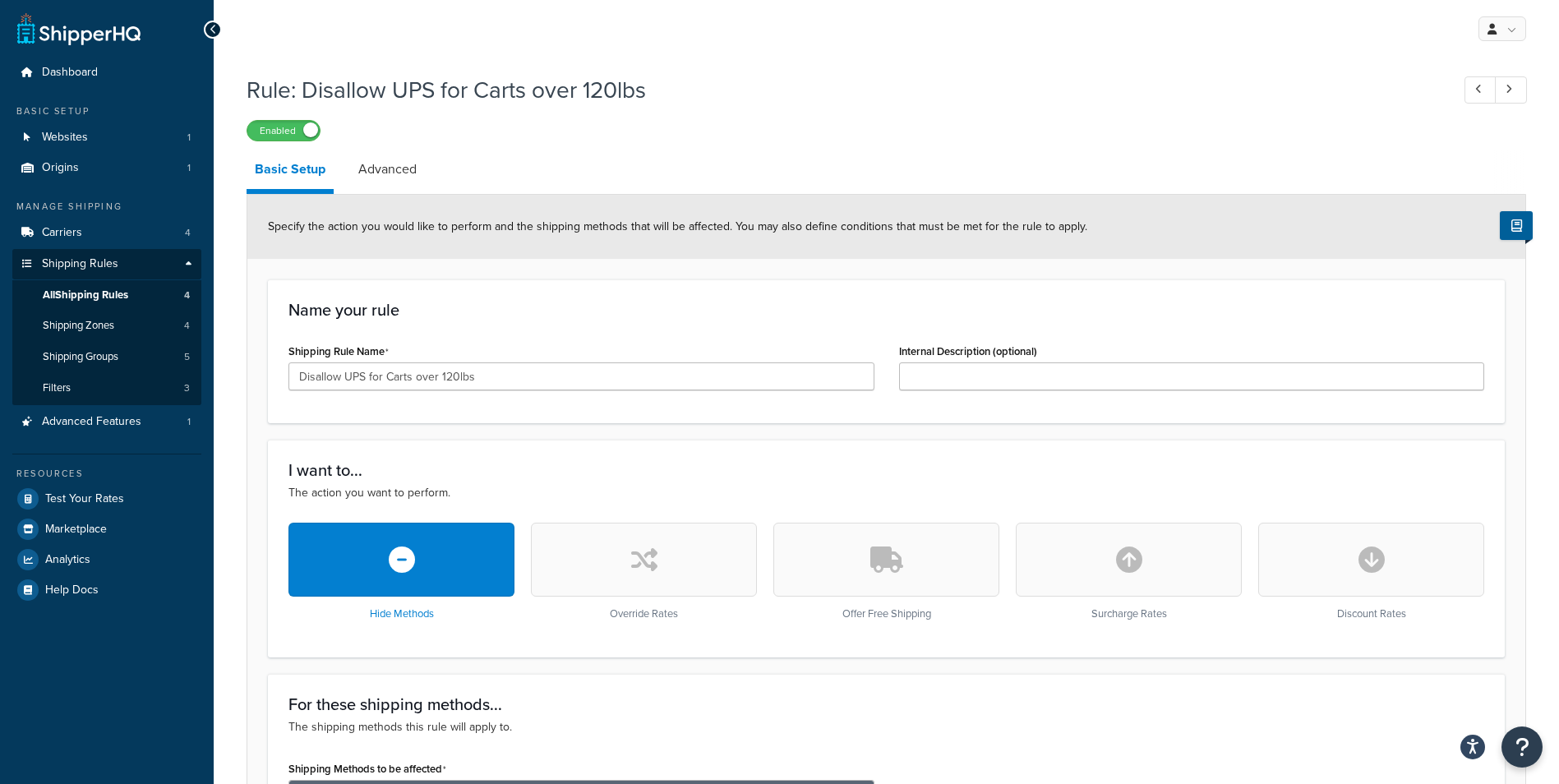
drag, startPoint x: 1256, startPoint y: 49, endPoint x: 1245, endPoint y: 61, distance: 16.3
click at [1249, 57] on div "My Profile Billing Global Settings Contact Us Logout Rule: Disallow UPS for Car…" at bounding box center [886, 737] width 1345 height 1474
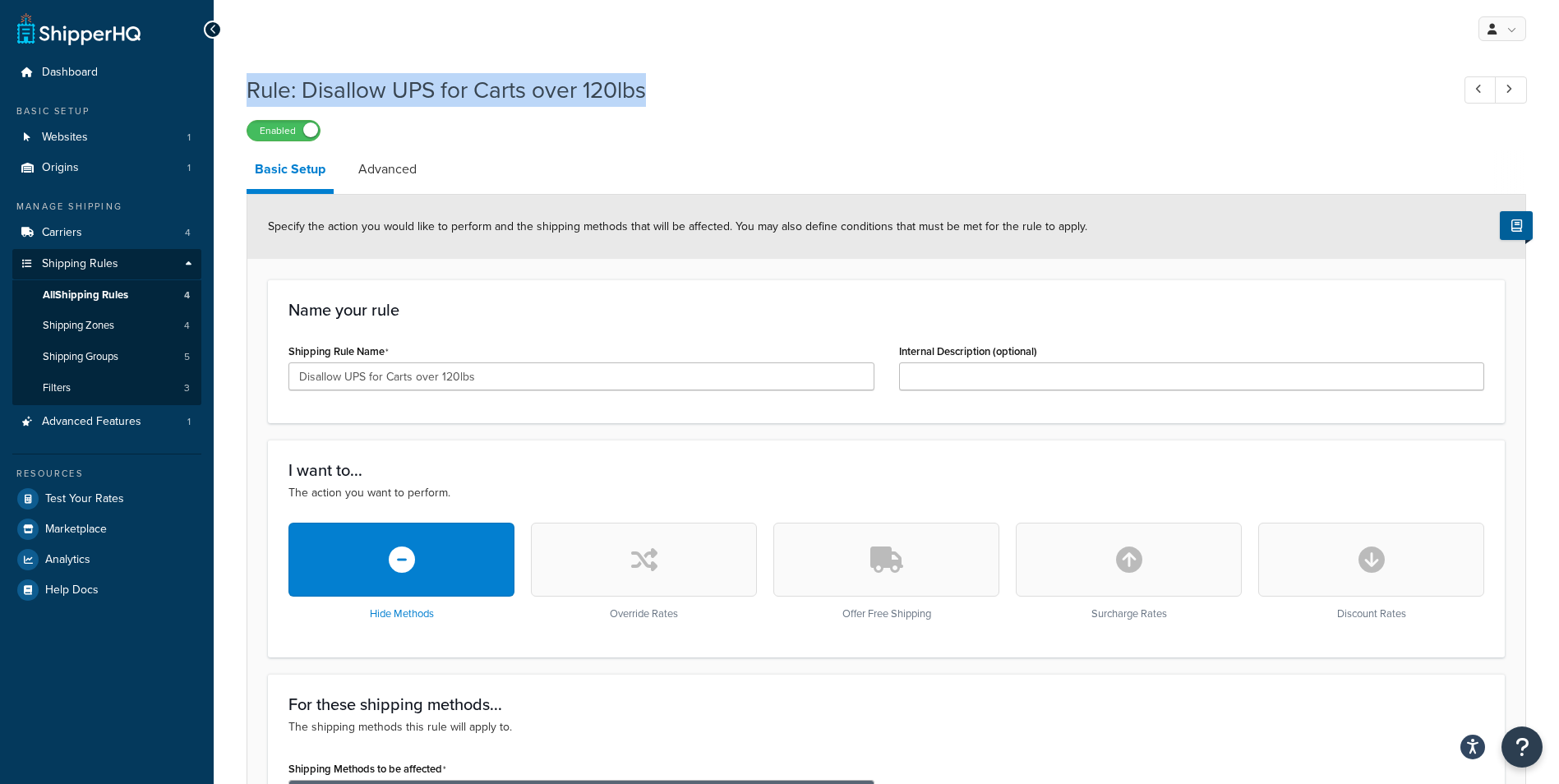
click at [1286, 86] on h1 "Rule: Disallow UPS for Carts over 120lbs" at bounding box center [840, 90] width 1188 height 32
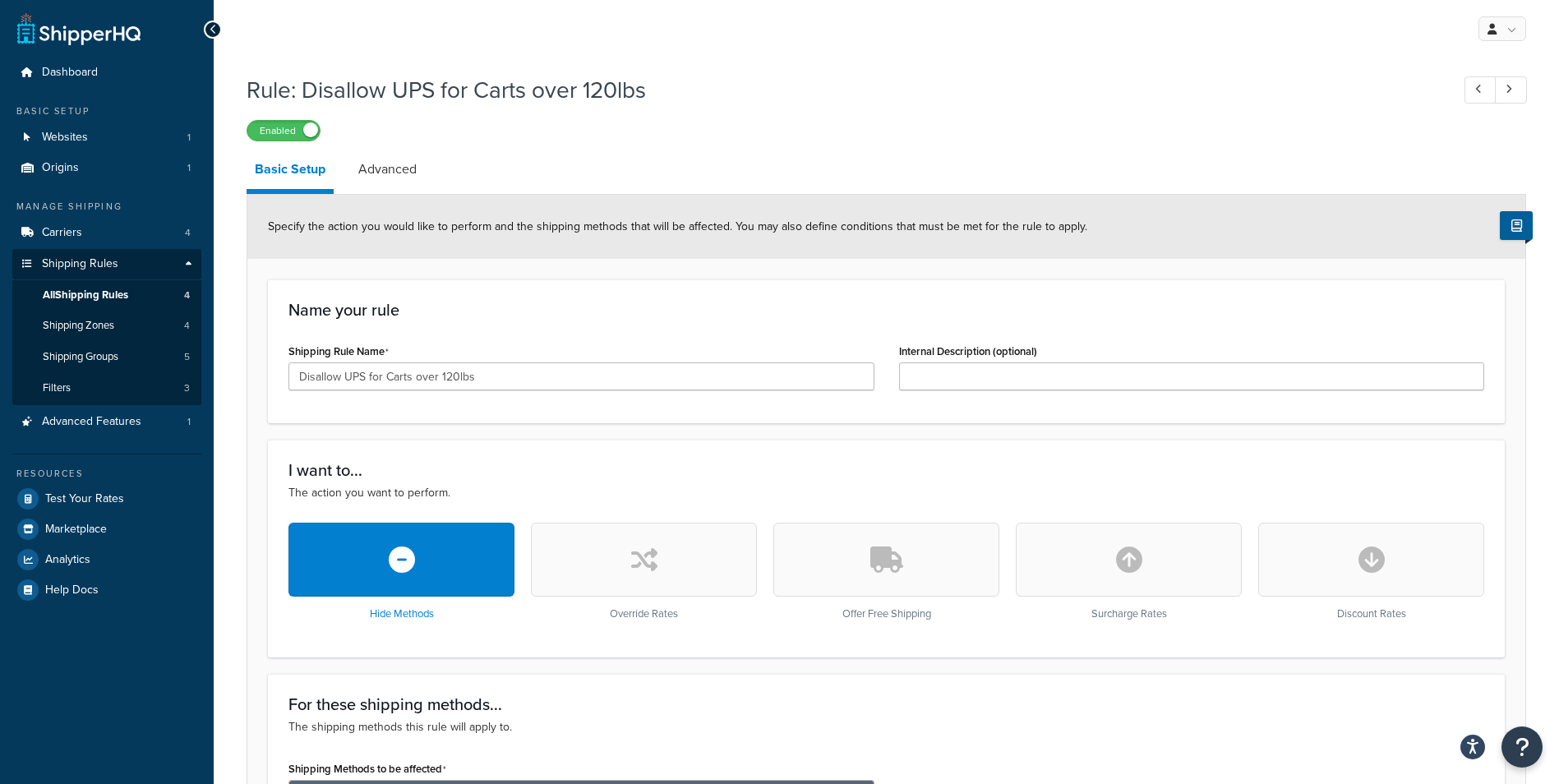
click at [1280, 94] on h1 "Rule: Disallow UPS for Carts over 120lbs" at bounding box center [840, 90] width 1188 height 32
click at [103, 166] on link "Origins 1" at bounding box center [107, 168] width 189 height 30
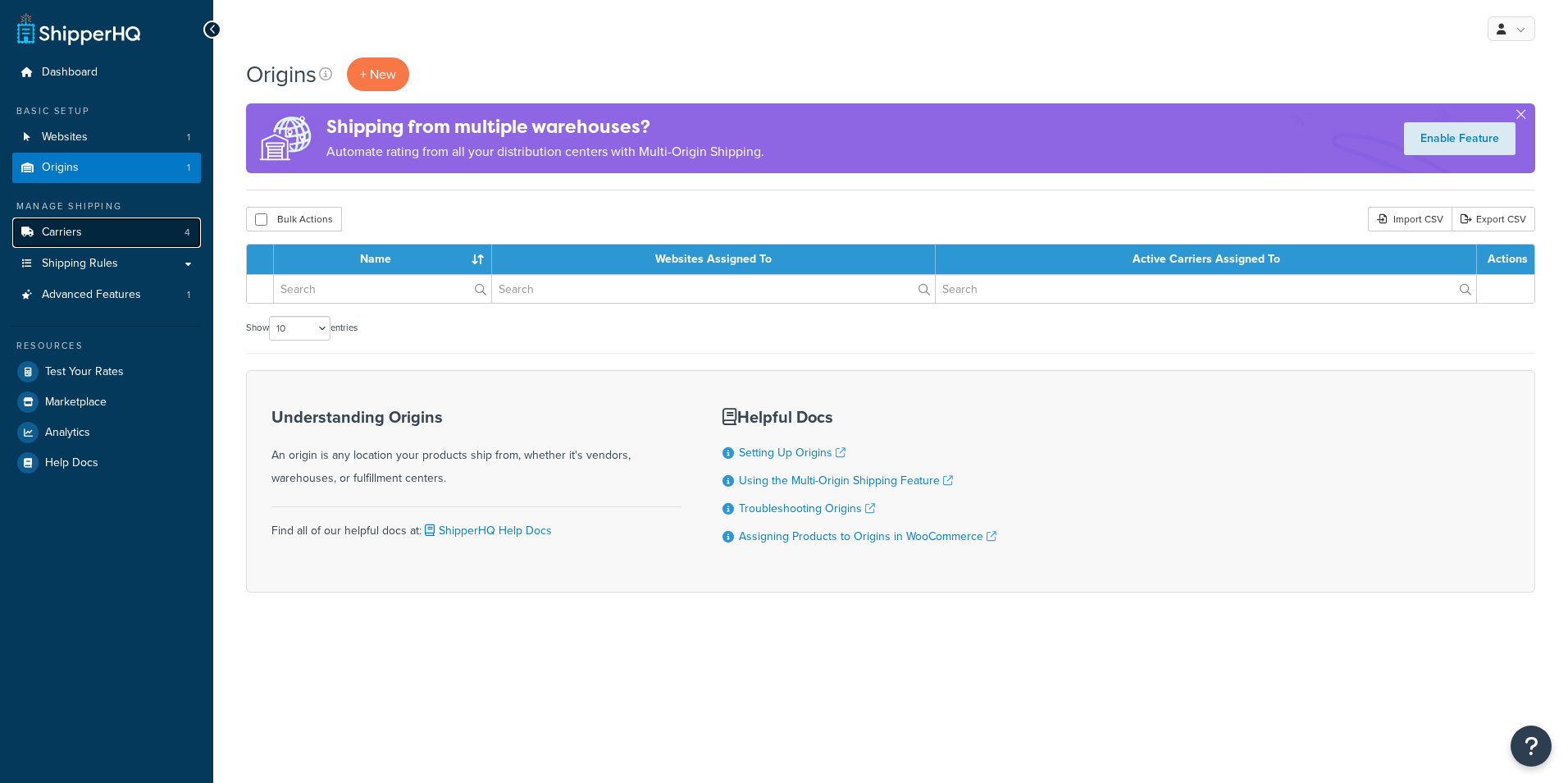
drag, startPoint x: 0, startPoint y: 0, endPoint x: 64, endPoint y: 233, distance: 241.6
click at [64, 233] on span "Carriers" at bounding box center [62, 233] width 41 height 14
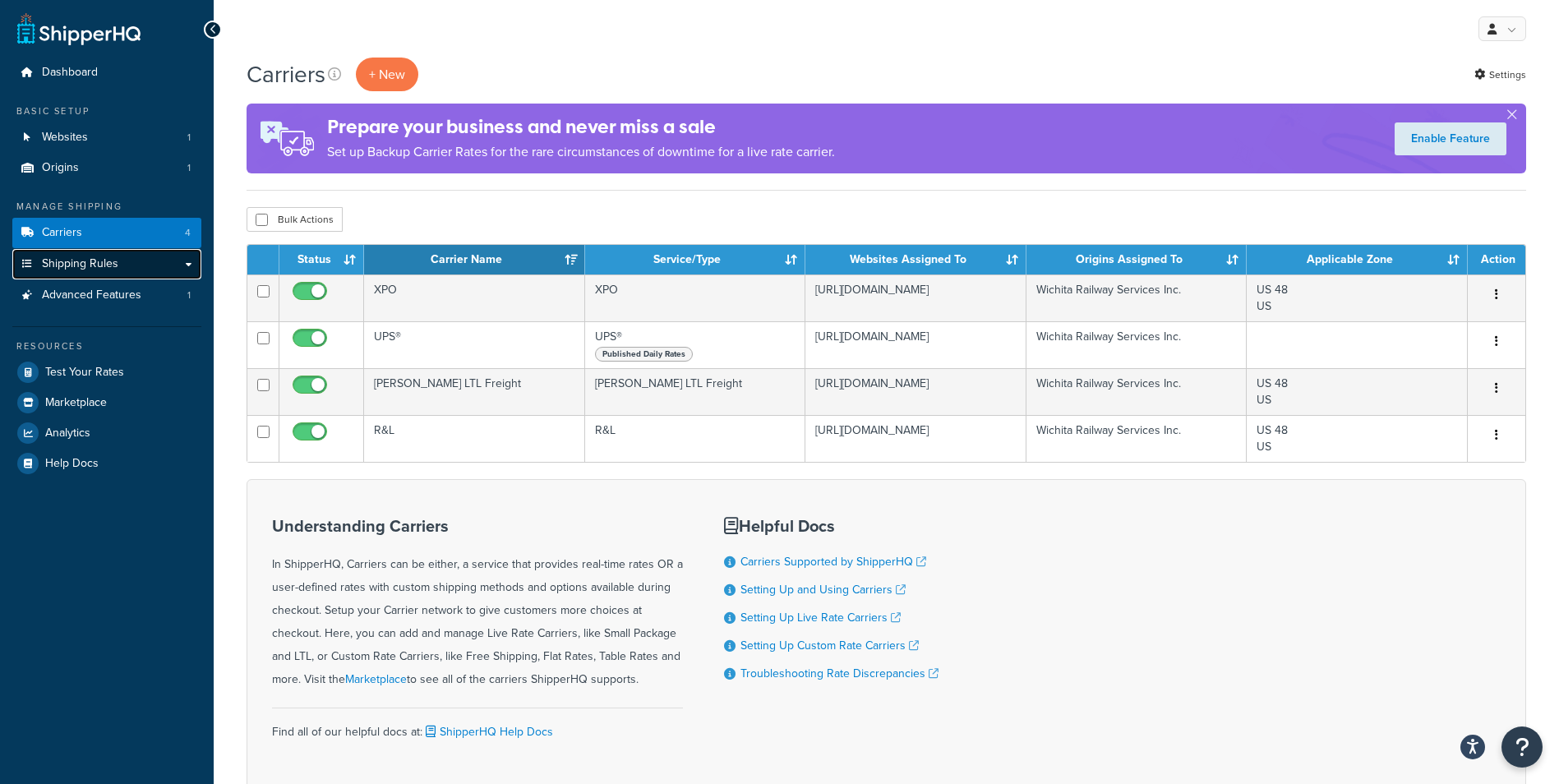
click at [65, 261] on span "Shipping Rules" at bounding box center [79, 264] width 77 height 14
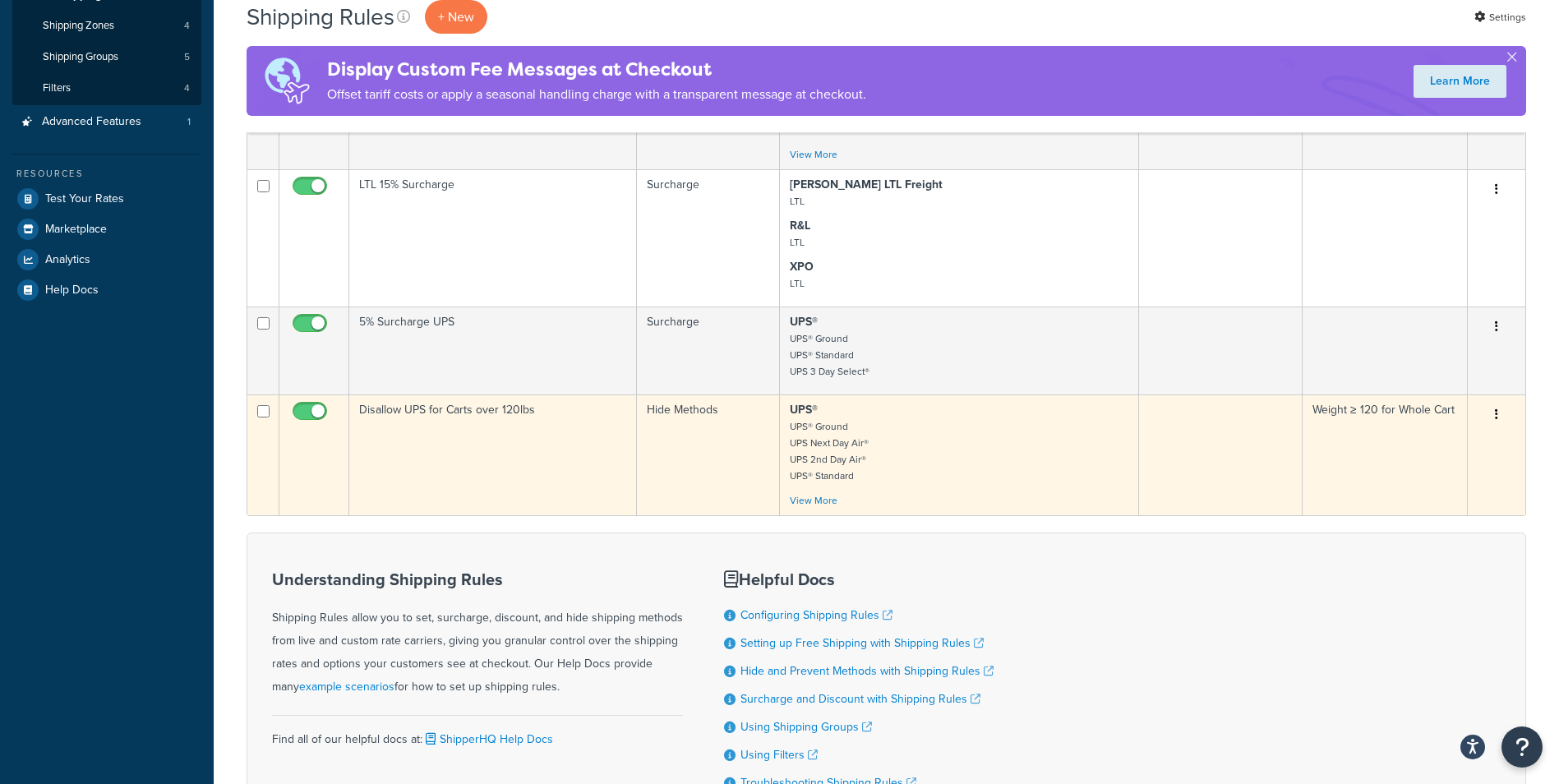
scroll to position [328, 0]
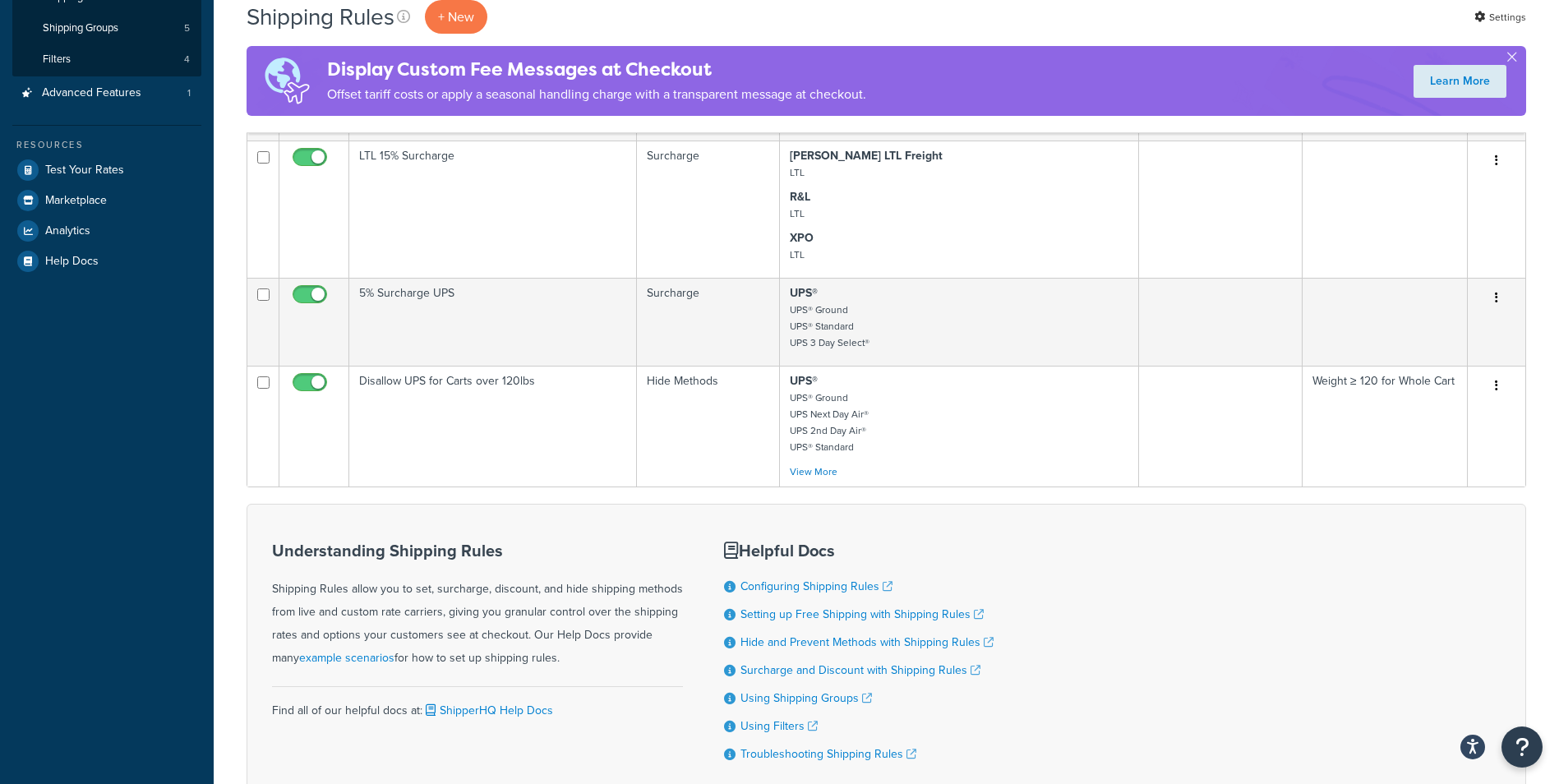
click at [1110, 580] on div "Understanding Shipping Rules Shipping Rules allow you to set, surcharge, discou…" at bounding box center [886, 651] width 1280 height 295
click at [1140, 607] on div "Understanding Shipping Rules Shipping Rules allow you to set, surcharge, discou…" at bounding box center [886, 651] width 1280 height 295
click at [1273, 703] on div "Understanding Shipping Rules Shipping Rules allow you to set, surcharge, discou…" at bounding box center [886, 651] width 1280 height 295
click at [1219, 645] on div "Understanding Shipping Rules Shipping Rules allow you to set, surcharge, discou…" at bounding box center [886, 651] width 1280 height 295
click at [1183, 609] on div "Understanding Shipping Rules Shipping Rules allow you to set, surcharge, discou…" at bounding box center [886, 651] width 1280 height 295
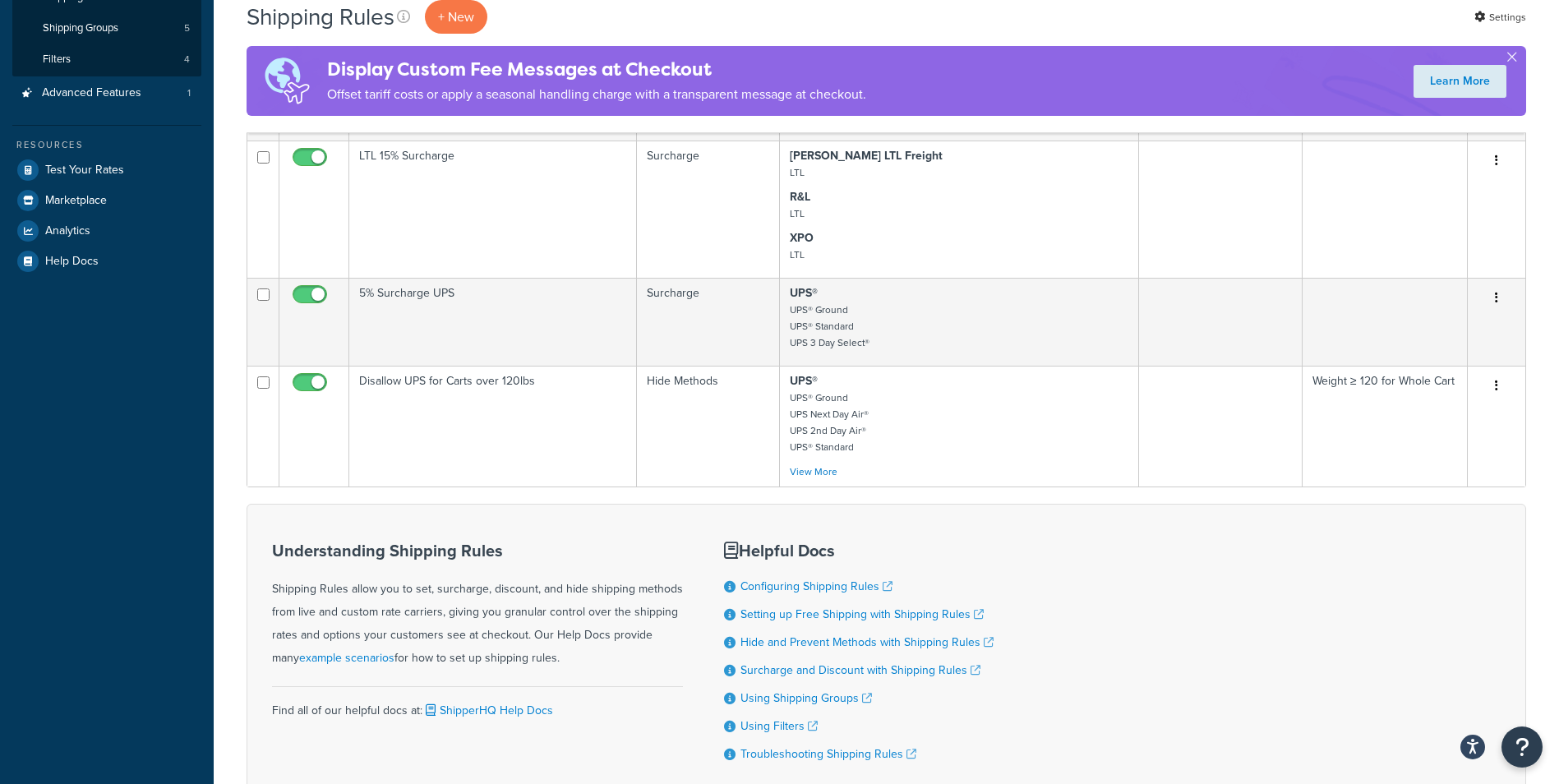
click at [1157, 588] on div "Understanding Shipping Rules Shipping Rules allow you to set, surcharge, discou…" at bounding box center [886, 651] width 1280 height 295
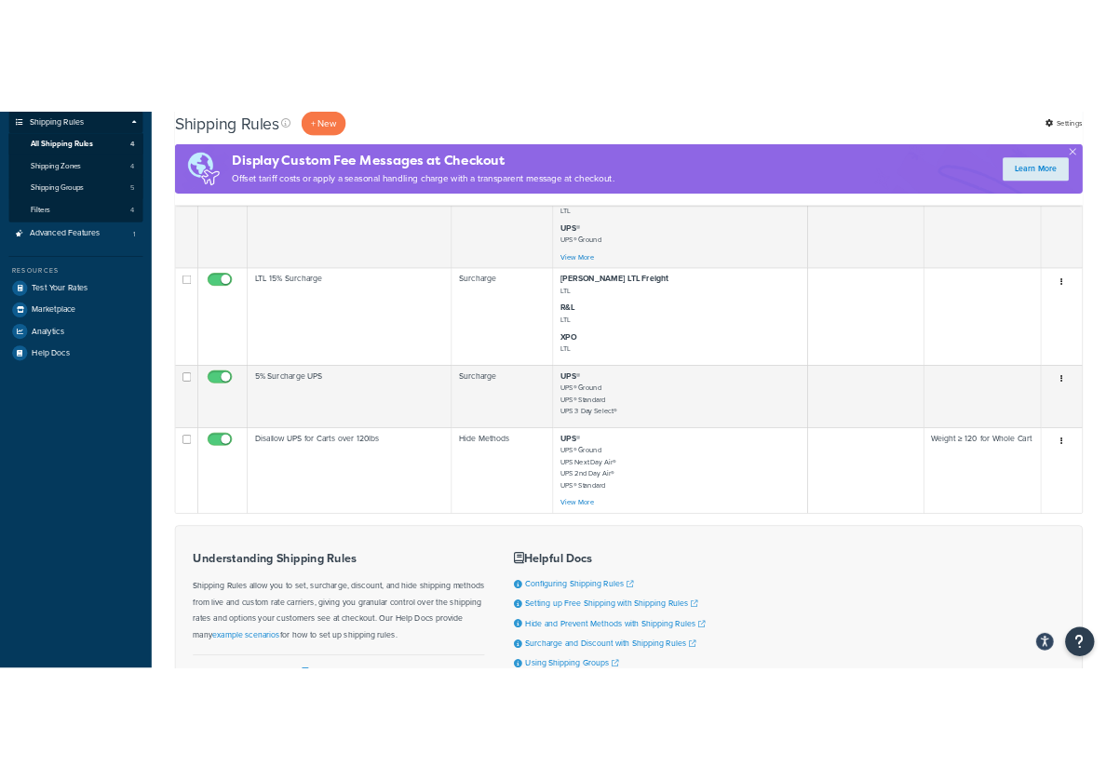
scroll to position [279, 0]
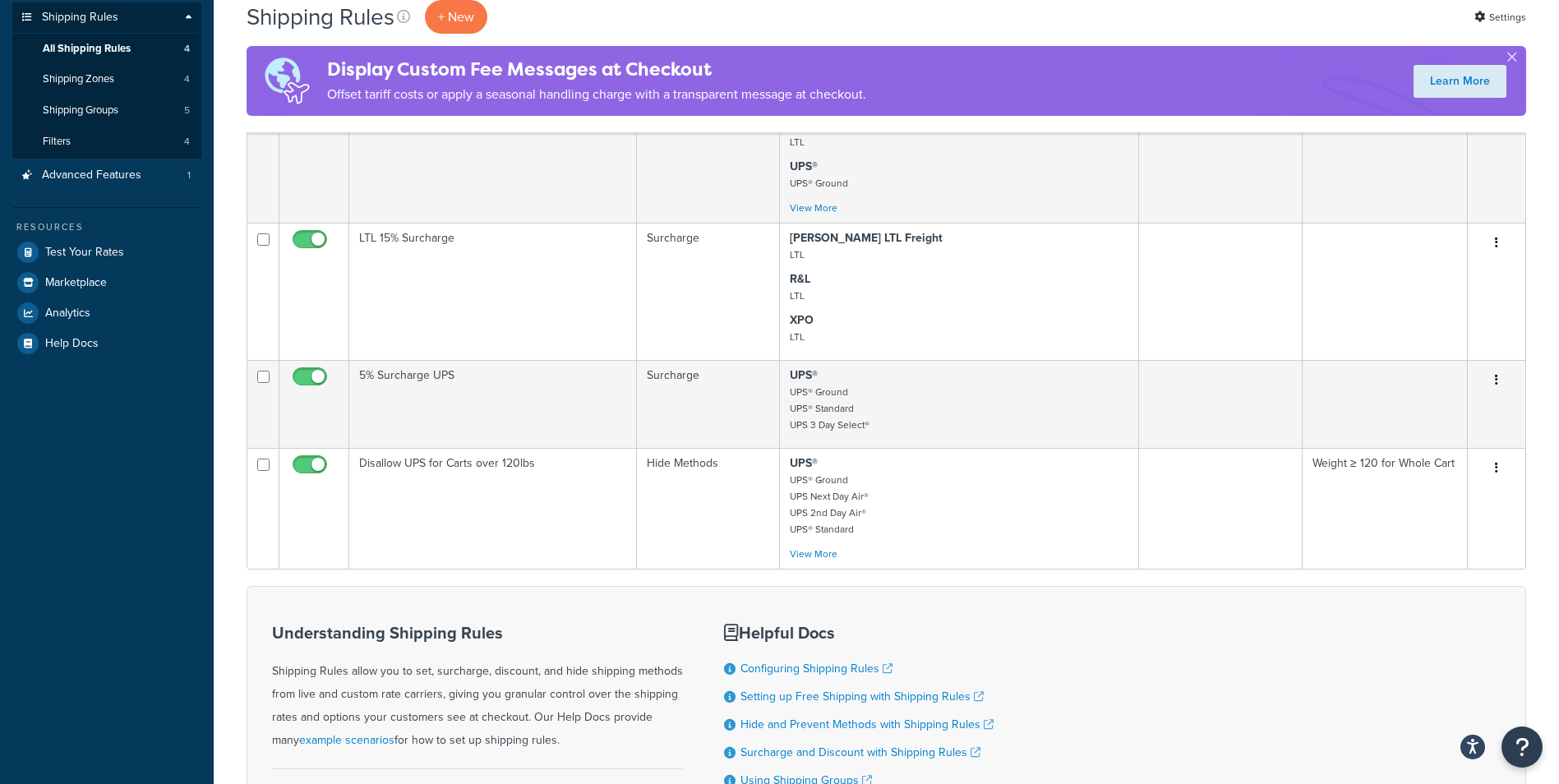
click at [1056, 740] on div "Understanding Shipping Rules Shipping Rules allow you to set, surcharge, discou…" at bounding box center [886, 734] width 1280 height 295
click at [1056, 723] on div "Understanding Shipping Rules Shipping Rules allow you to set, surcharge, discou…" at bounding box center [886, 734] width 1280 height 295
